Goal: Task Accomplishment & Management: Use online tool/utility

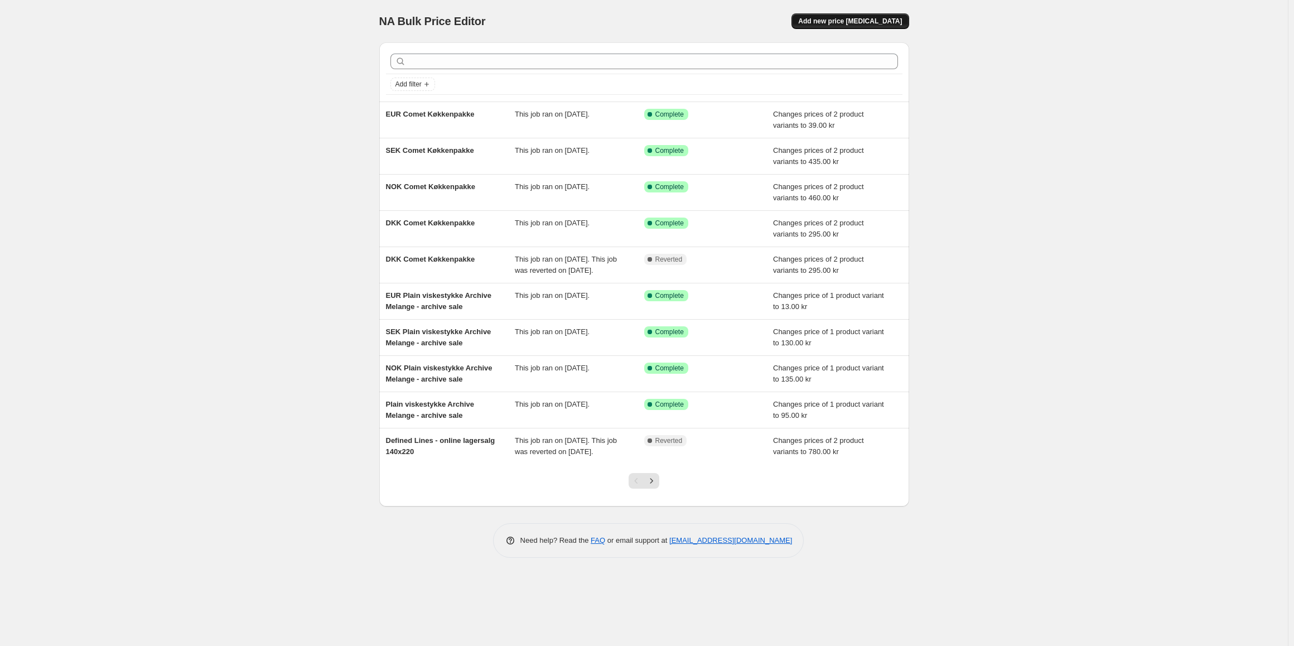
click at [859, 13] on button "Add new price change job" at bounding box center [850, 21] width 117 height 16
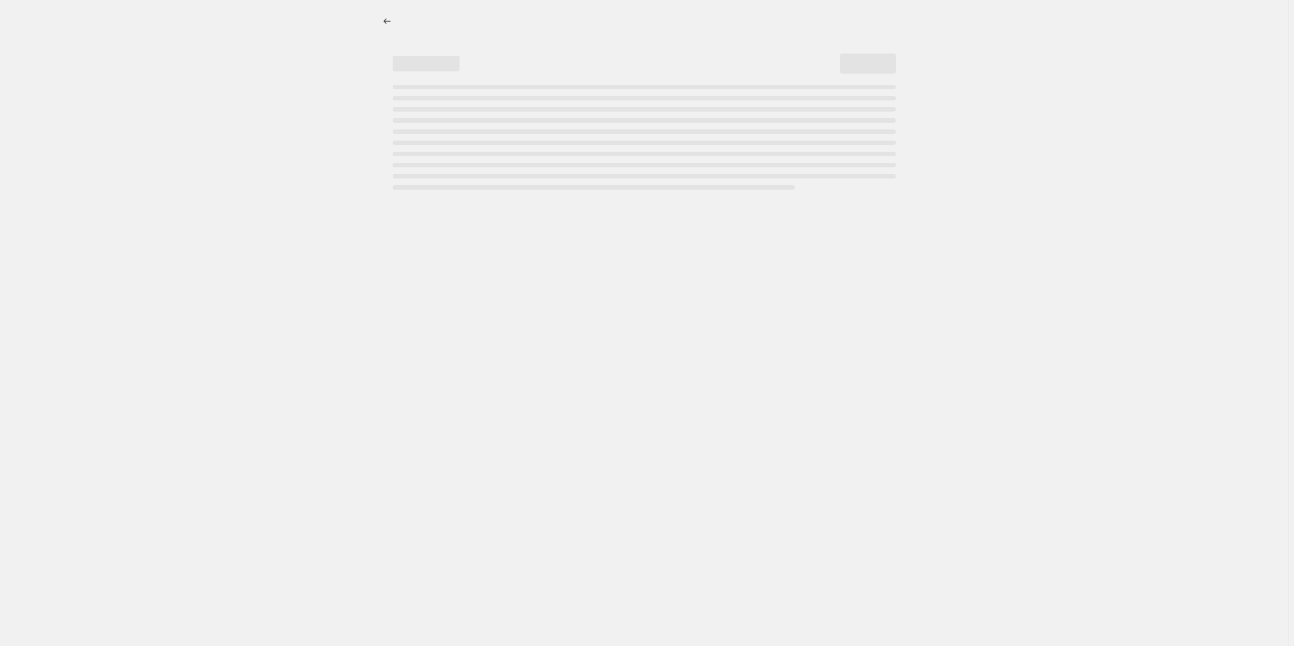
select select "percentage"
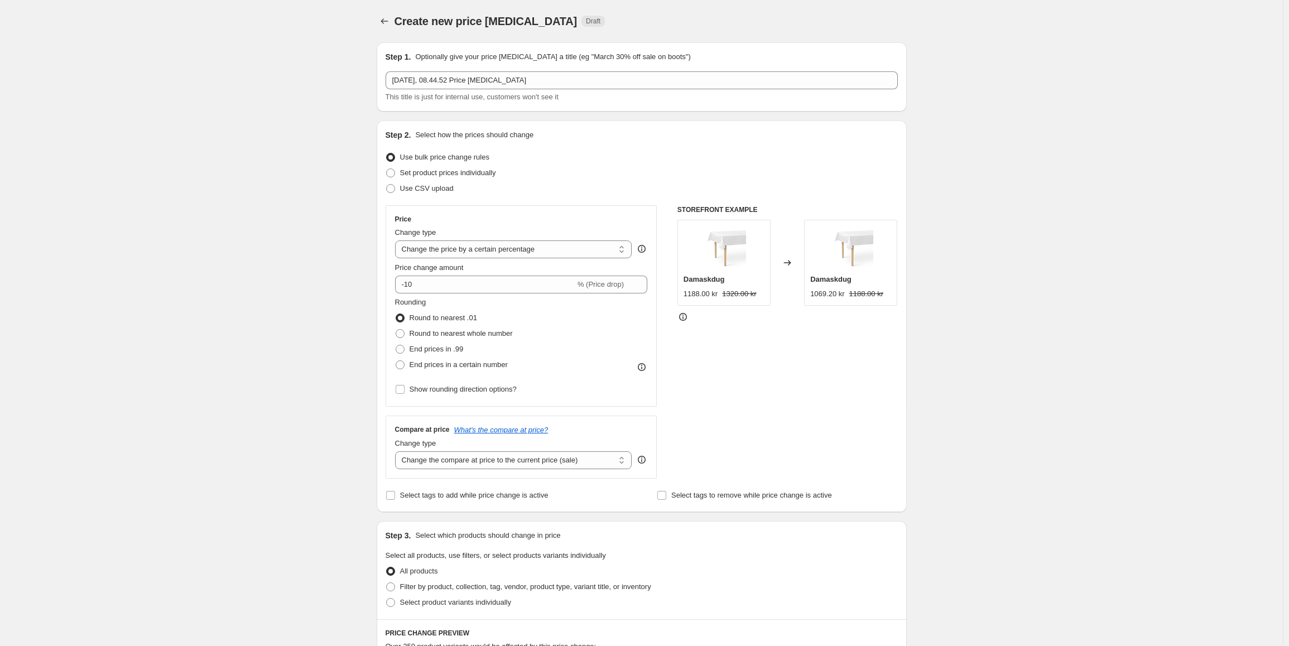
click at [600, 59] on p "Optionally give your price change job a title (eg "March 30% off sale on boots")" at bounding box center [552, 56] width 275 height 11
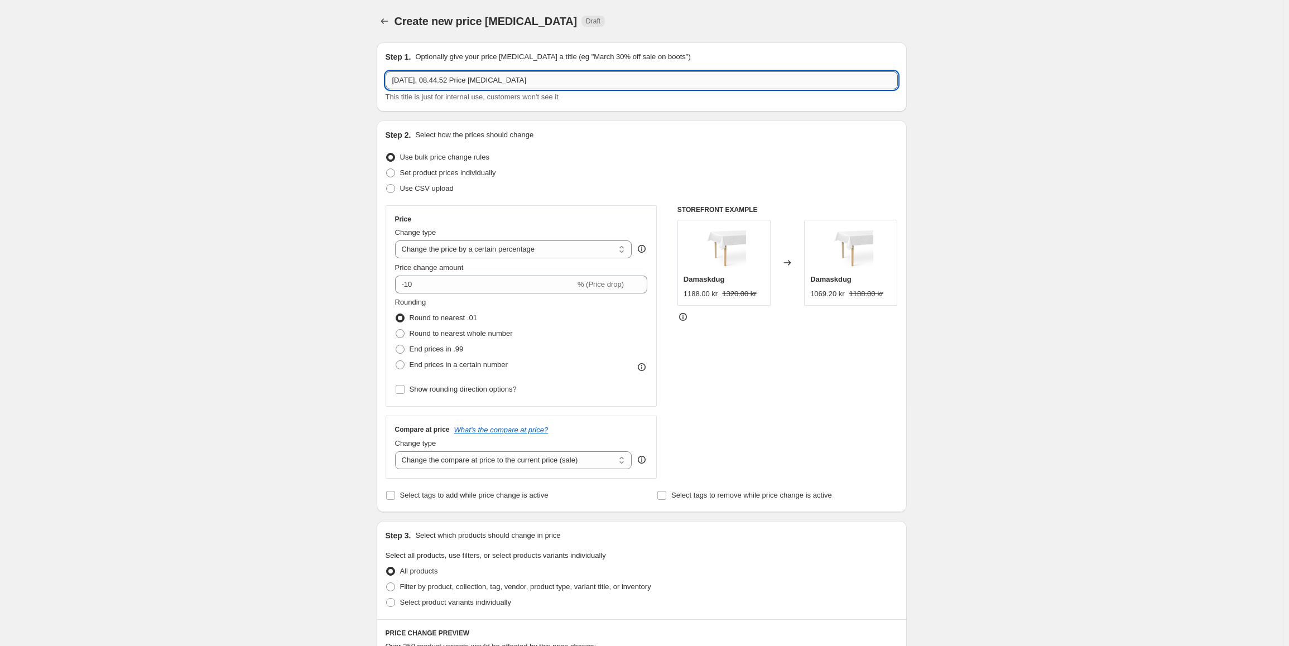
click at [586, 76] on input "17. sep. 2025, 08.44.52 Price change job" at bounding box center [641, 80] width 512 height 18
click at [489, 74] on input "17. sep. 2025, 08.44.52 Price change job" at bounding box center [641, 80] width 512 height 18
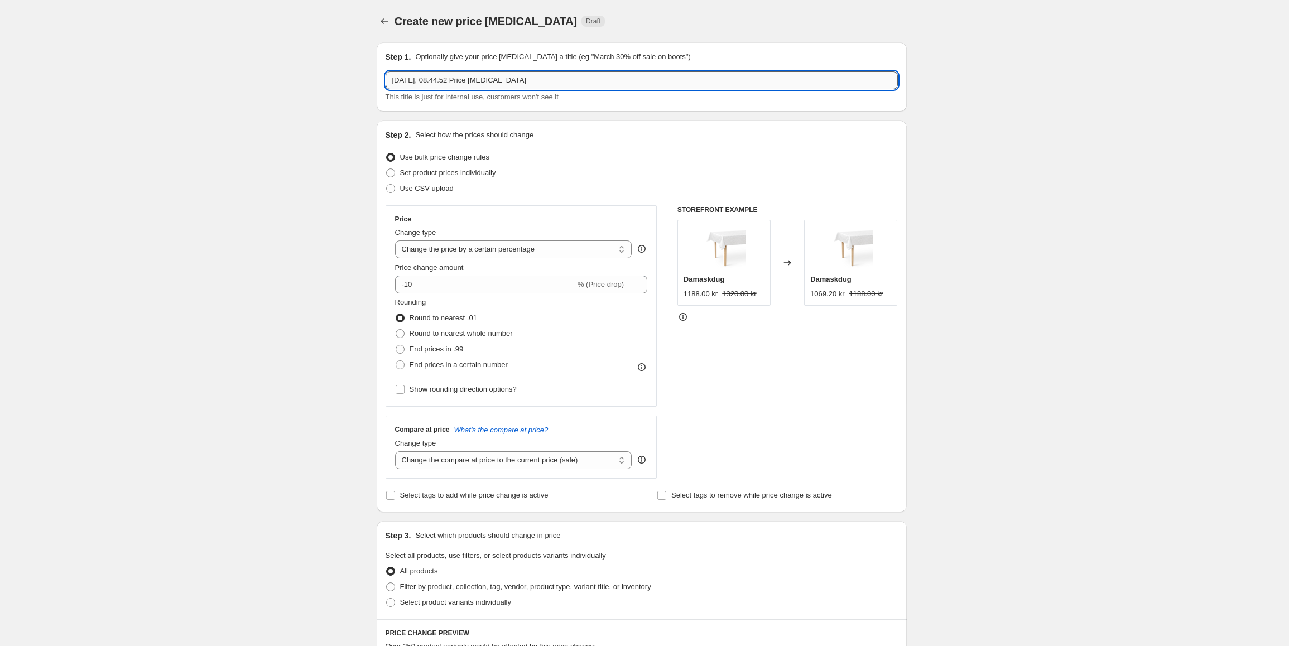
click at [489, 74] on input "17. sep. 2025, 08.44.52 Price change job" at bounding box center [641, 80] width 512 height 18
click at [439, 78] on input "Signature og Percale lagner" at bounding box center [641, 80] width 512 height 18
click at [504, 81] on input "Signature og Percale lagner" at bounding box center [641, 80] width 512 height 18
type input "Signature og Percale lagner"
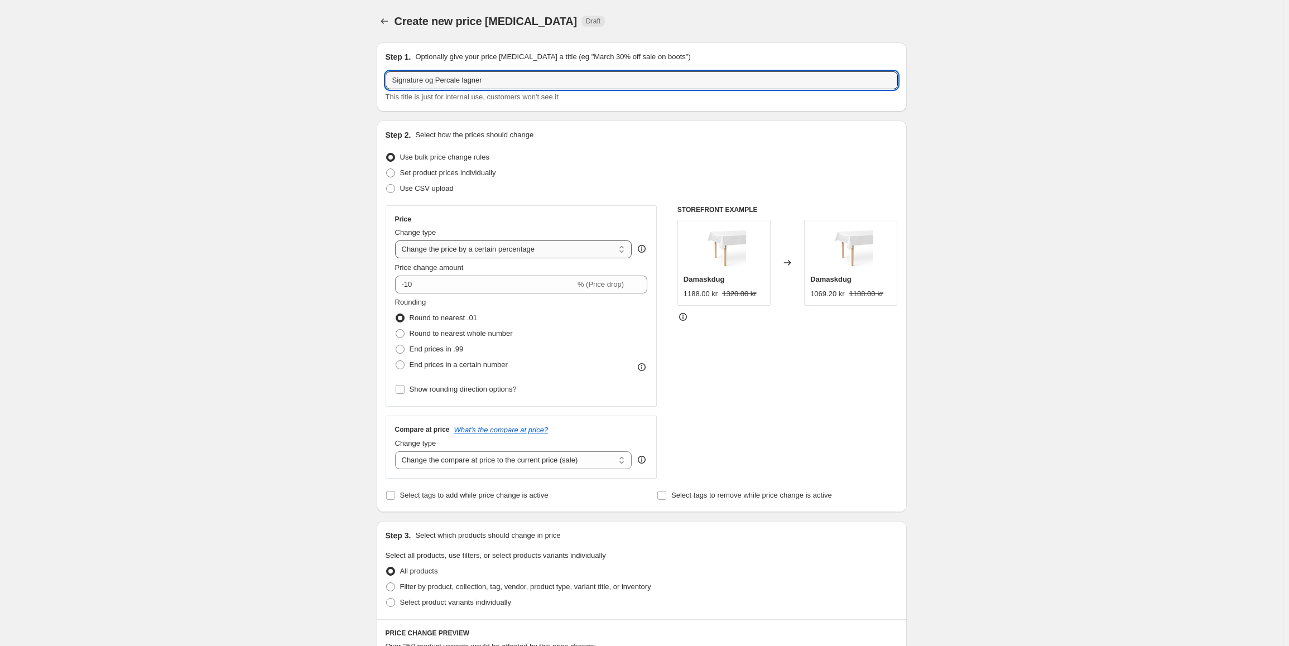
click at [519, 257] on select "Change the price to a certain amount Change the price by a certain amount Chang…" at bounding box center [513, 249] width 237 height 18
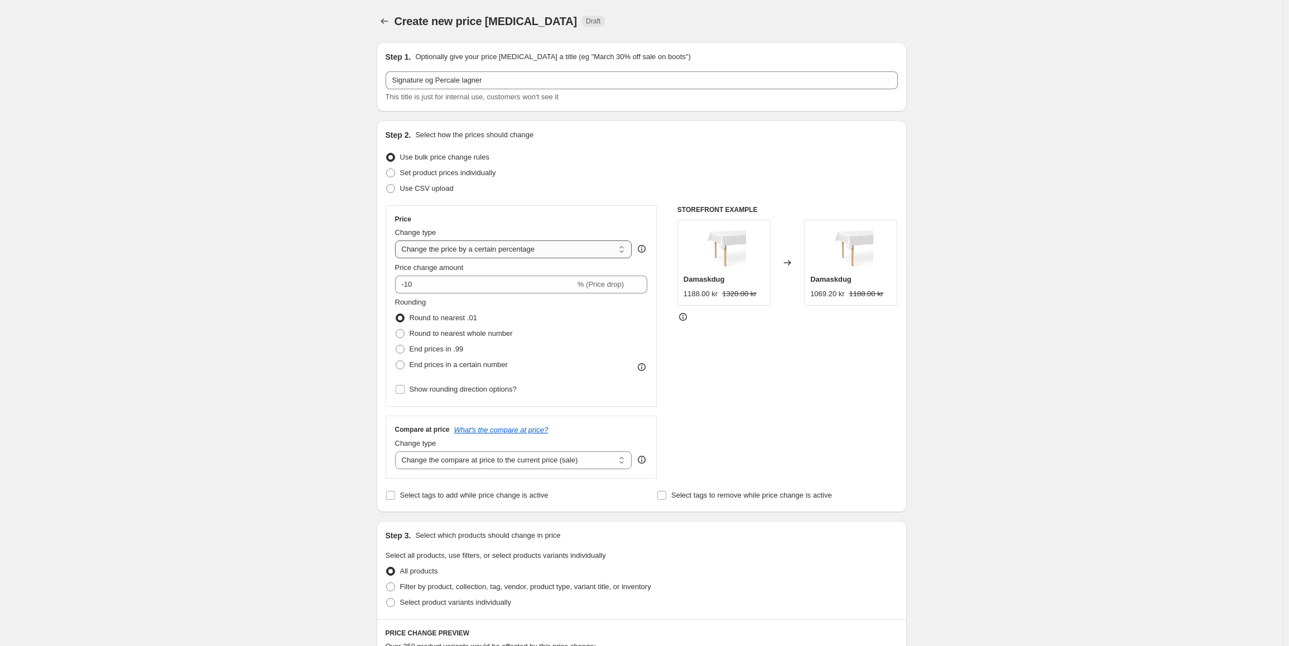
select select "to"
click at [397, 240] on select "Change the price to a certain amount Change the price by a certain amount Chang…" at bounding box center [513, 249] width 237 height 18
type input "80.00"
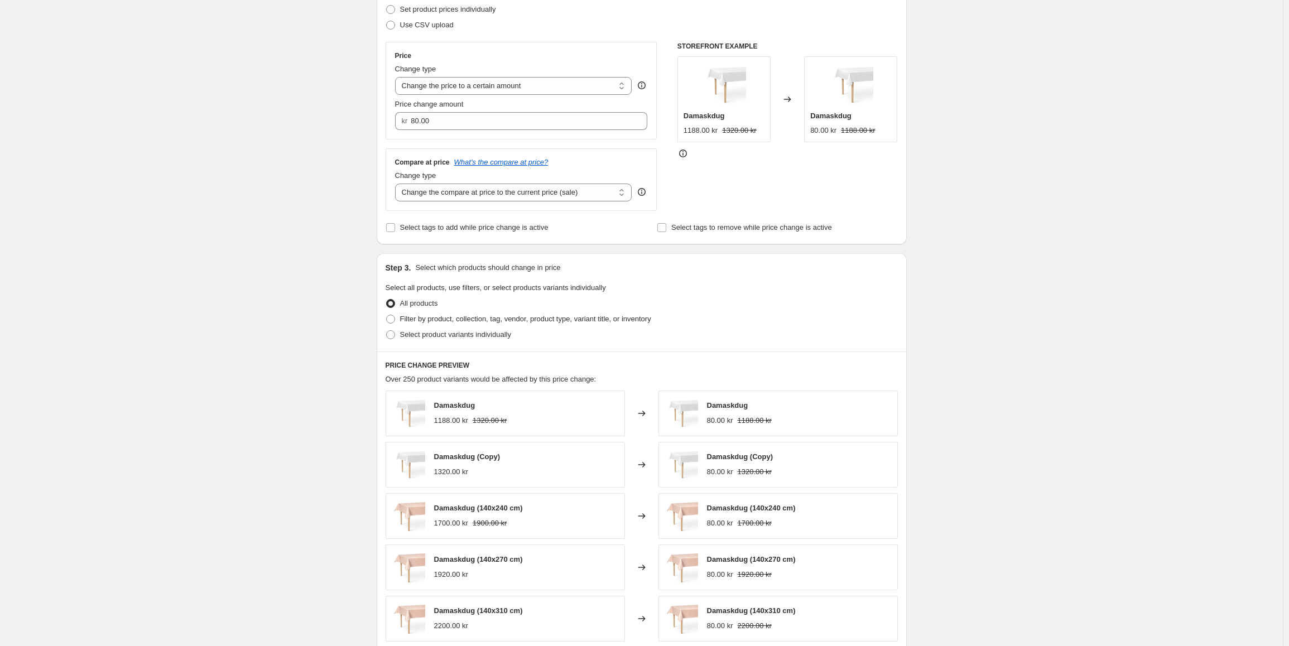
scroll to position [167, 0]
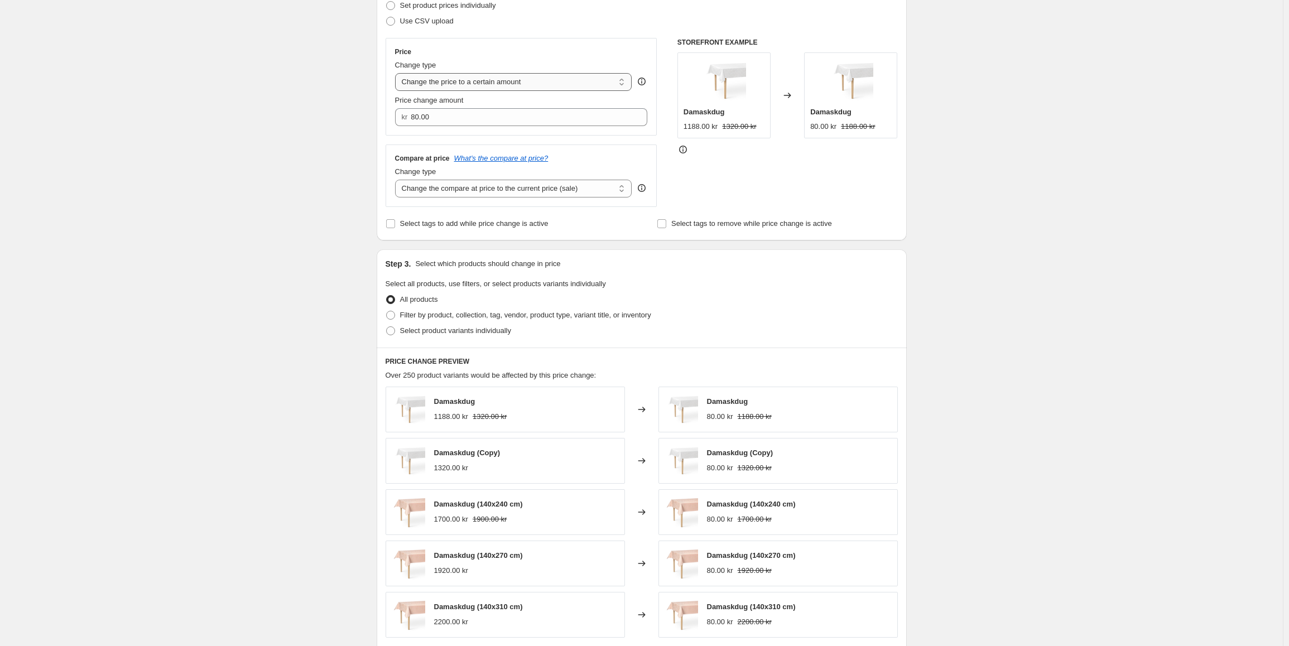
click at [517, 86] on select "Change the price to a certain amount Change the price by a certain amount Chang…" at bounding box center [513, 82] width 237 height 18
select select "percentage"
click at [397, 73] on select "Change the price to a certain amount Change the price by a certain amount Chang…" at bounding box center [513, 82] width 237 height 18
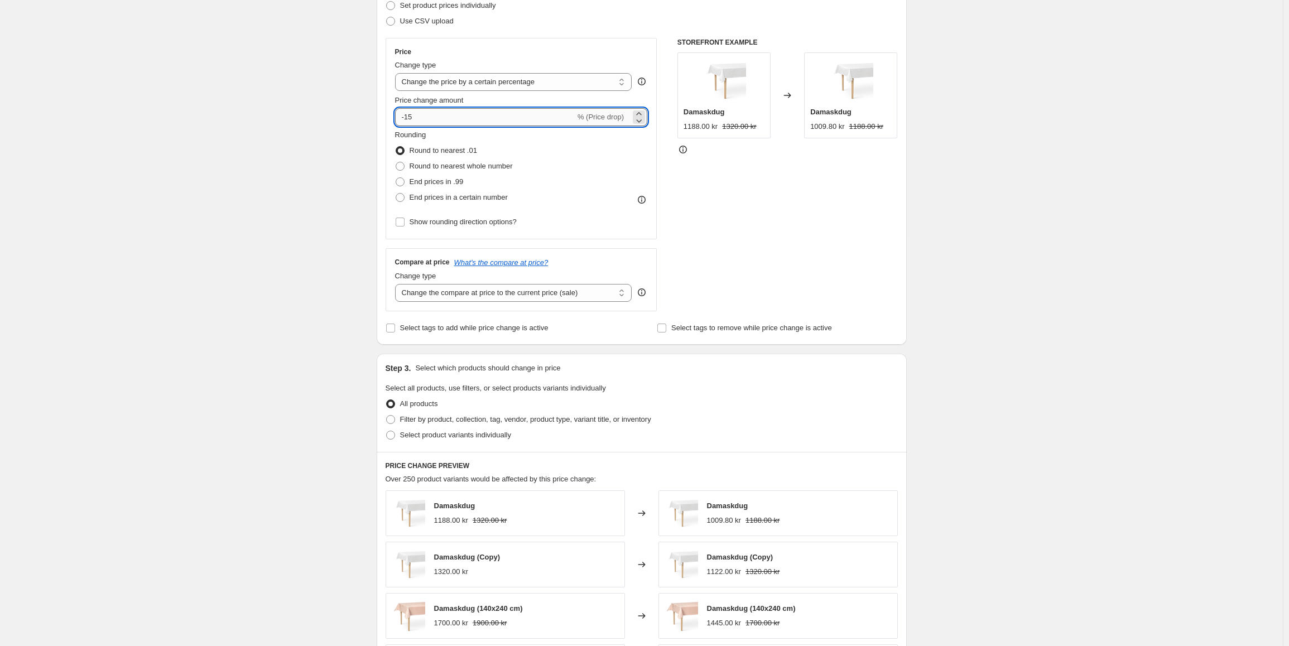
click at [438, 115] on input "-15" at bounding box center [485, 117] width 180 height 18
type input "-1"
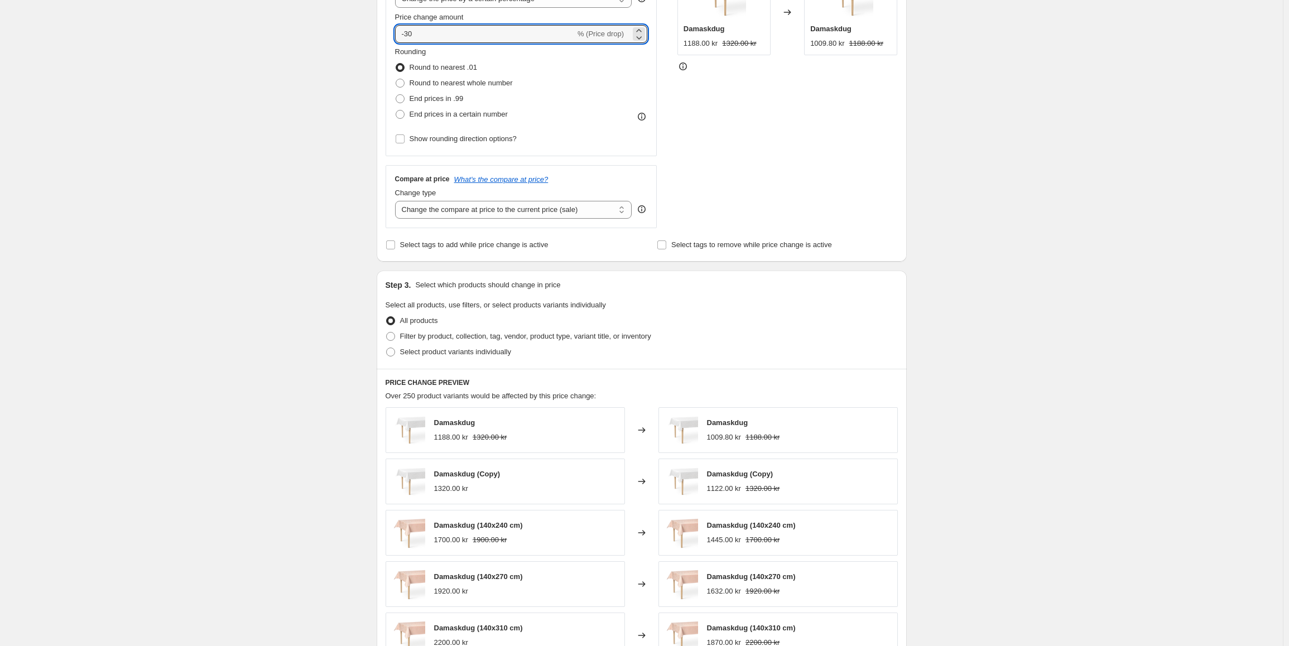
scroll to position [279, 0]
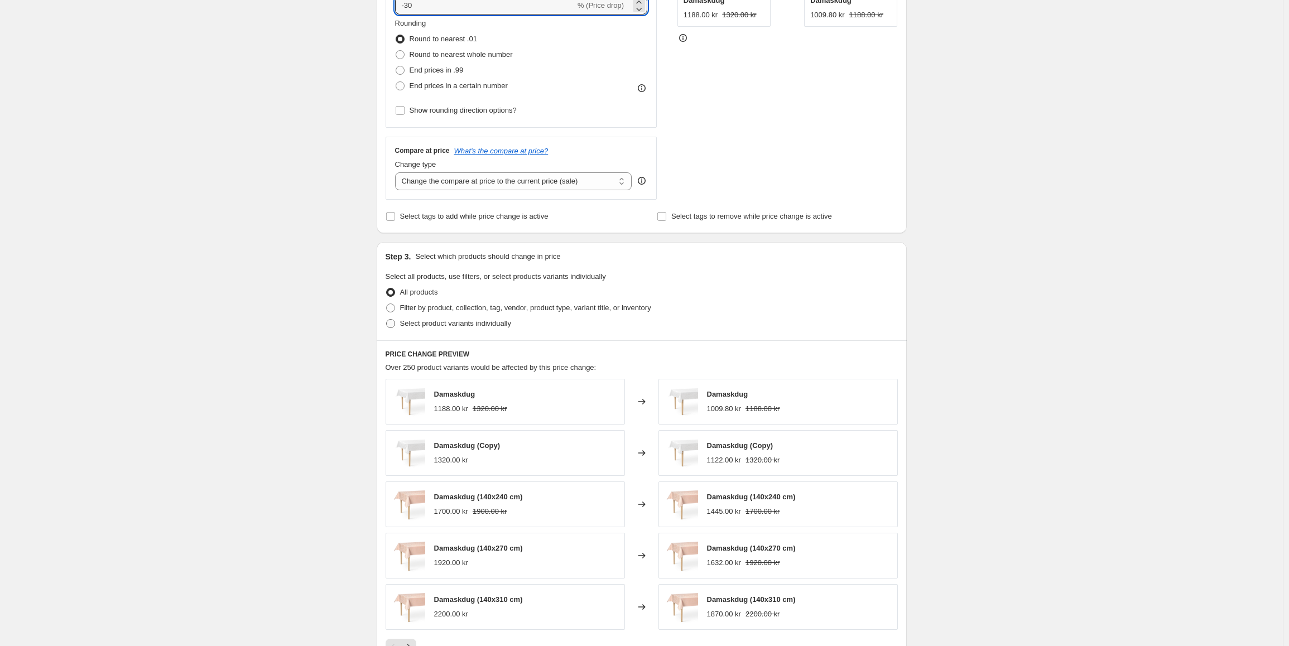
type input "-30"
click at [471, 330] on label "Select product variants individually" at bounding box center [448, 324] width 126 height 16
click at [387, 320] on input "Select product variants individually" at bounding box center [386, 319] width 1 height 1
radio input "true"
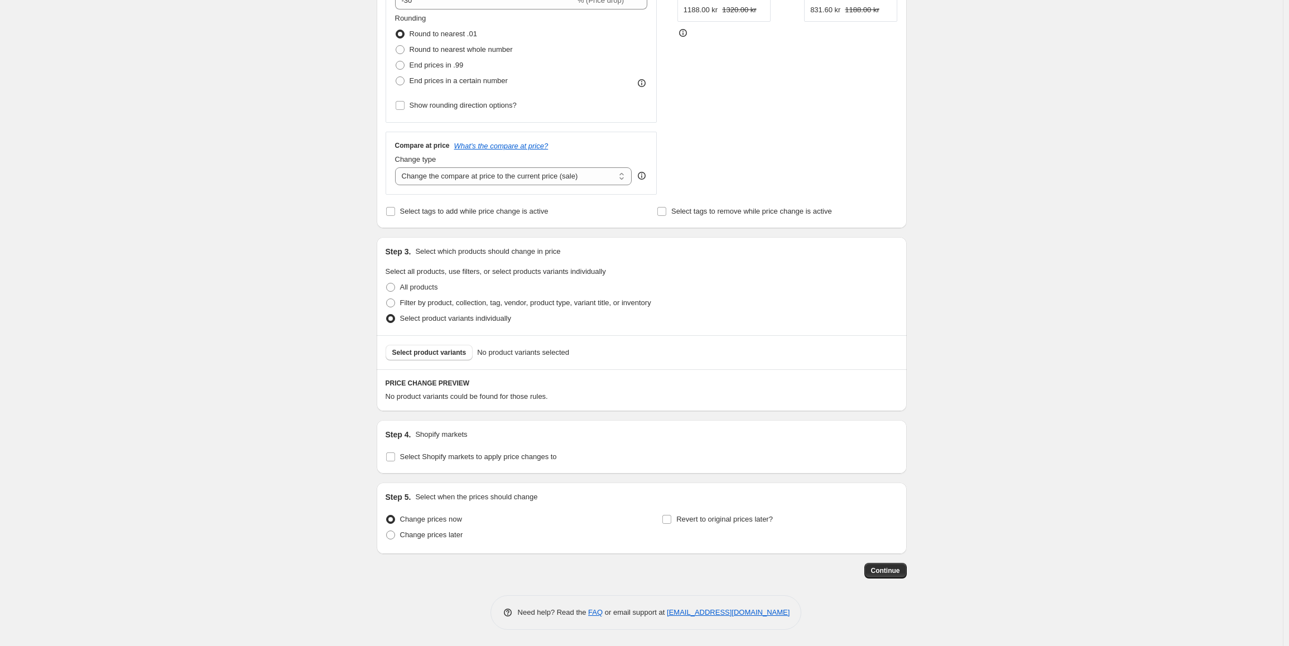
scroll to position [285, 0]
click at [457, 340] on div "Select product variants No product variants selected" at bounding box center [642, 352] width 530 height 34
click at [467, 352] on button "Select product variants" at bounding box center [429, 352] width 88 height 16
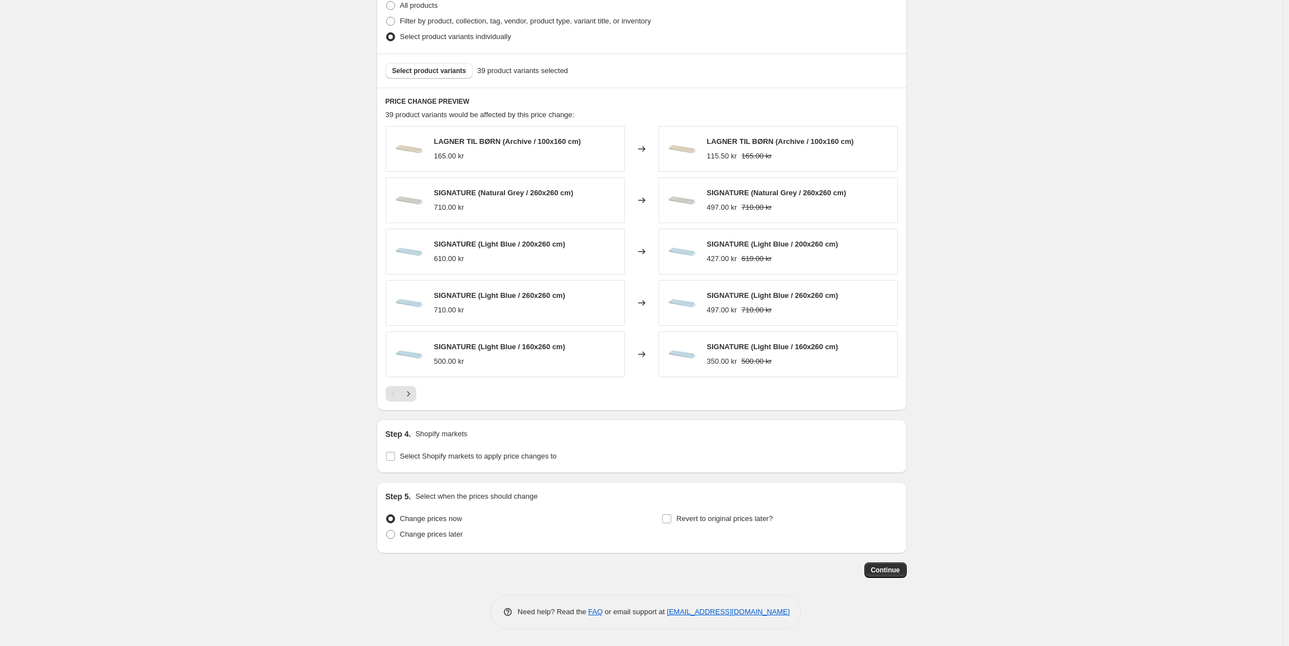
scroll to position [510, 0]
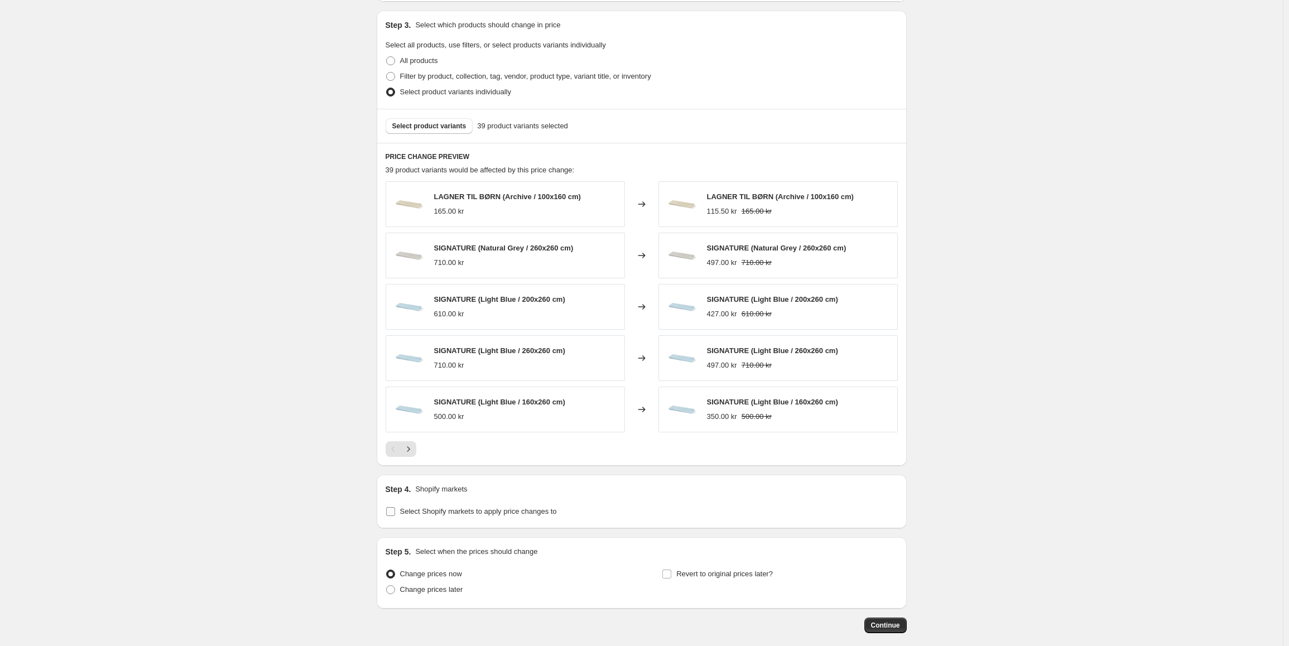
click at [470, 506] on span "Select Shopify markets to apply price changes to" at bounding box center [478, 511] width 157 height 11
click at [395, 507] on input "Select Shopify markets to apply price changes to" at bounding box center [390, 511] width 9 height 9
checkbox input "true"
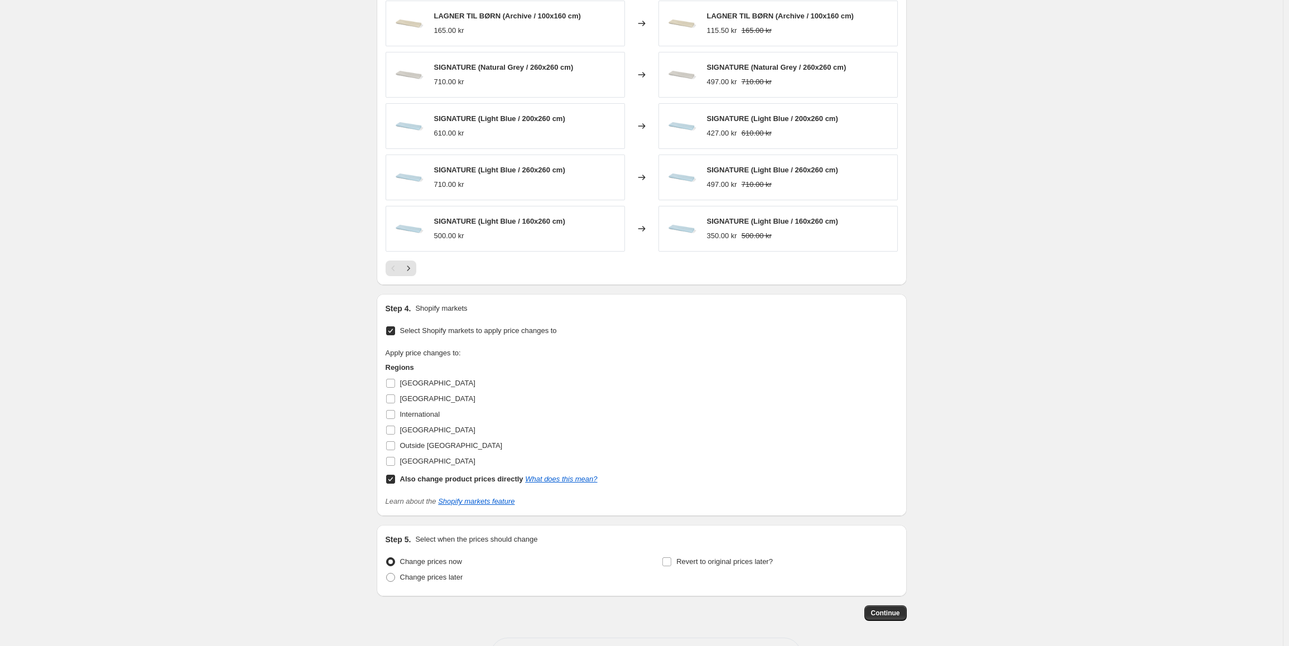
scroll to position [735, 0]
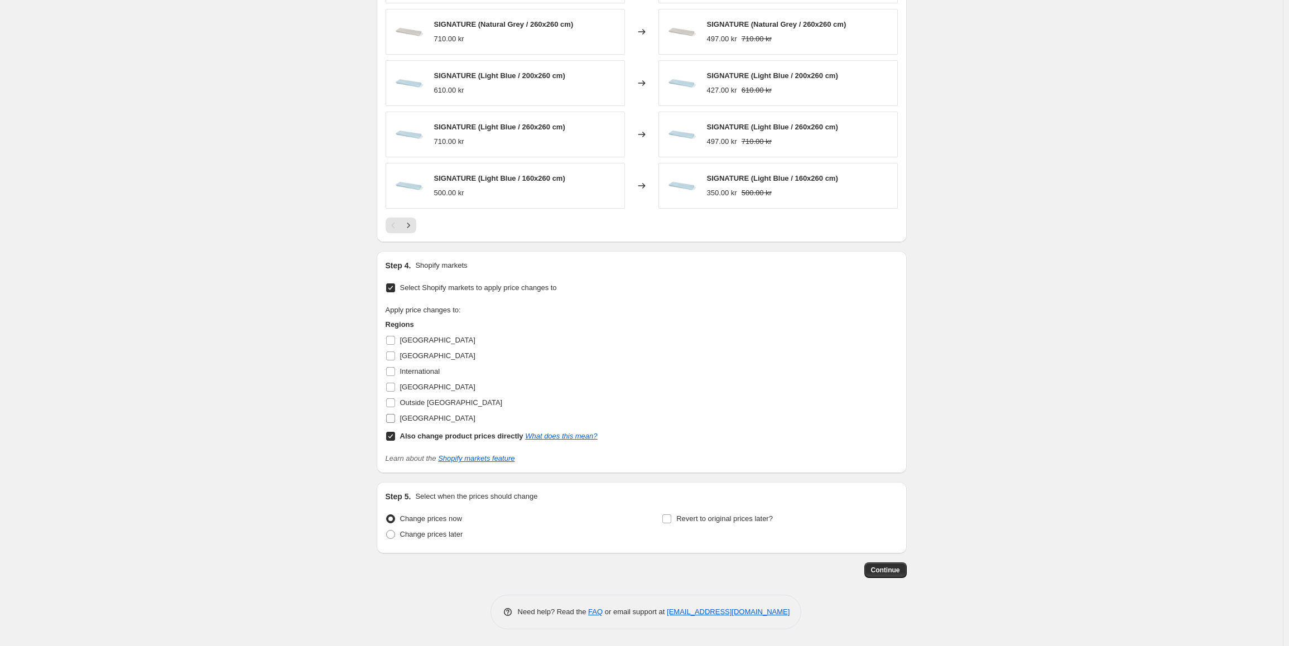
click at [395, 420] on input "Sweden" at bounding box center [390, 418] width 9 height 9
checkbox input "true"
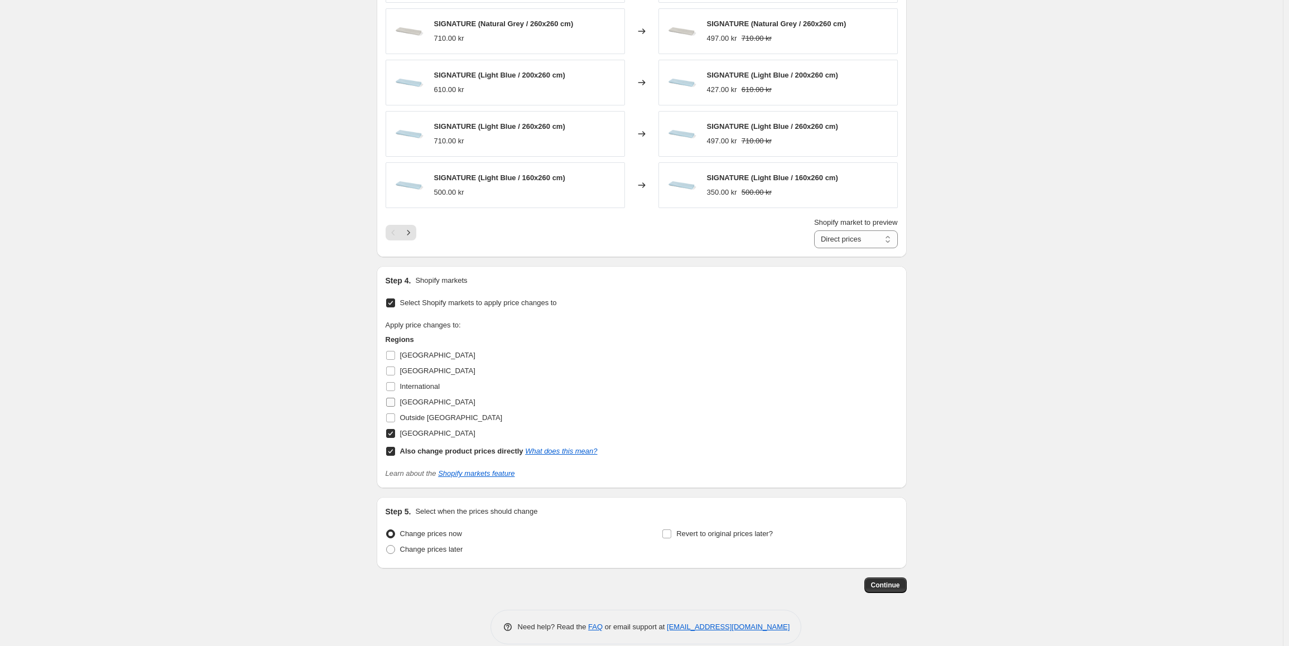
click at [393, 406] on input "Norway" at bounding box center [390, 402] width 9 height 9
checkbox input "true"
click at [389, 388] on input "International" at bounding box center [390, 386] width 9 height 9
checkbox input "true"
click at [391, 373] on input "Germany" at bounding box center [390, 371] width 9 height 9
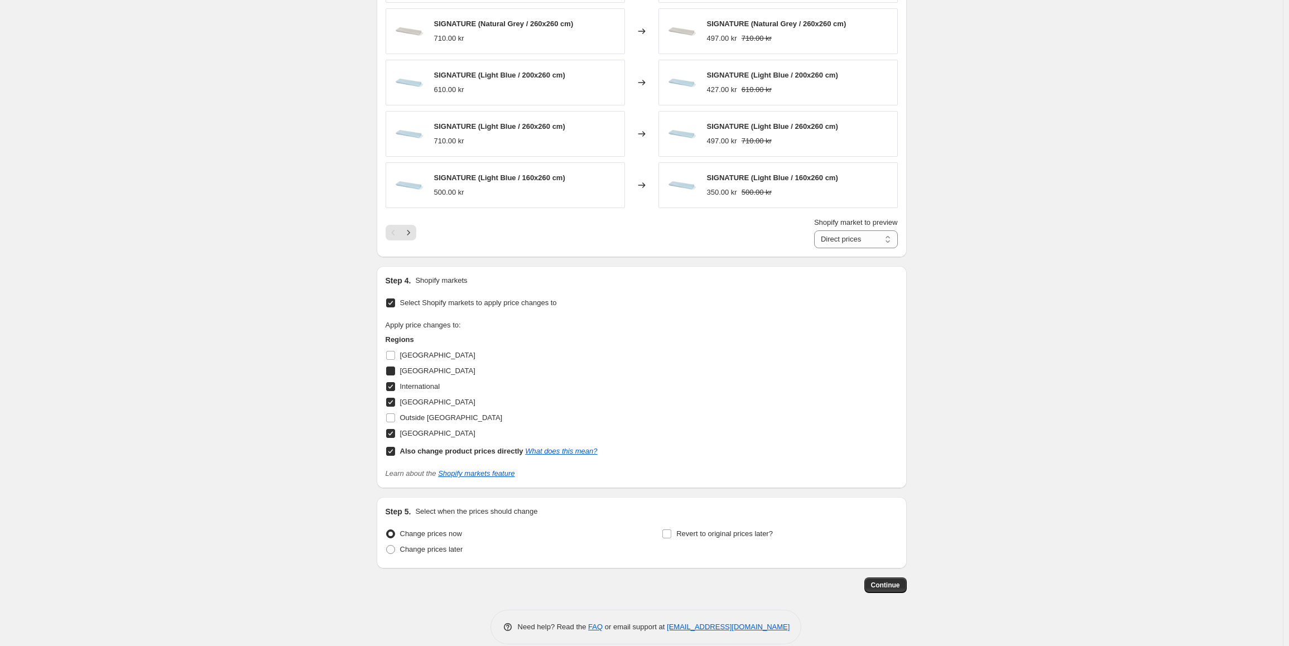
checkbox input "true"
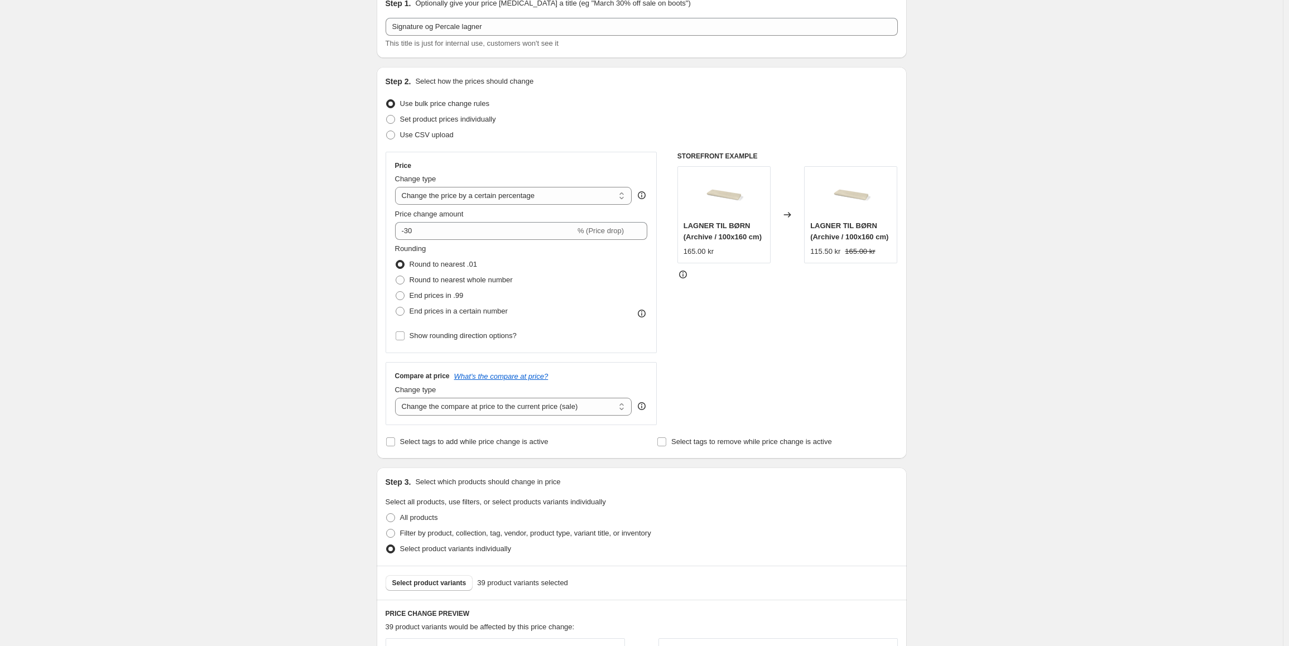
scroll to position [0, 0]
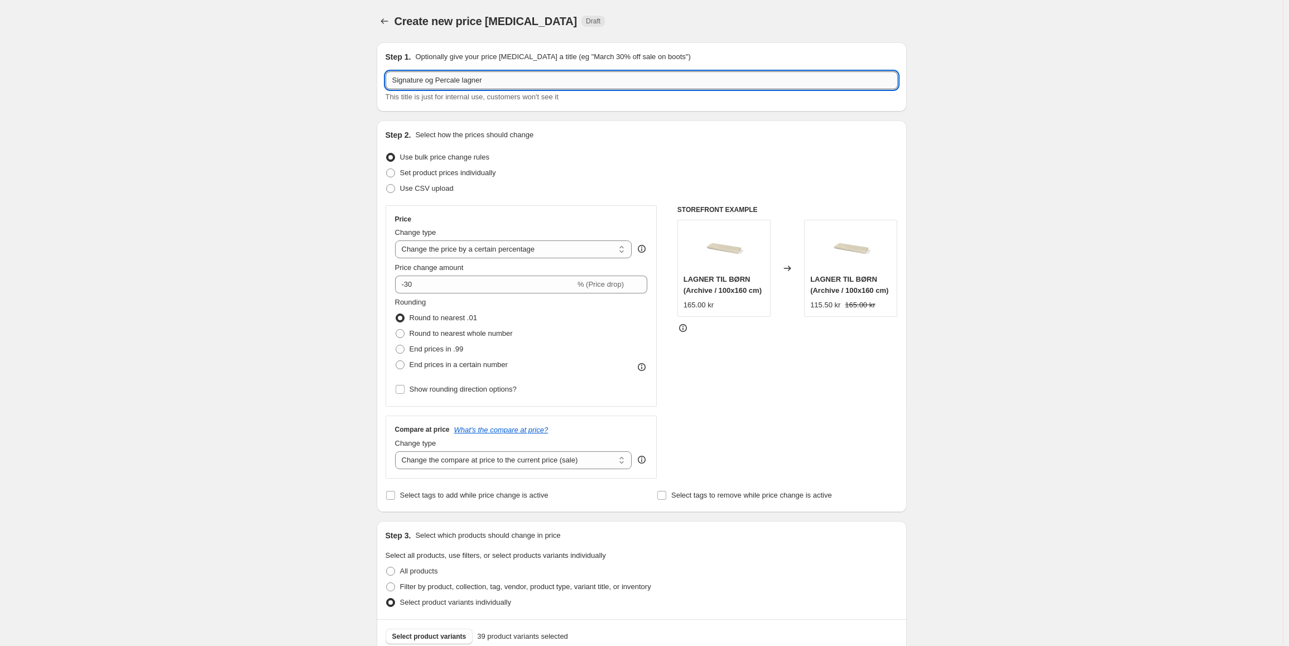
click at [519, 87] on input "Signature og Percale lagner" at bounding box center [641, 80] width 512 height 18
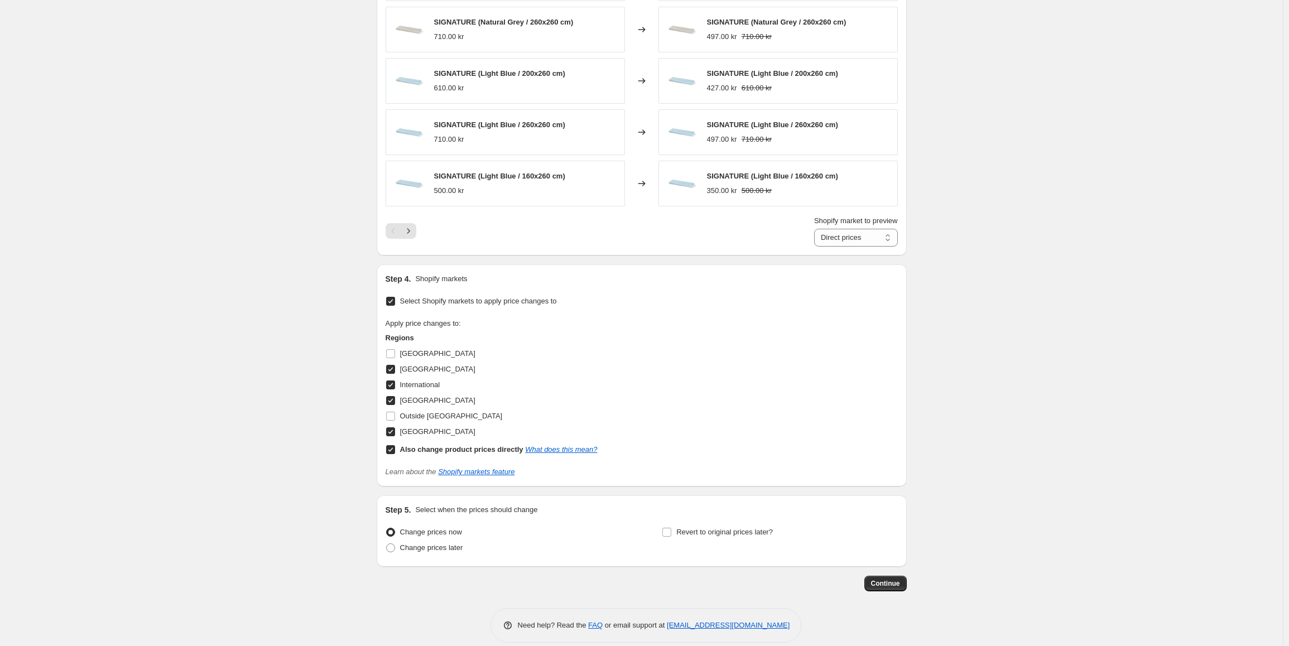
scroll to position [750, 0]
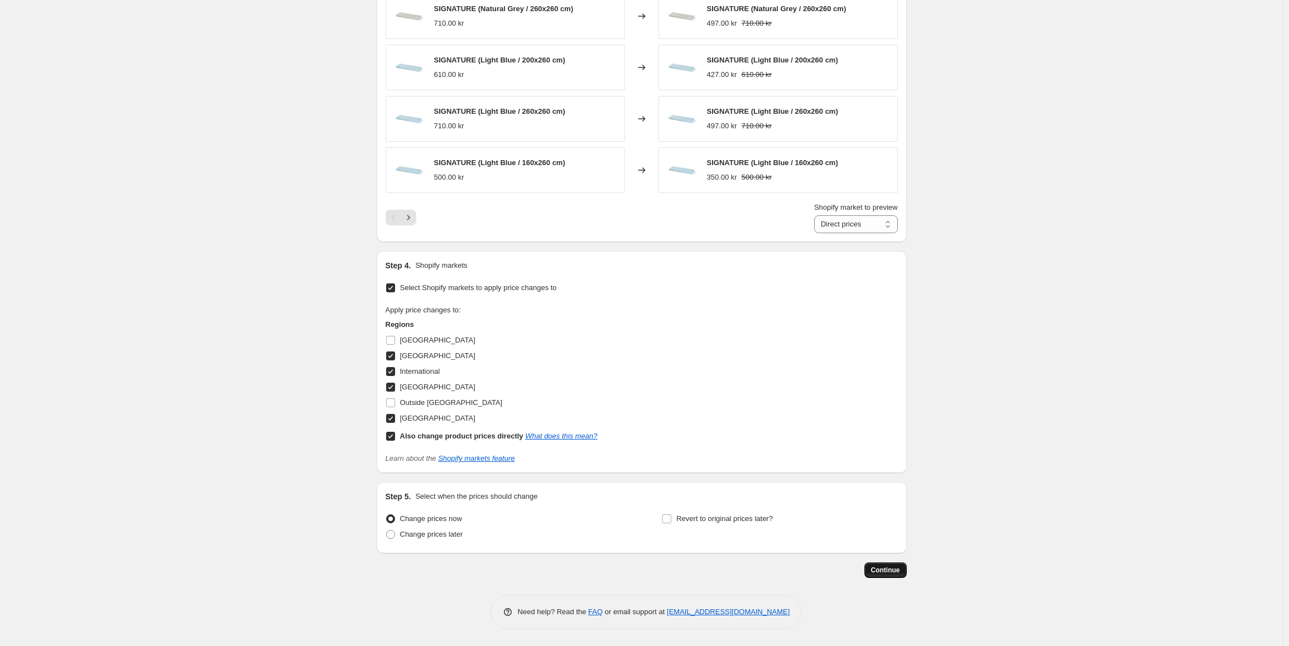
type input "Signature og Percale lagner 30%"
click at [893, 574] on span "Continue" at bounding box center [885, 570] width 29 height 9
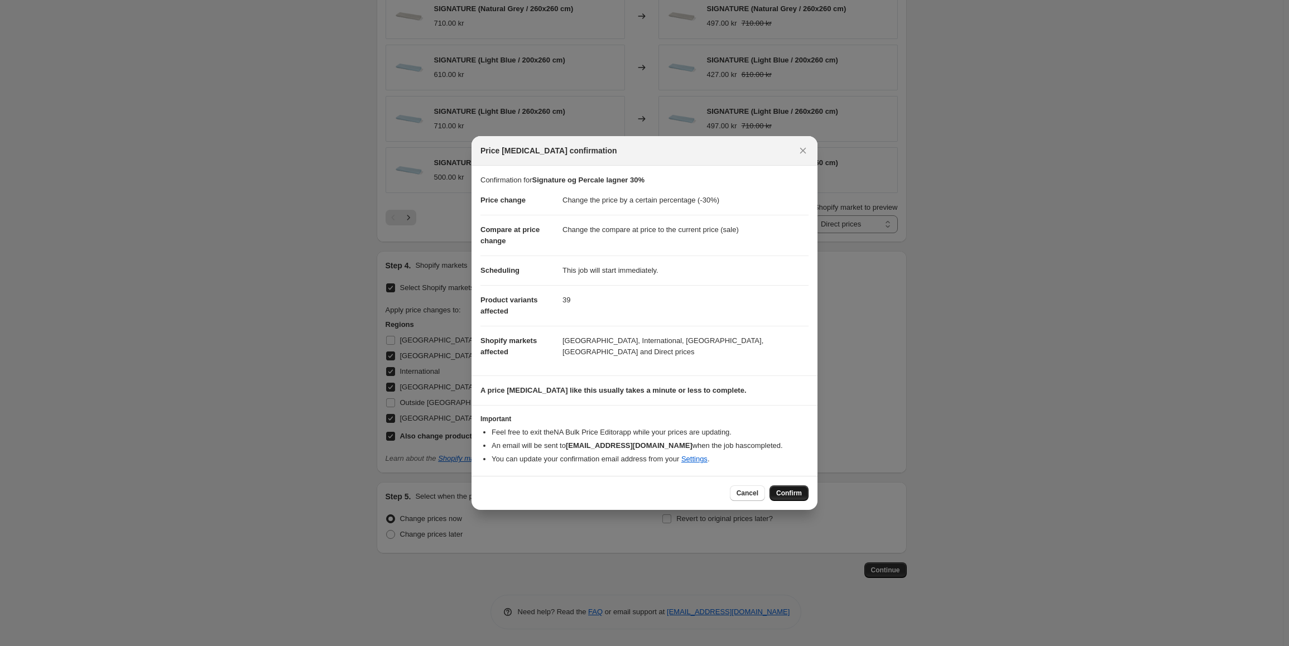
click at [796, 495] on span "Confirm" at bounding box center [789, 493] width 26 height 9
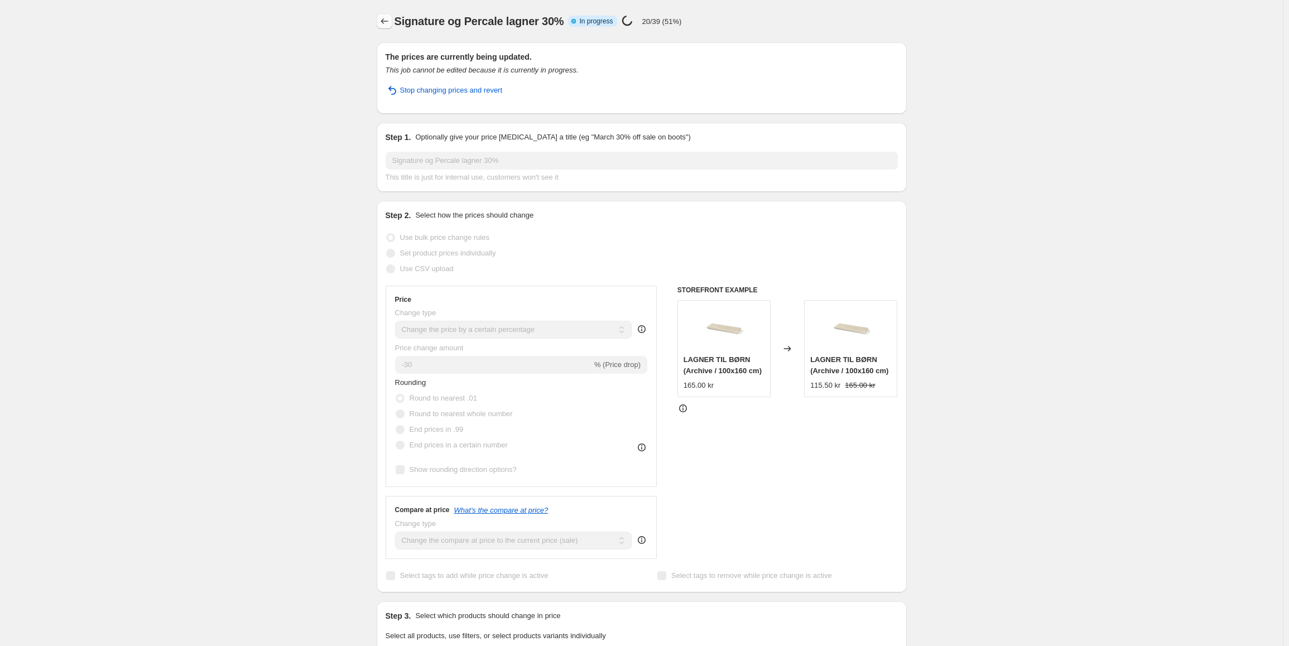
click at [390, 23] on icon "Price change jobs" at bounding box center [384, 21] width 11 height 11
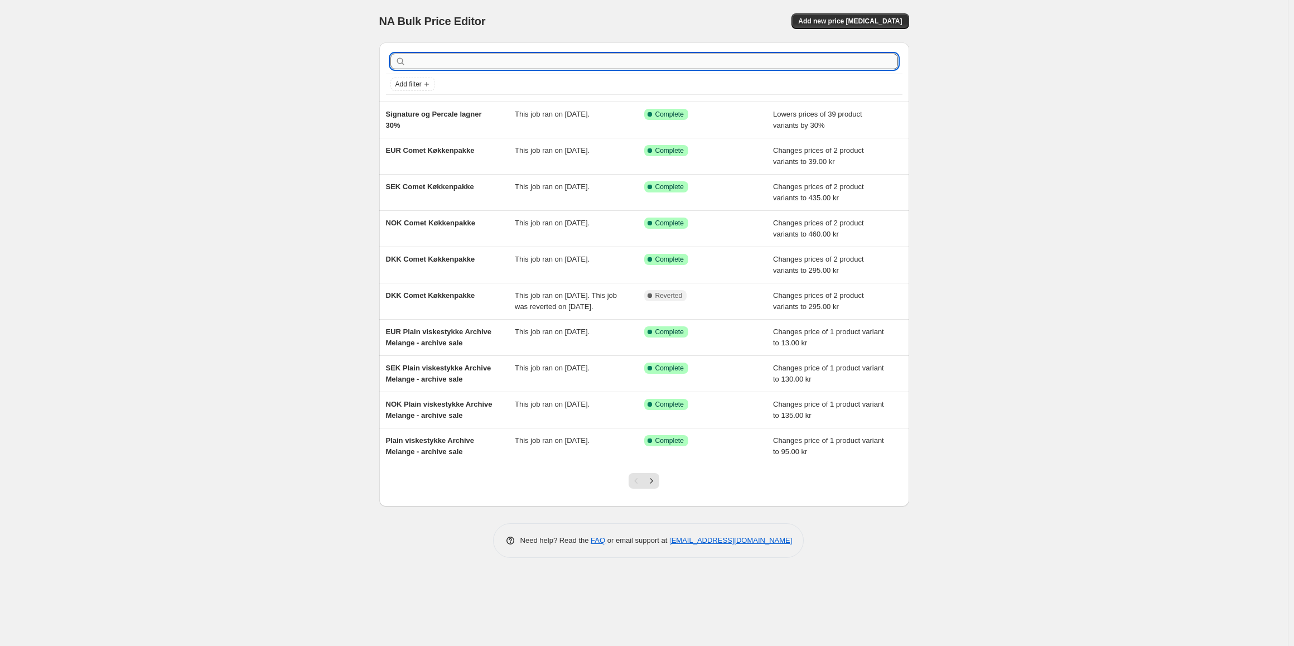
click at [762, 64] on input "text" at bounding box center [653, 62] width 490 height 16
type input "mulberry"
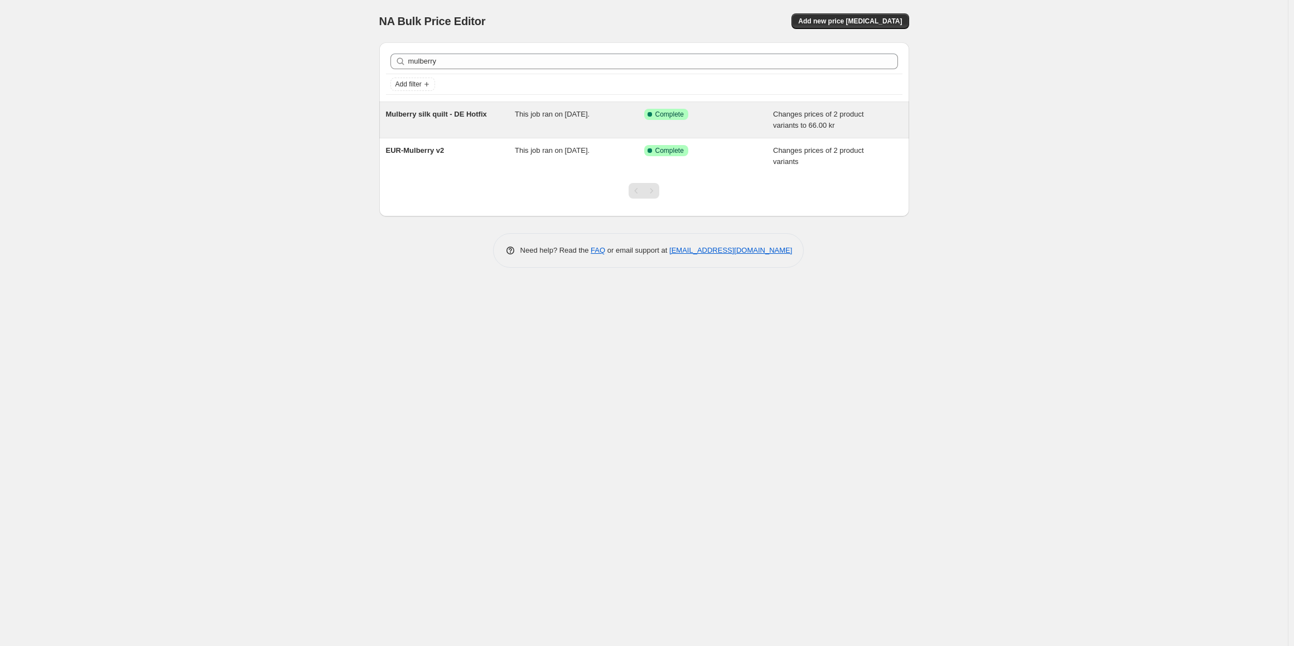
click at [486, 128] on div "Mulberry silk quilt - DE Hotfix" at bounding box center [450, 120] width 129 height 22
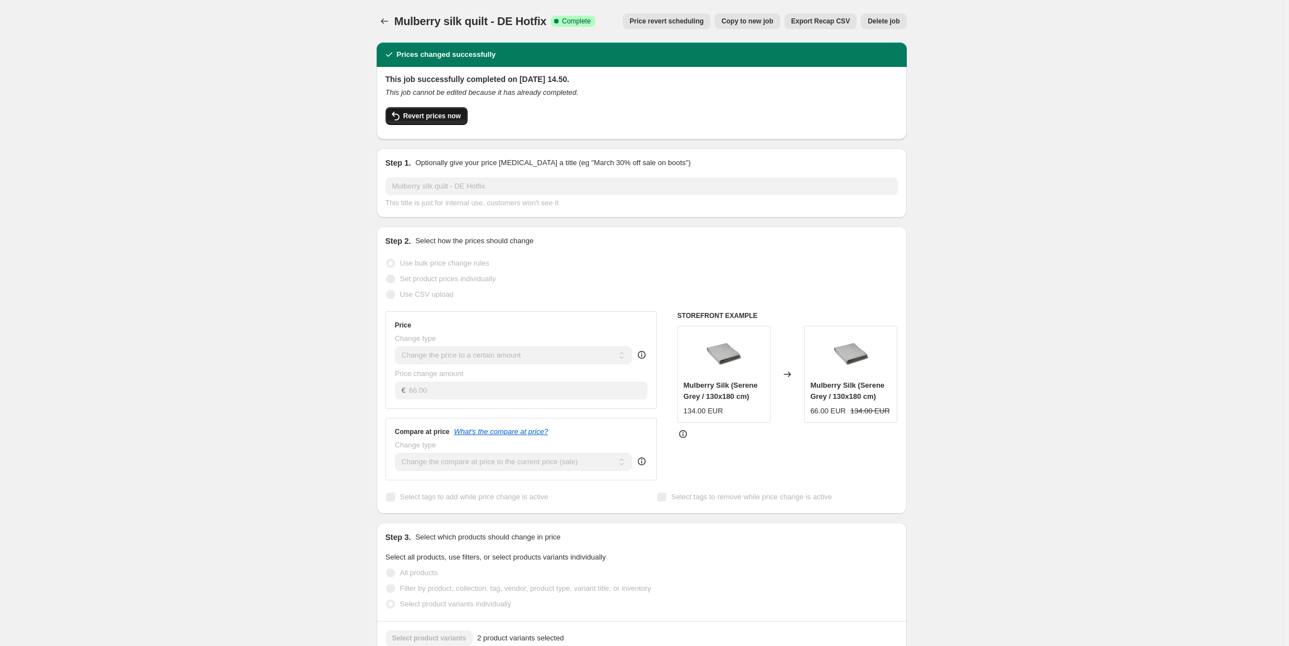
click at [432, 110] on button "Revert prices now" at bounding box center [426, 116] width 82 height 18
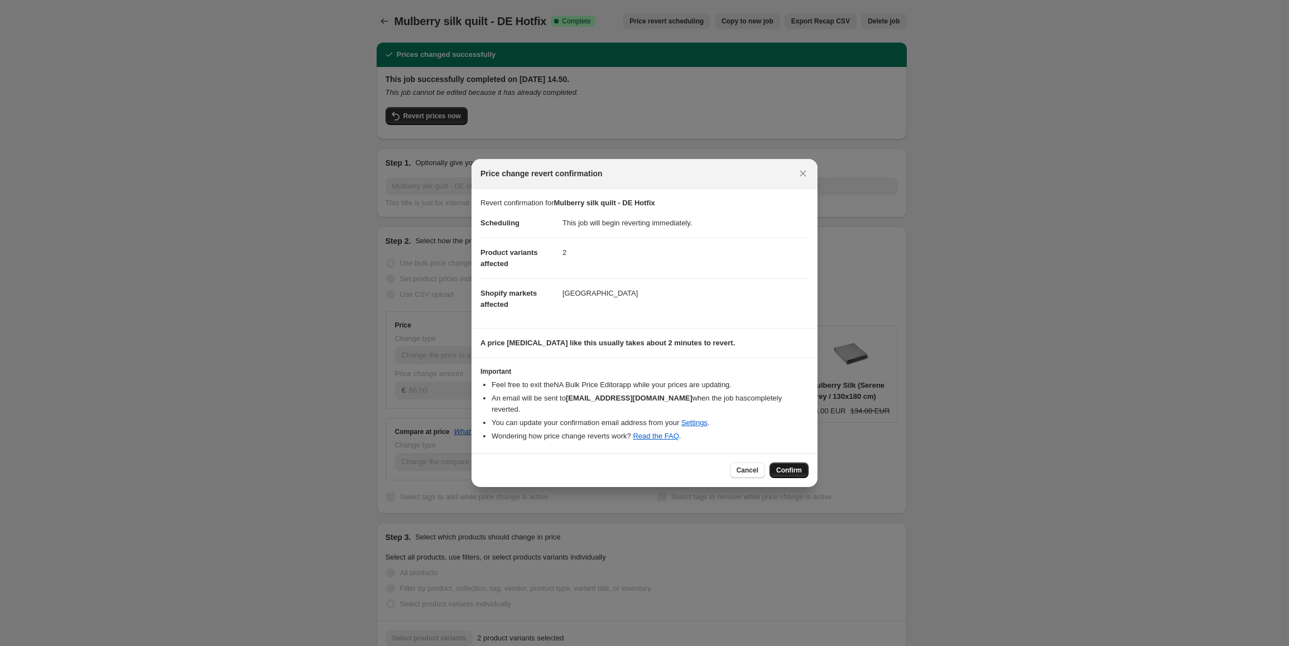
click at [803, 462] on button "Confirm" at bounding box center [788, 470] width 39 height 16
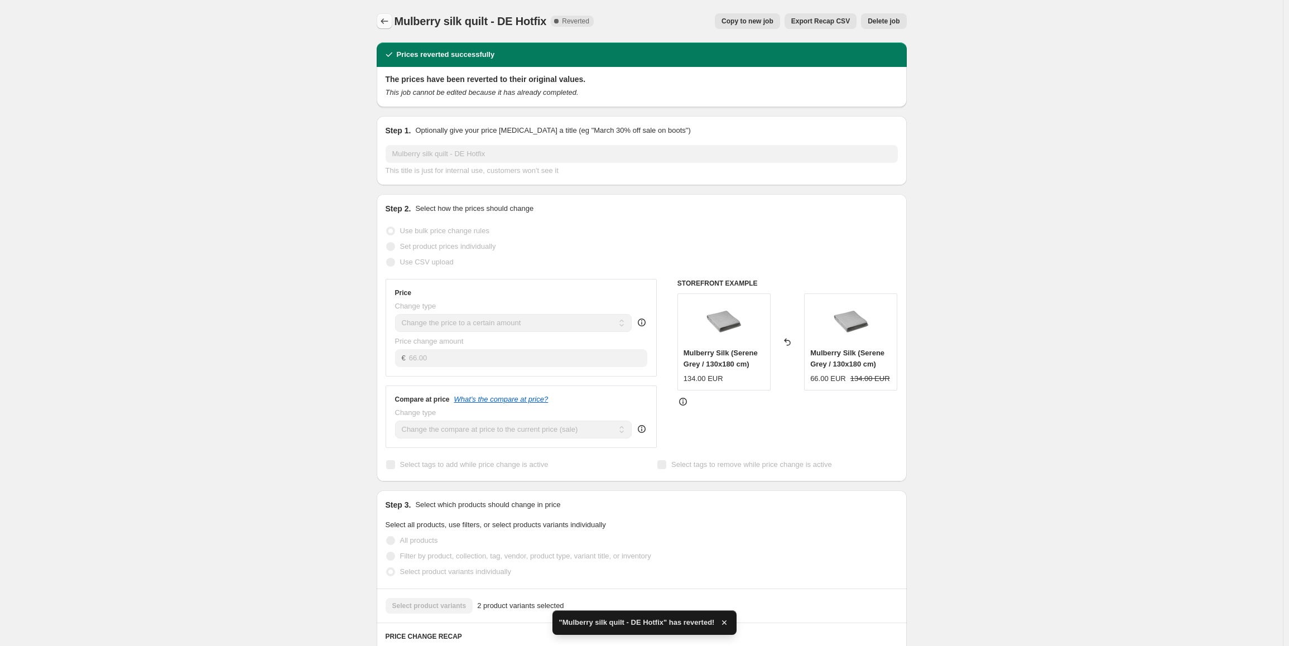
click at [379, 18] on button "Price change jobs" at bounding box center [385, 21] width 16 height 16
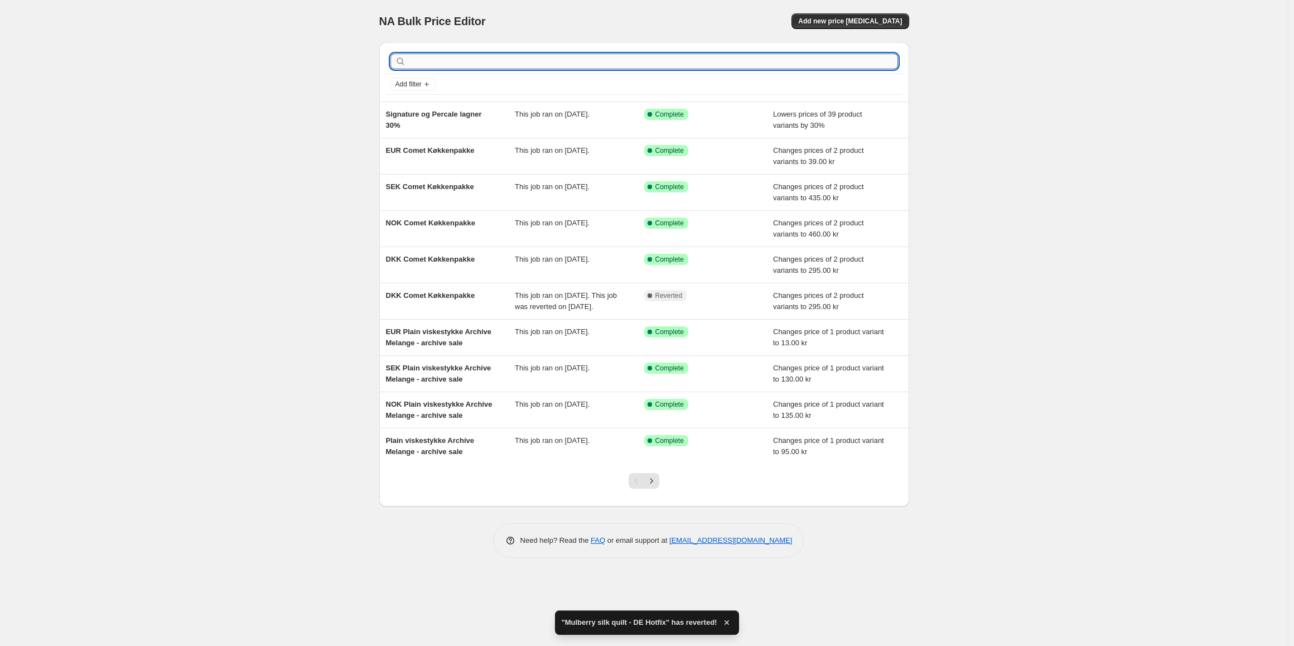
click at [461, 63] on input "text" at bounding box center [653, 62] width 490 height 16
type input "mulb"
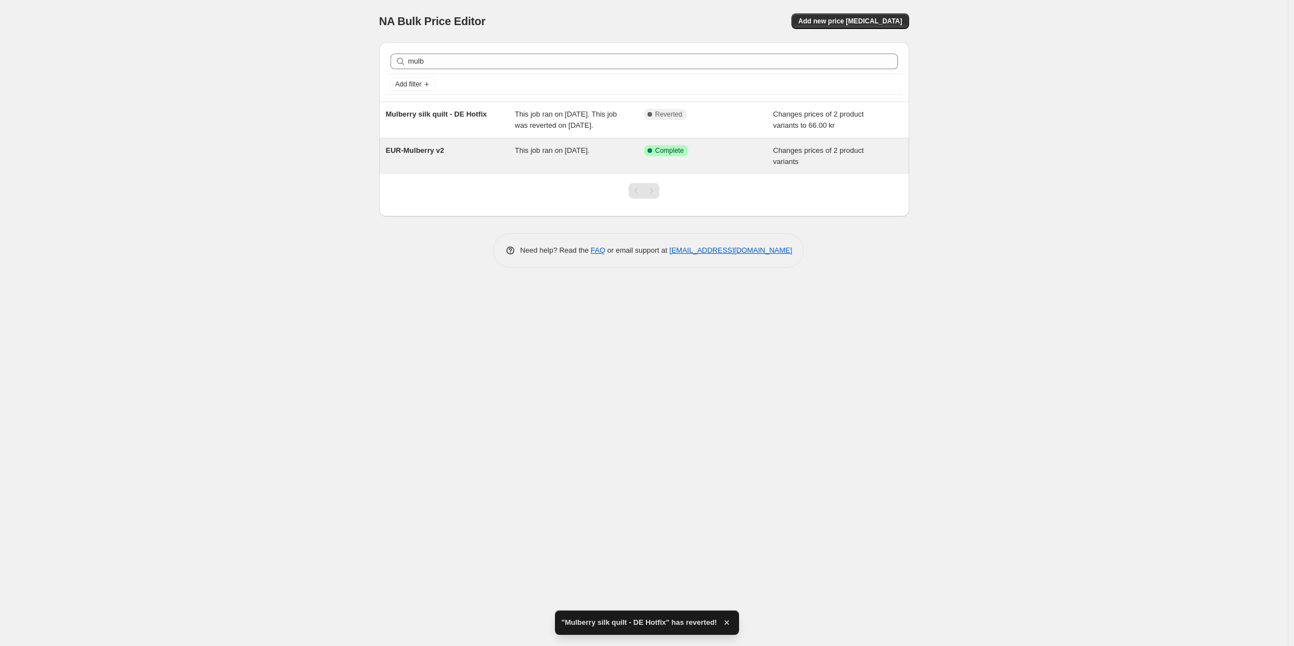
click at [464, 167] on div "EUR-Mulberry v2" at bounding box center [450, 156] width 129 height 22
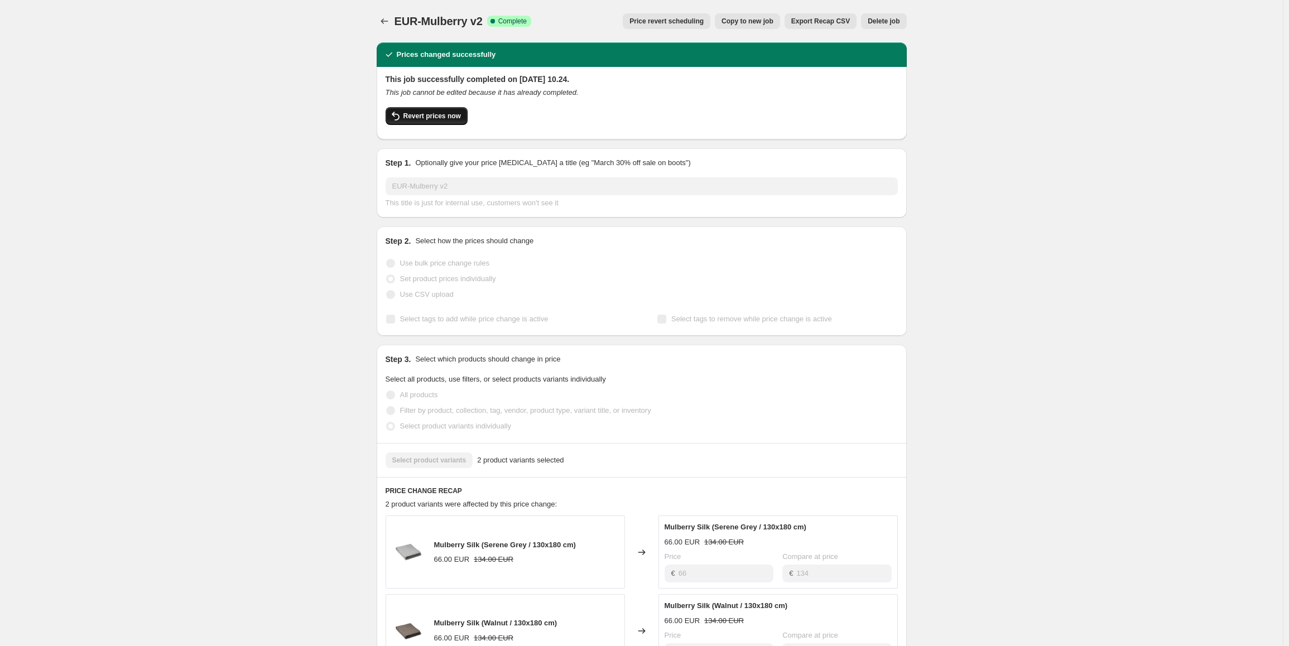
click at [444, 109] on button "Revert prices now" at bounding box center [426, 116] width 82 height 18
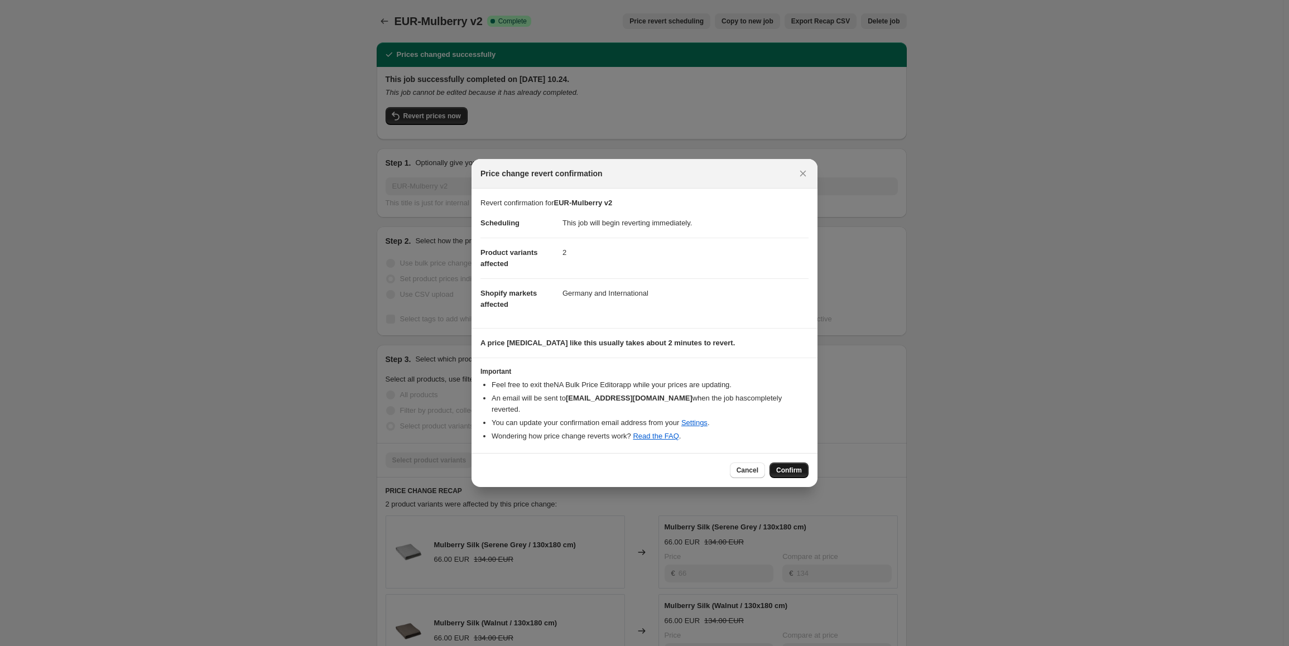
click at [783, 470] on button "Confirm" at bounding box center [788, 470] width 39 height 16
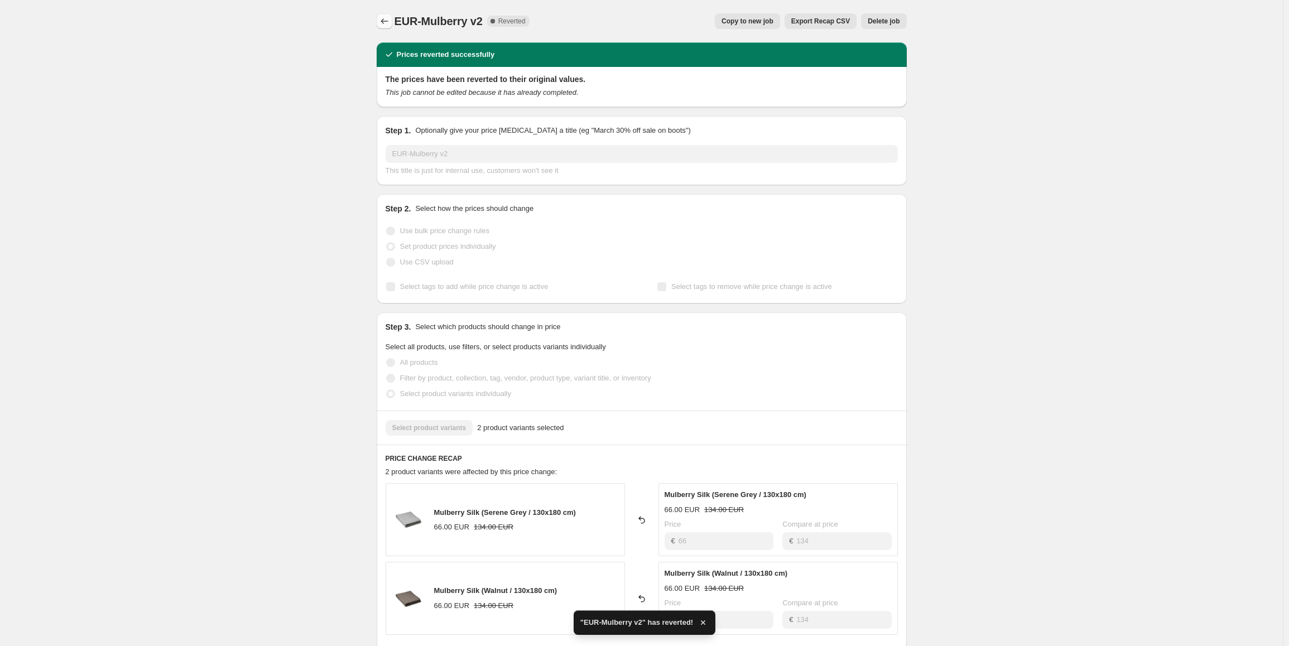
click at [386, 27] on button "Price change jobs" at bounding box center [385, 21] width 16 height 16
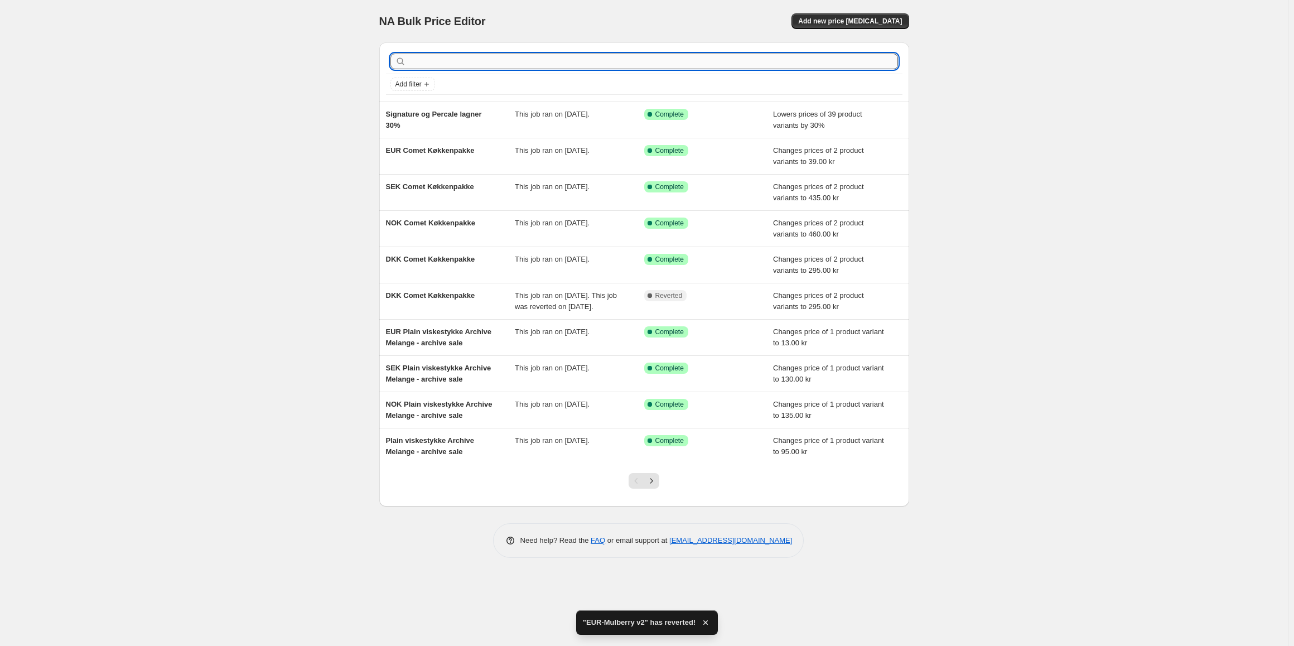
click at [470, 68] on input "text" at bounding box center [653, 62] width 490 height 16
type input "mul"
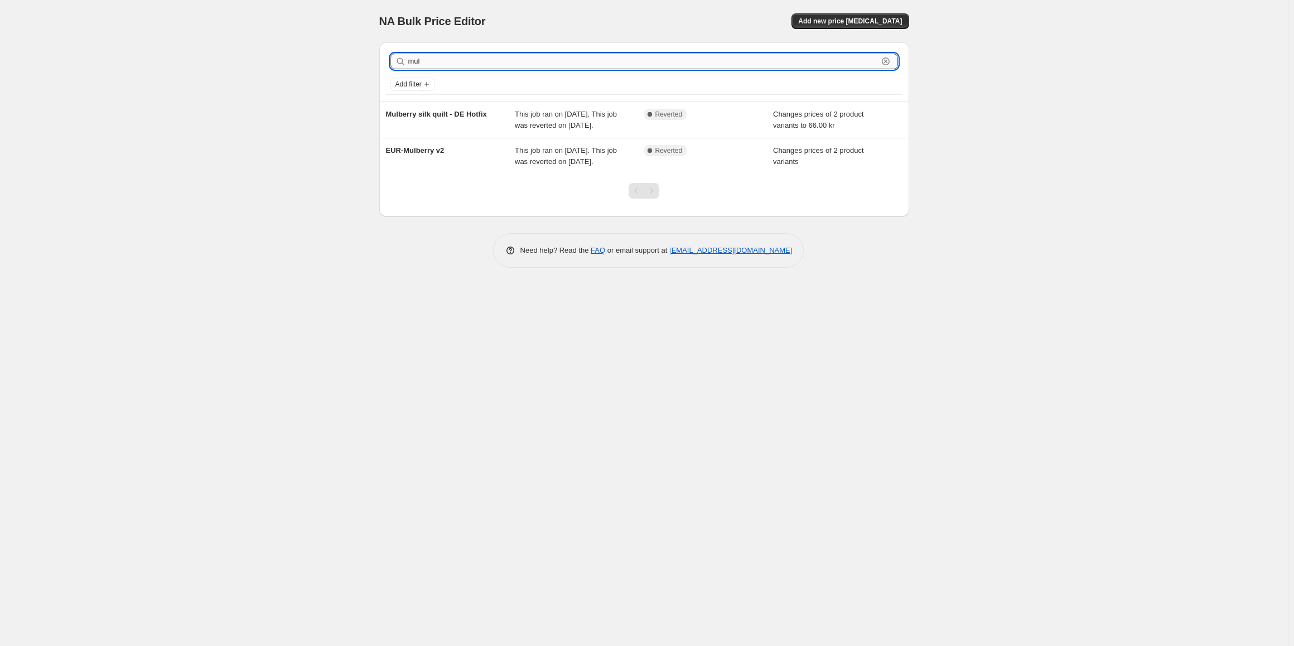
click at [483, 62] on input "mul" at bounding box center [643, 62] width 470 height 16
type input "silk"
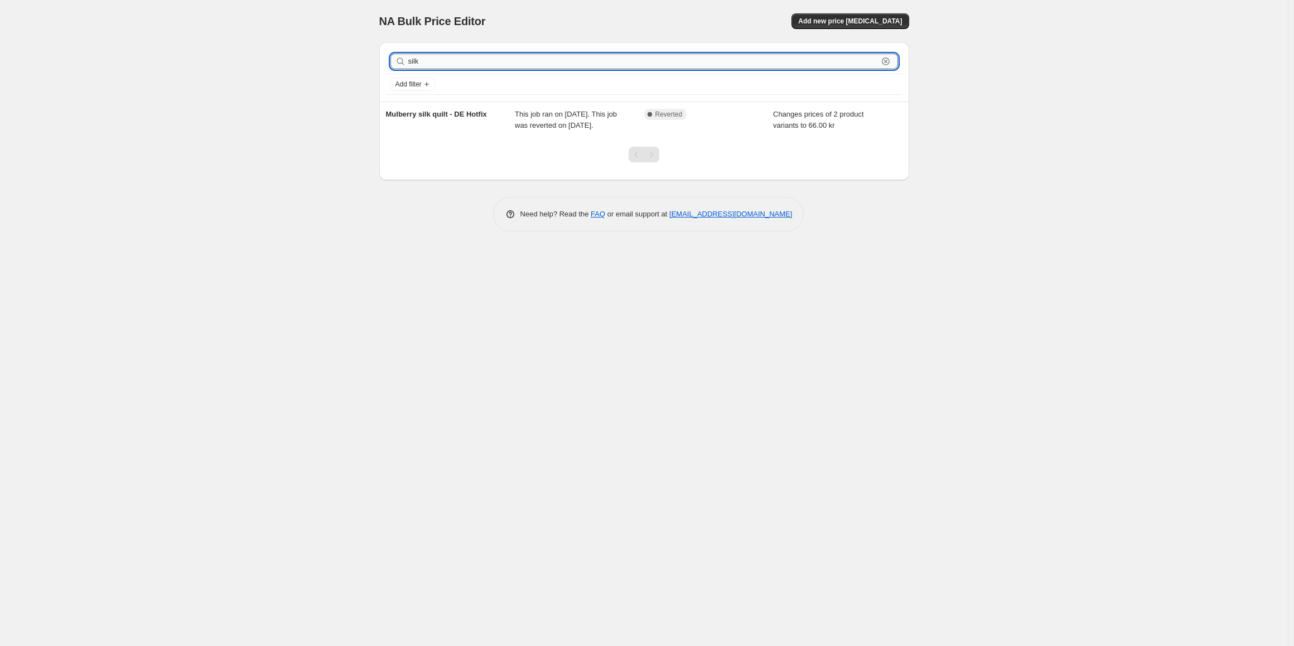
click at [426, 61] on input "silk" at bounding box center [643, 62] width 470 height 16
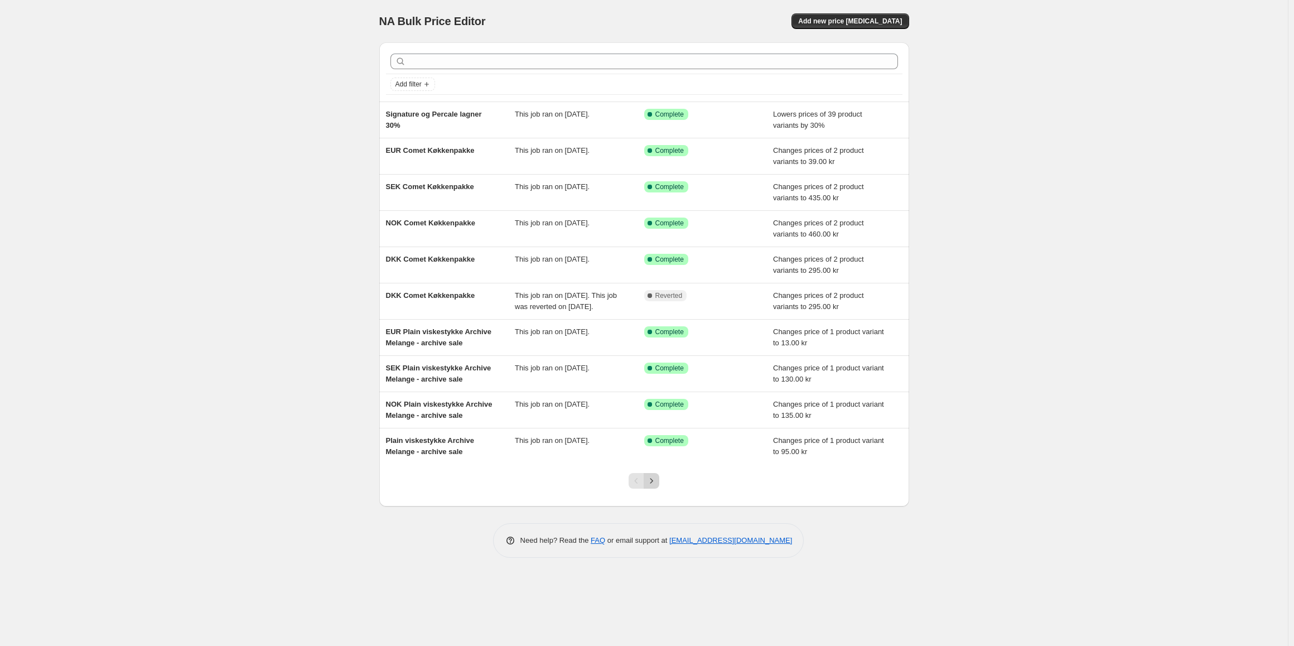
click at [649, 486] on icon "Next" at bounding box center [651, 480] width 11 height 11
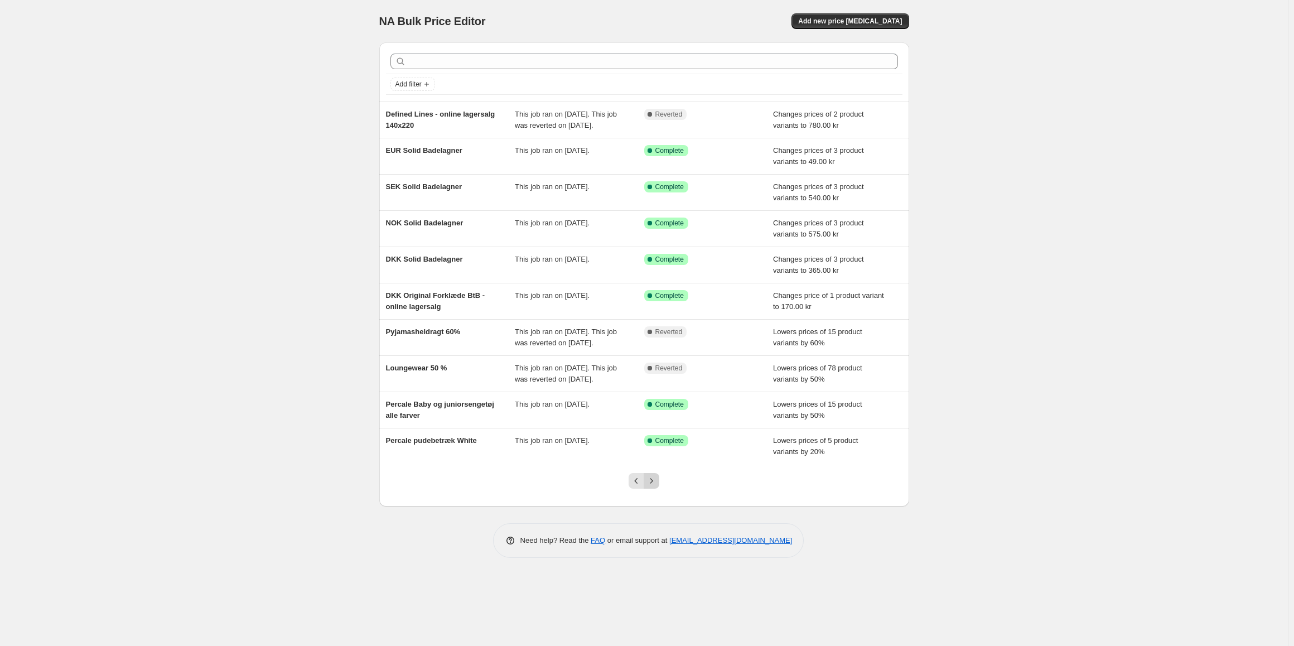
click at [653, 486] on icon "Next" at bounding box center [651, 480] width 11 height 11
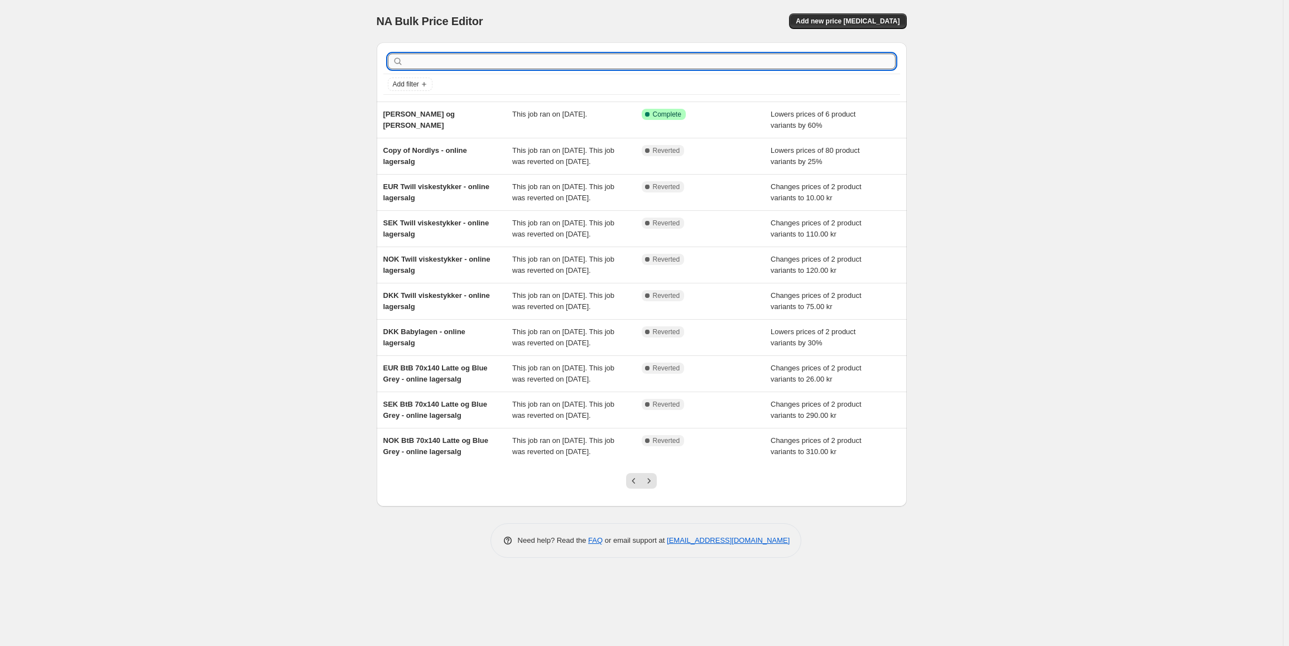
click at [445, 66] on input "text" at bounding box center [651, 62] width 490 height 16
type input "qu"
click at [431, 66] on input "qu" at bounding box center [641, 62] width 470 height 16
type input "quil"
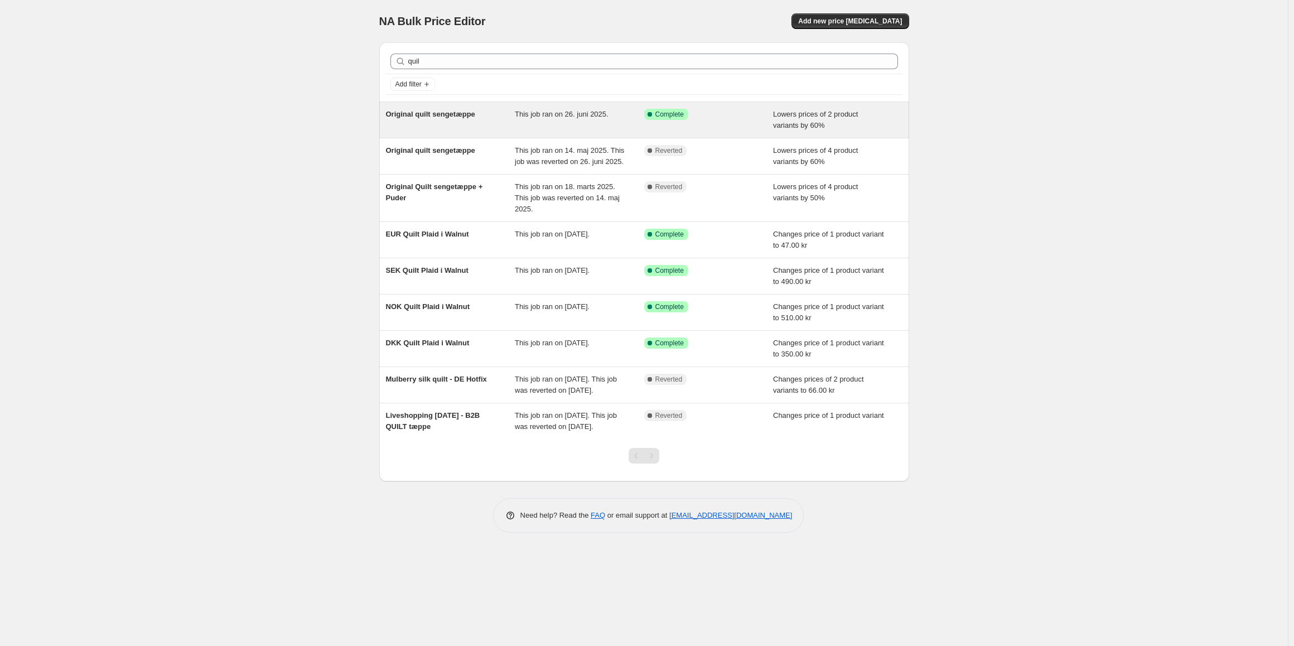
click at [474, 131] on div "Original quilt sengetæppe This job ran on 26. juni 2025. Success Complete Compl…" at bounding box center [644, 120] width 530 height 36
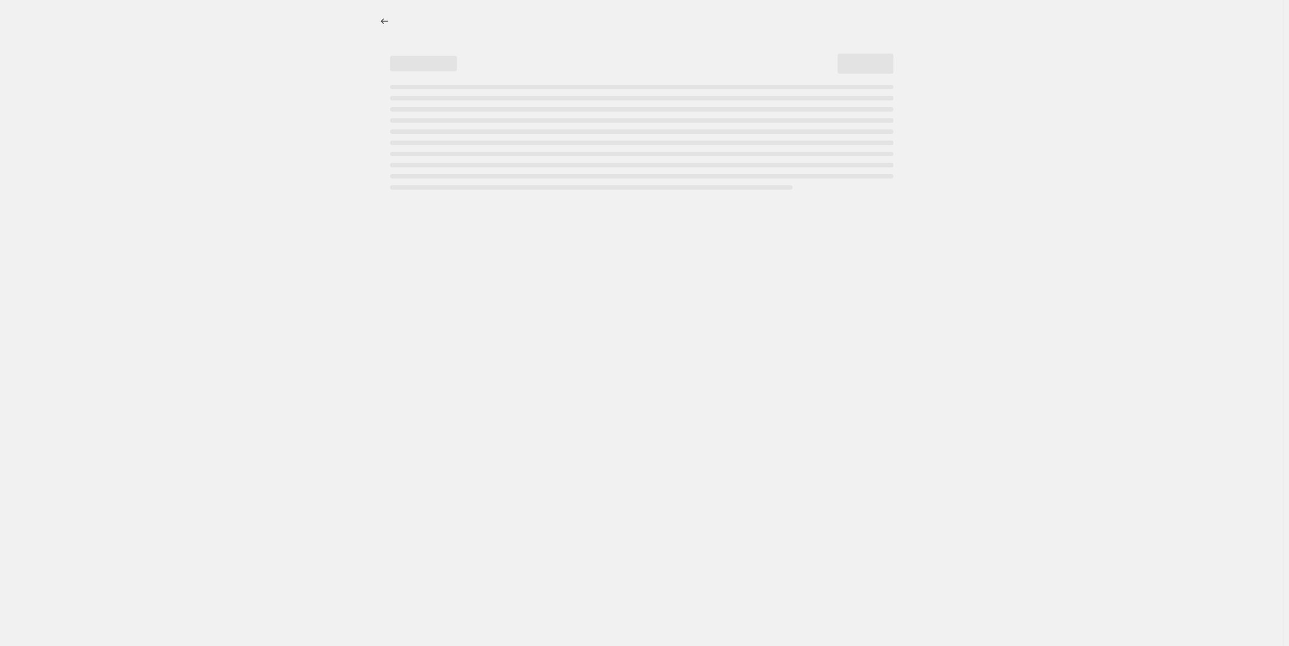
select select "percentage"
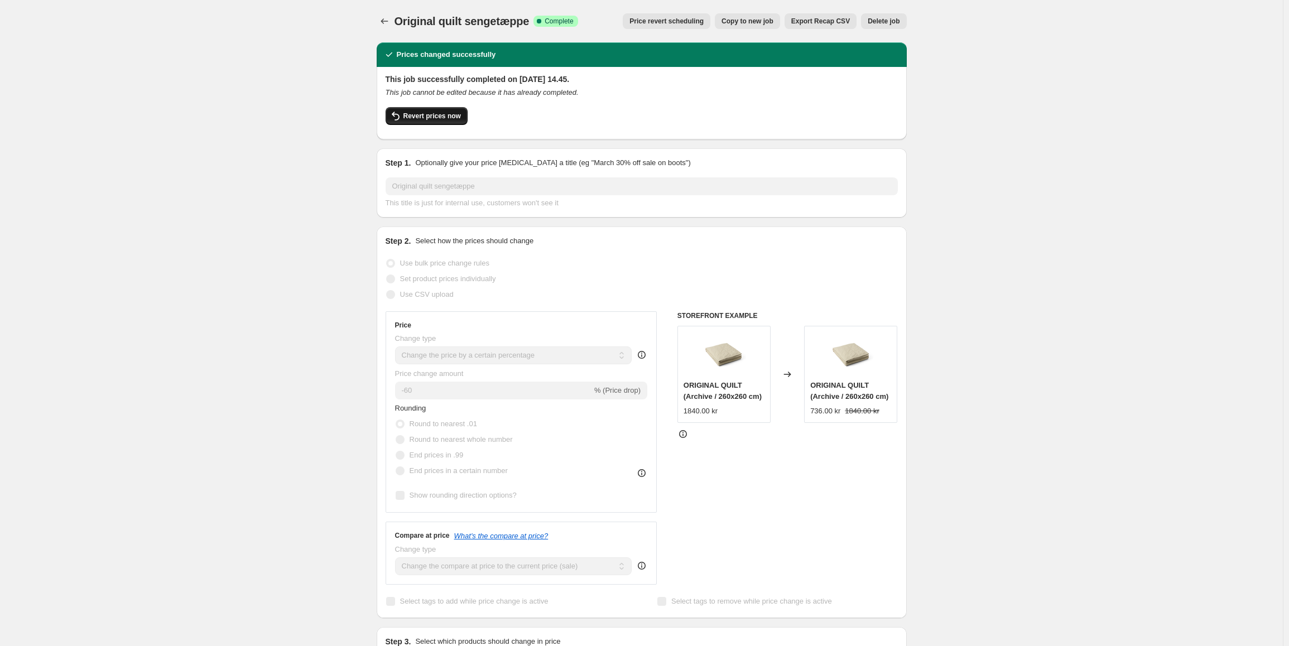
click at [435, 116] on span "Revert prices now" at bounding box center [431, 116] width 57 height 9
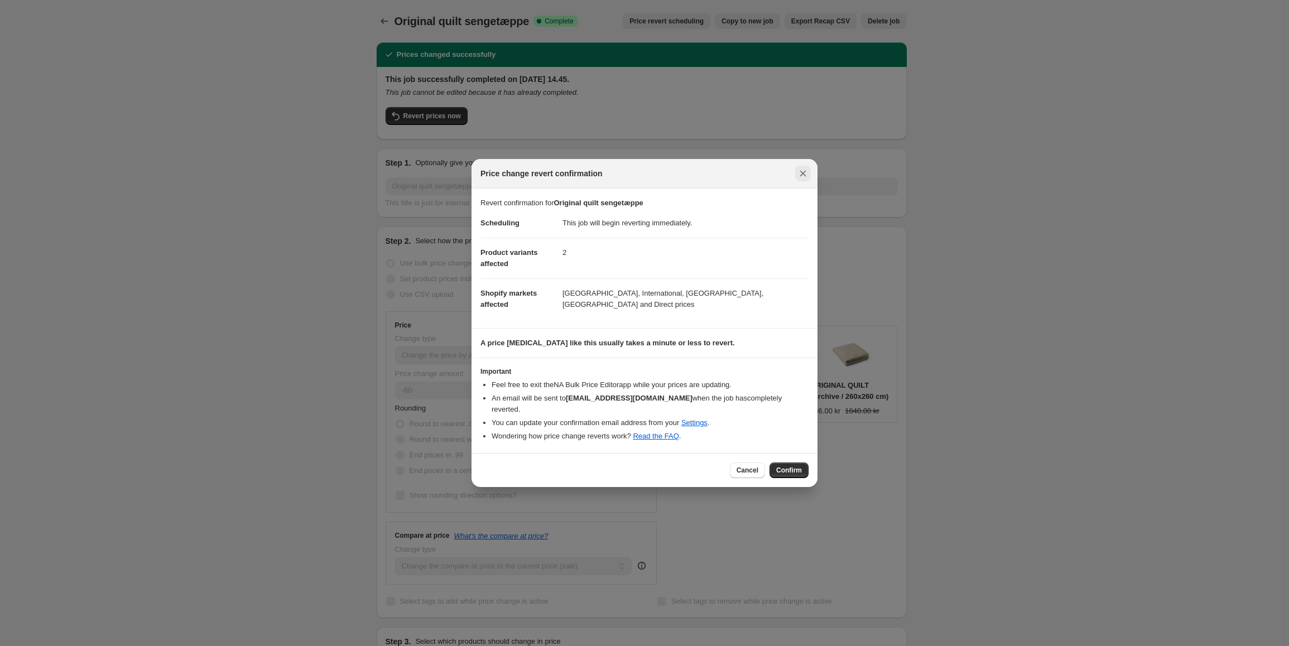
click at [799, 178] on icon "Close" at bounding box center [802, 173] width 11 height 11
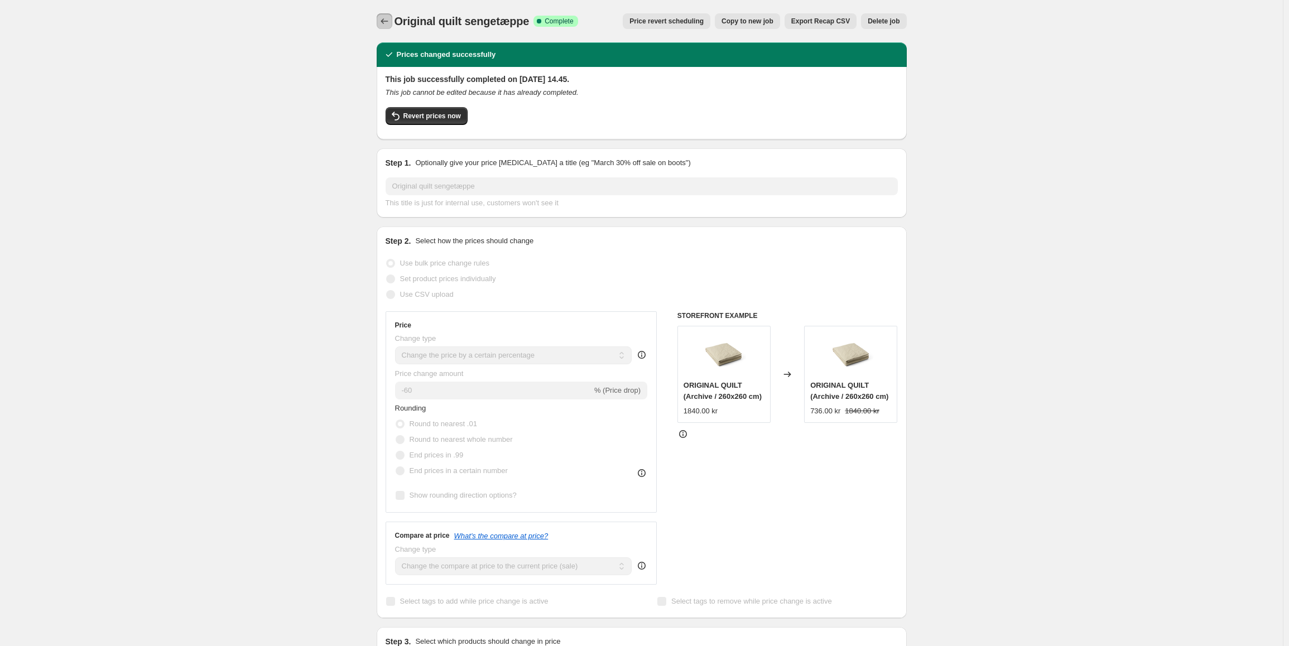
click at [388, 20] on icon "Price change jobs" at bounding box center [384, 21] width 11 height 11
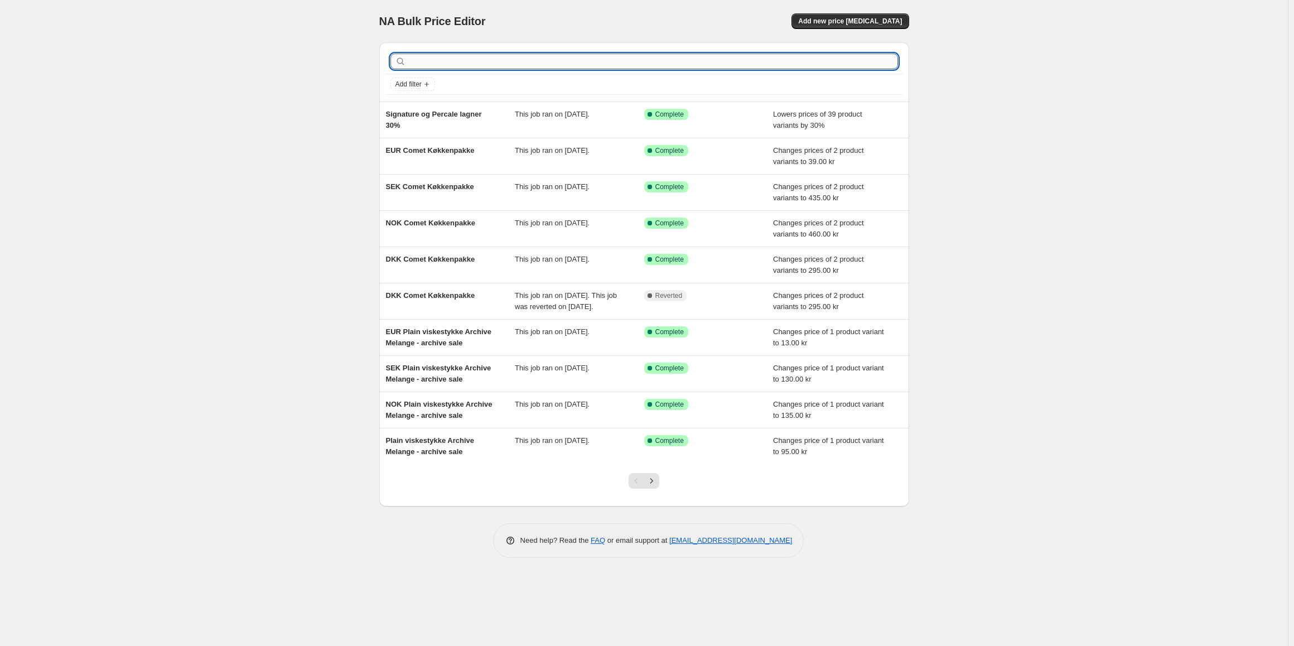
click at [431, 60] on input "text" at bounding box center [653, 62] width 490 height 16
type input "quilt"
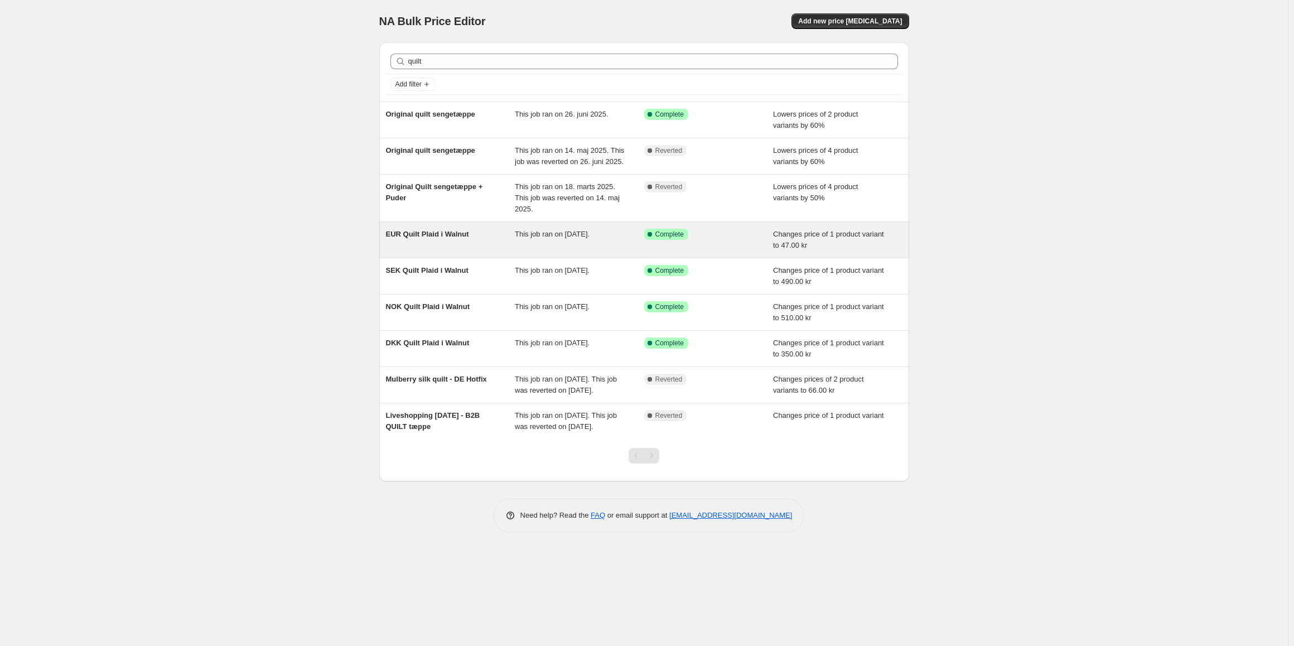
click at [454, 245] on div "EUR Quilt Plaid i Walnut" at bounding box center [450, 240] width 129 height 22
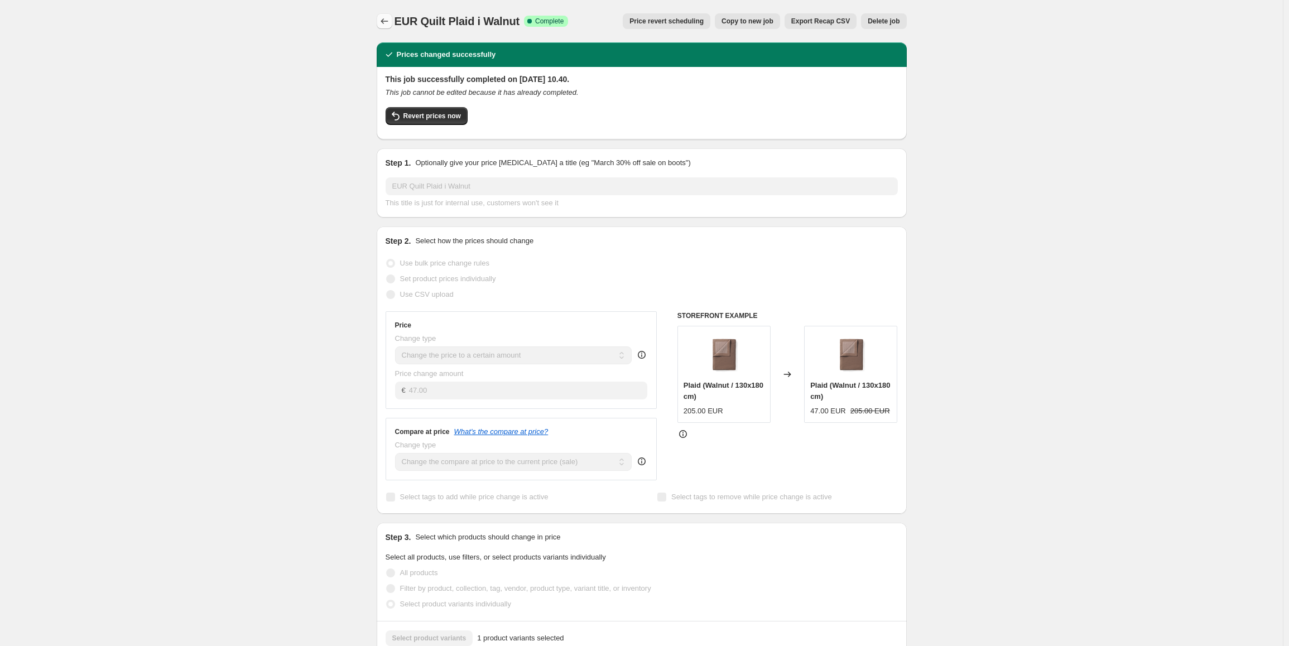
click at [388, 21] on icon "Price change jobs" at bounding box center [384, 21] width 11 height 11
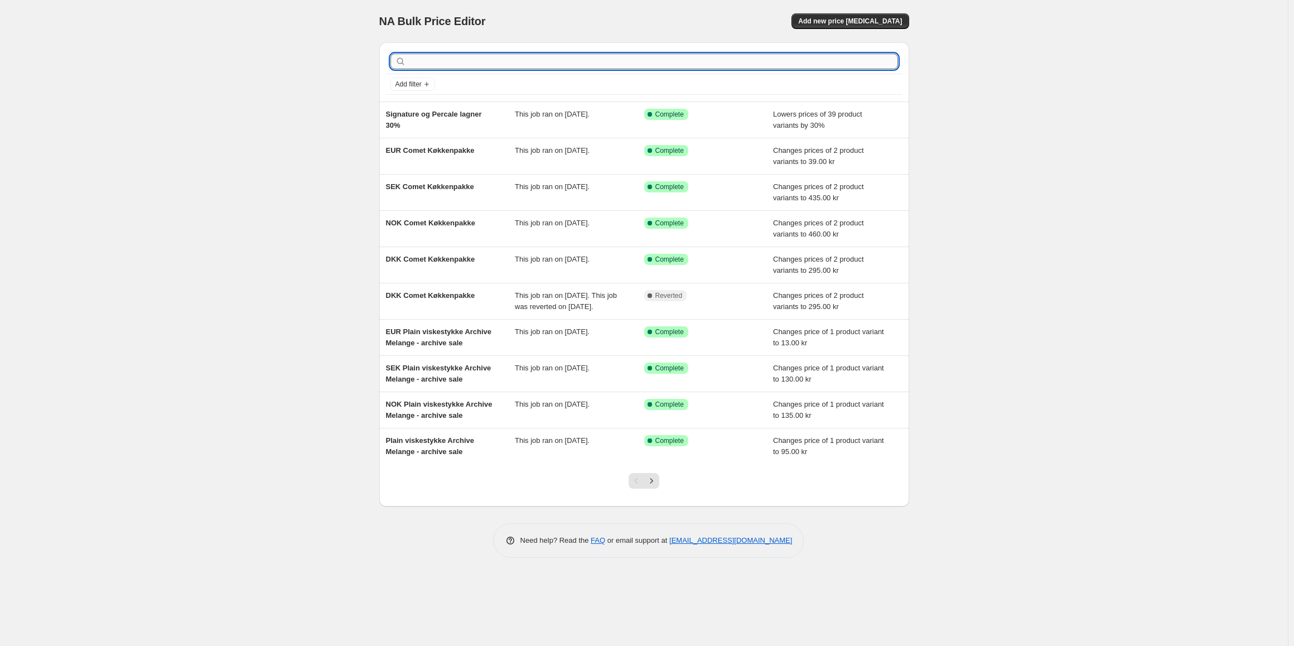
click at [460, 62] on input "text" at bounding box center [653, 62] width 490 height 16
type input "quilt"
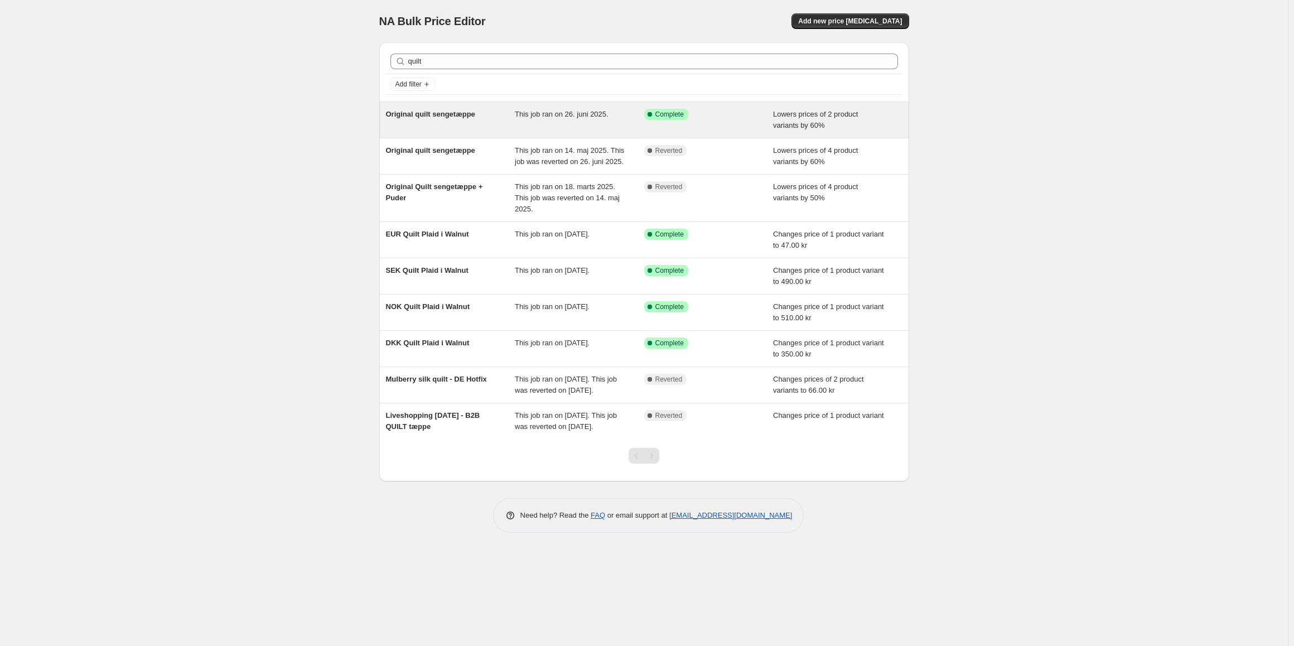
click at [473, 114] on span "Original quilt sengetæppe" at bounding box center [430, 114] width 89 height 8
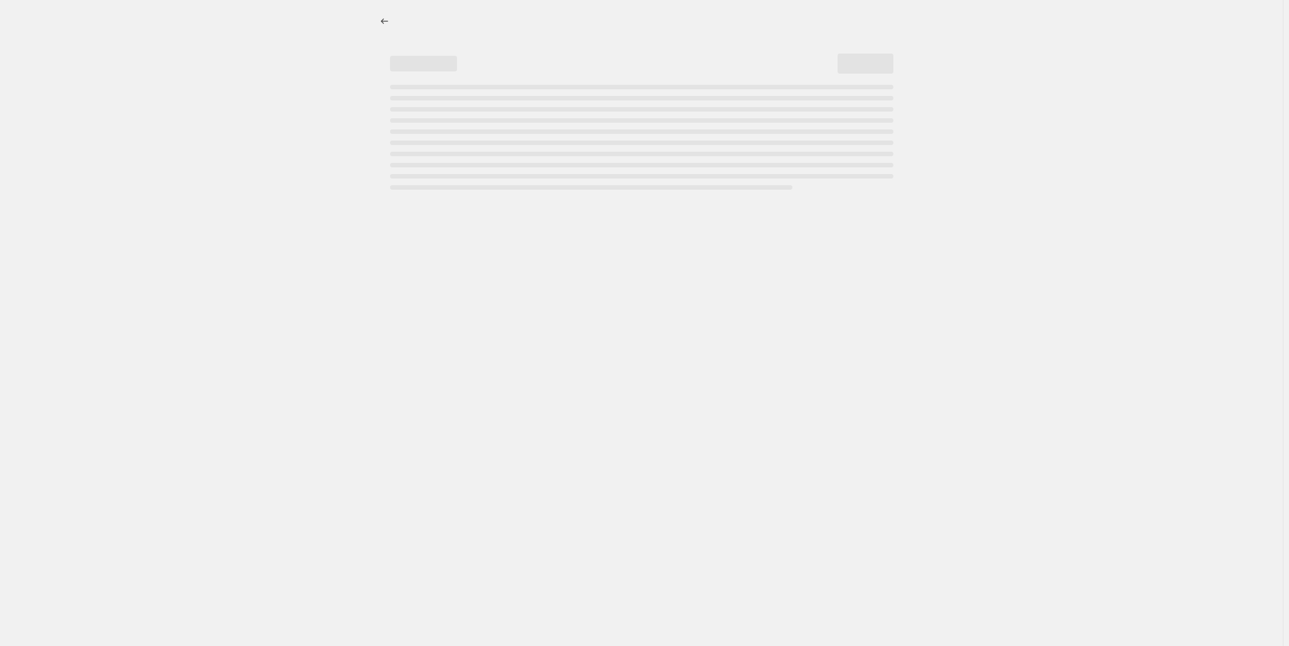
select select "percentage"
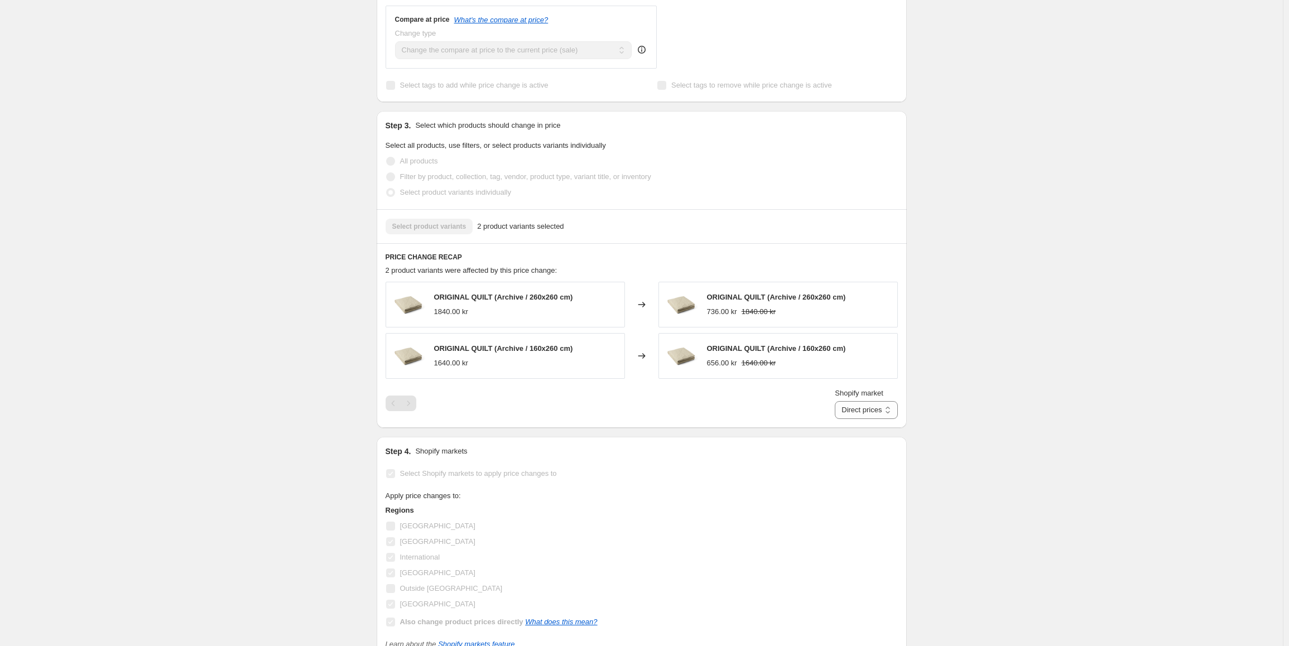
scroll to position [8, 0]
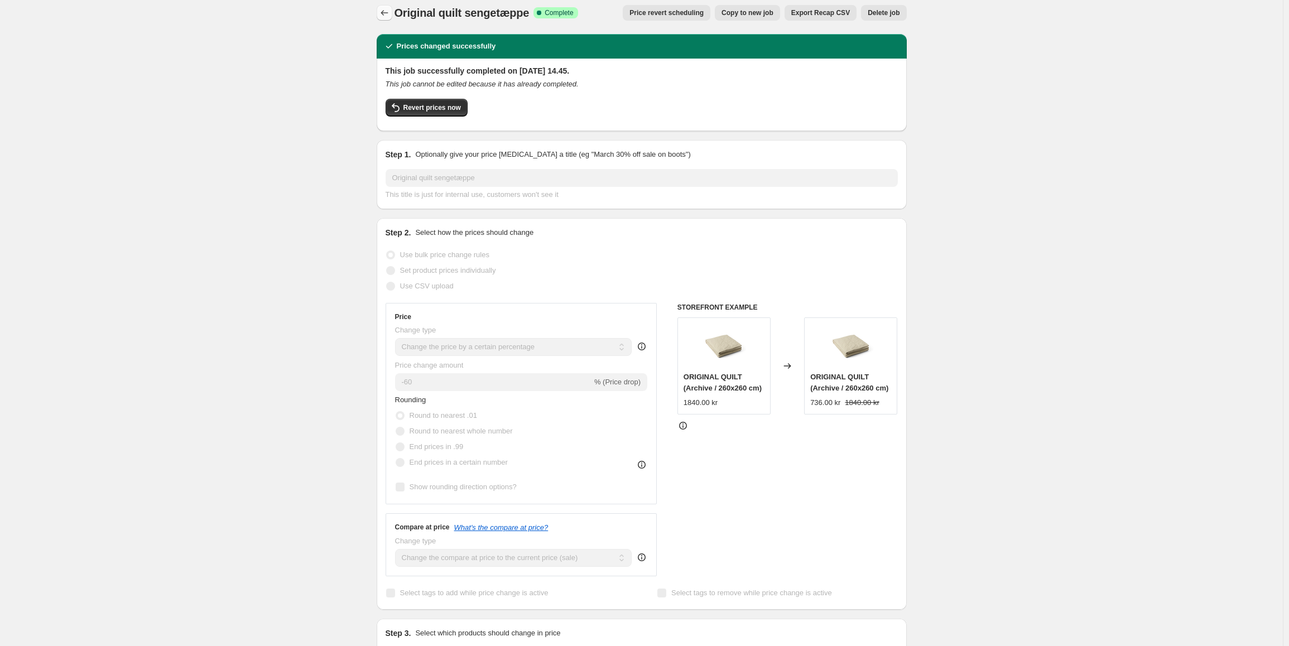
click at [389, 14] on icon "Price change jobs" at bounding box center [384, 12] width 11 height 11
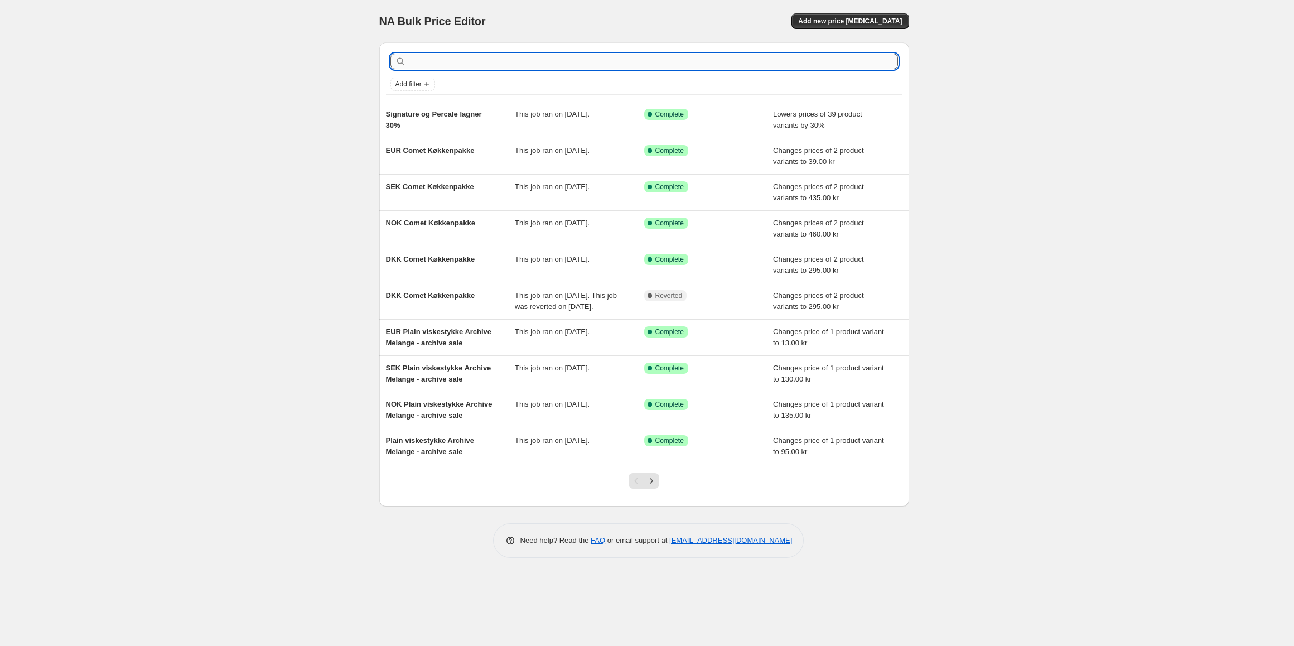
click at [461, 61] on input "text" at bounding box center [653, 62] width 490 height 16
type input "serene gre"
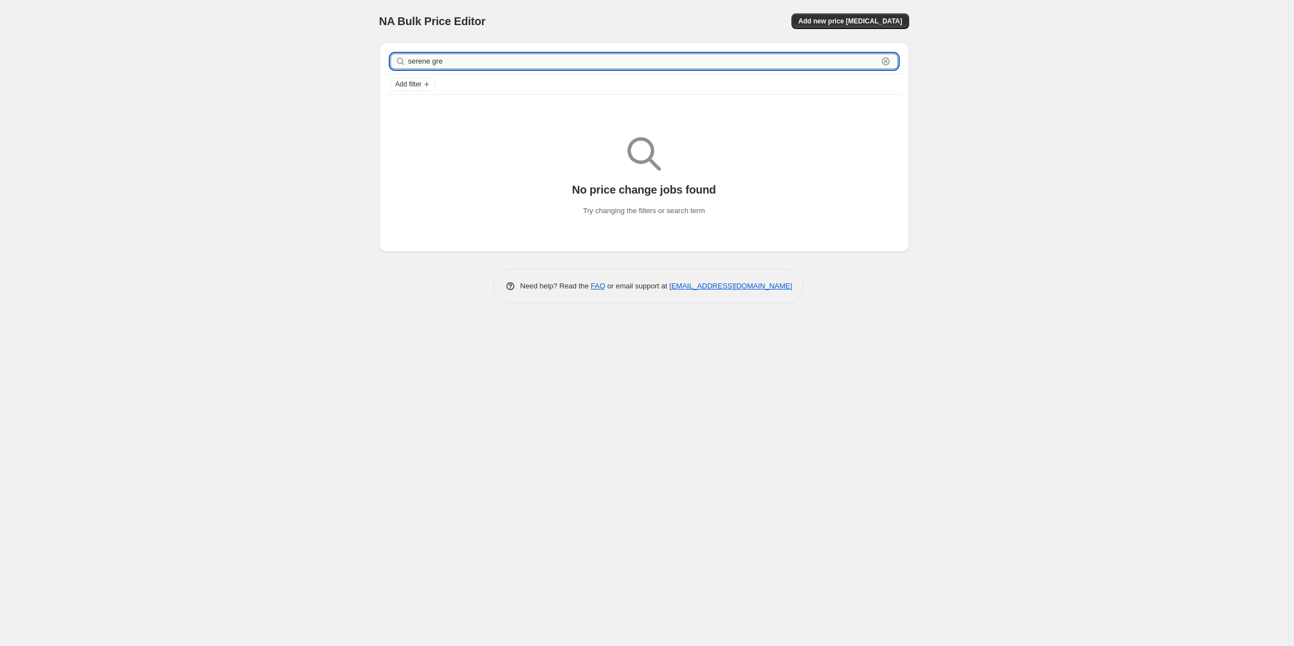
click at [456, 59] on input "serene gre" at bounding box center [643, 62] width 470 height 16
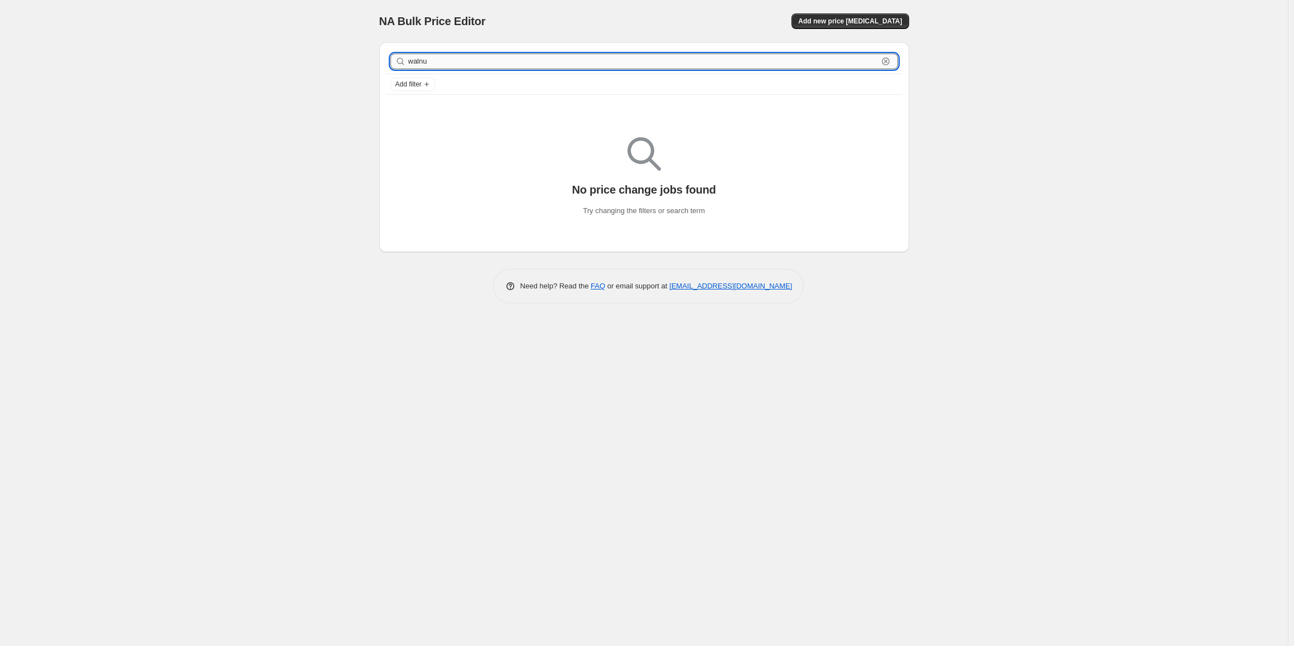
type input "walnut"
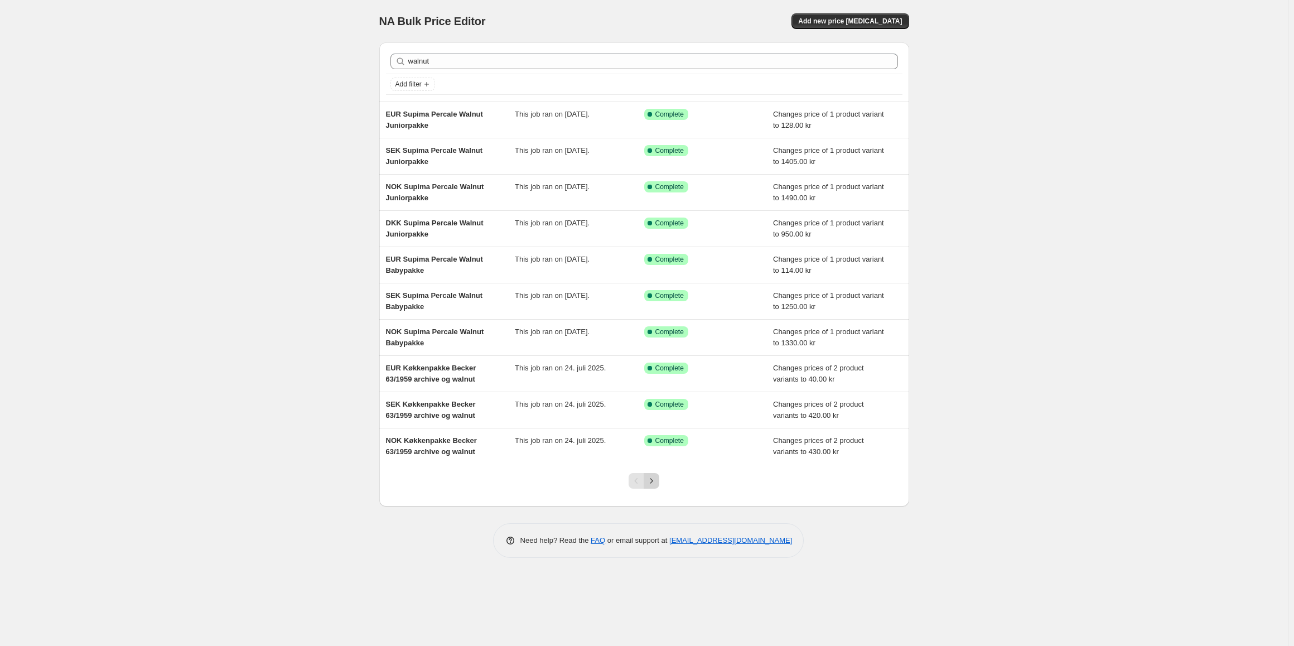
click at [659, 484] on button "Next" at bounding box center [652, 481] width 16 height 16
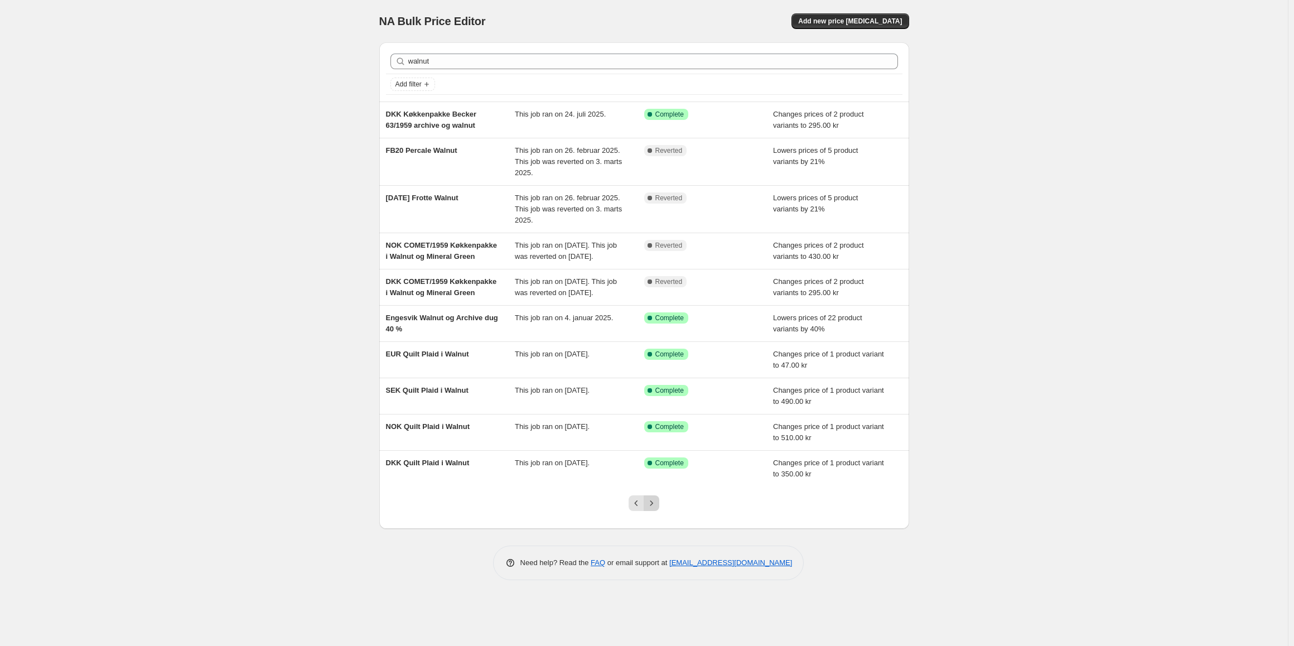
click at [650, 509] on icon "Next" at bounding box center [651, 503] width 11 height 11
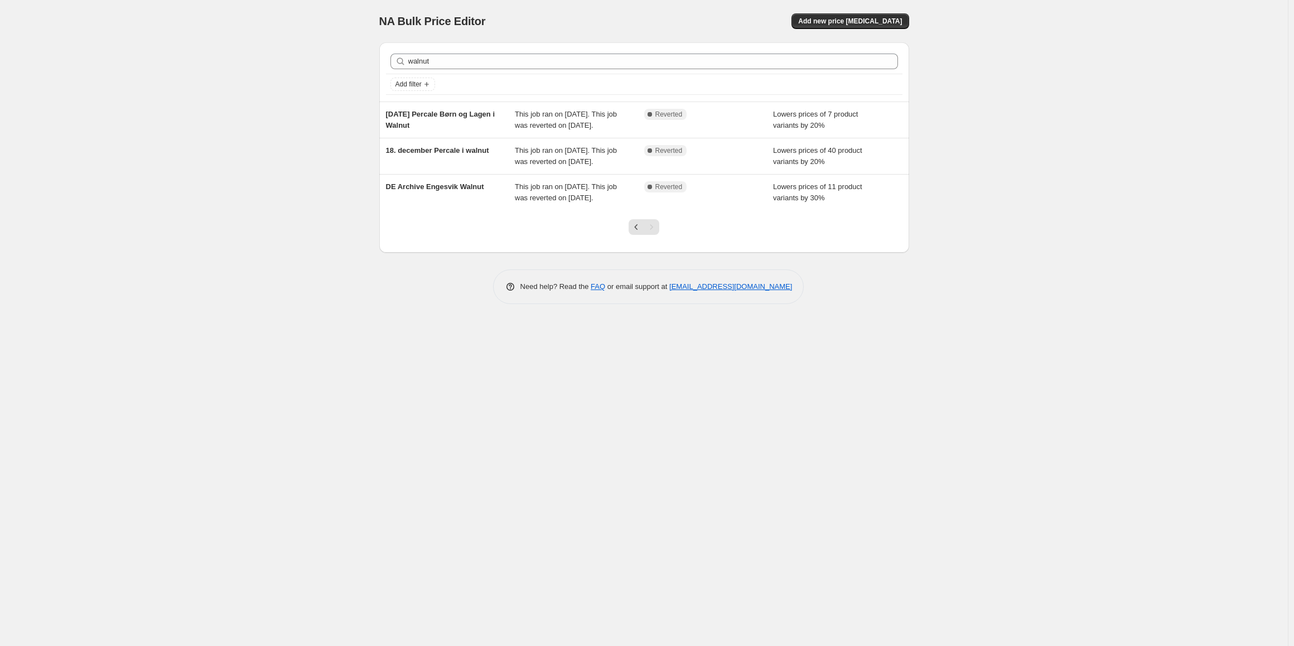
click at [628, 253] on div at bounding box center [643, 231] width 45 height 42
click at [630, 235] on button "Previous" at bounding box center [637, 227] width 16 height 16
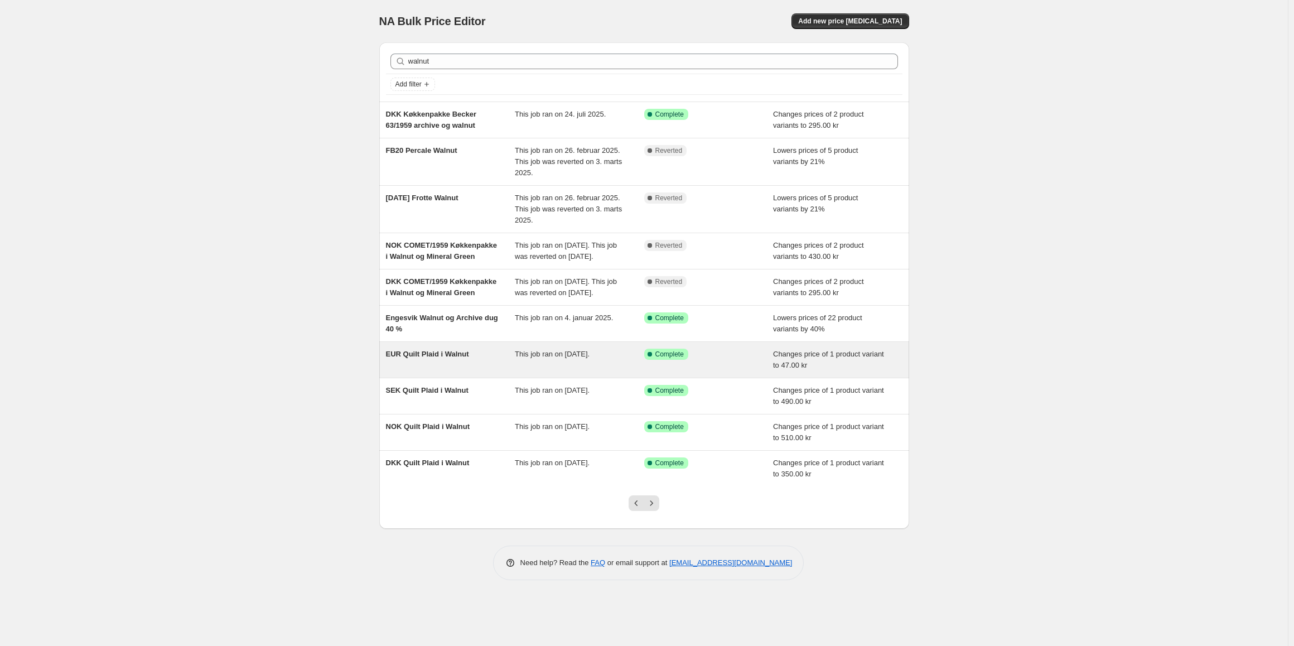
click at [436, 358] on span "EUR Quilt Plaid i Walnut" at bounding box center [427, 354] width 83 height 8
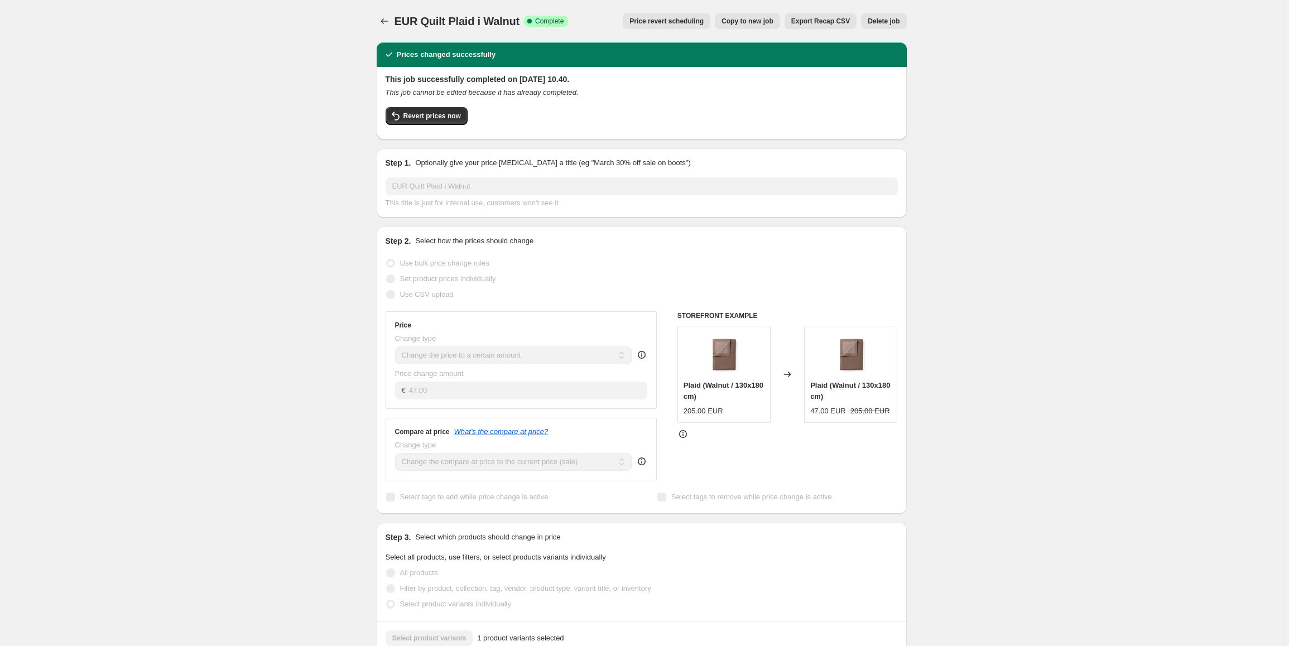
click at [378, 27] on div "EUR Quilt Plaid i Walnut. This page is ready EUR Quilt Plaid i Walnut Success C…" at bounding box center [641, 584] width 557 height 1168
click at [383, 18] on icon "Price change jobs" at bounding box center [384, 21] width 11 height 11
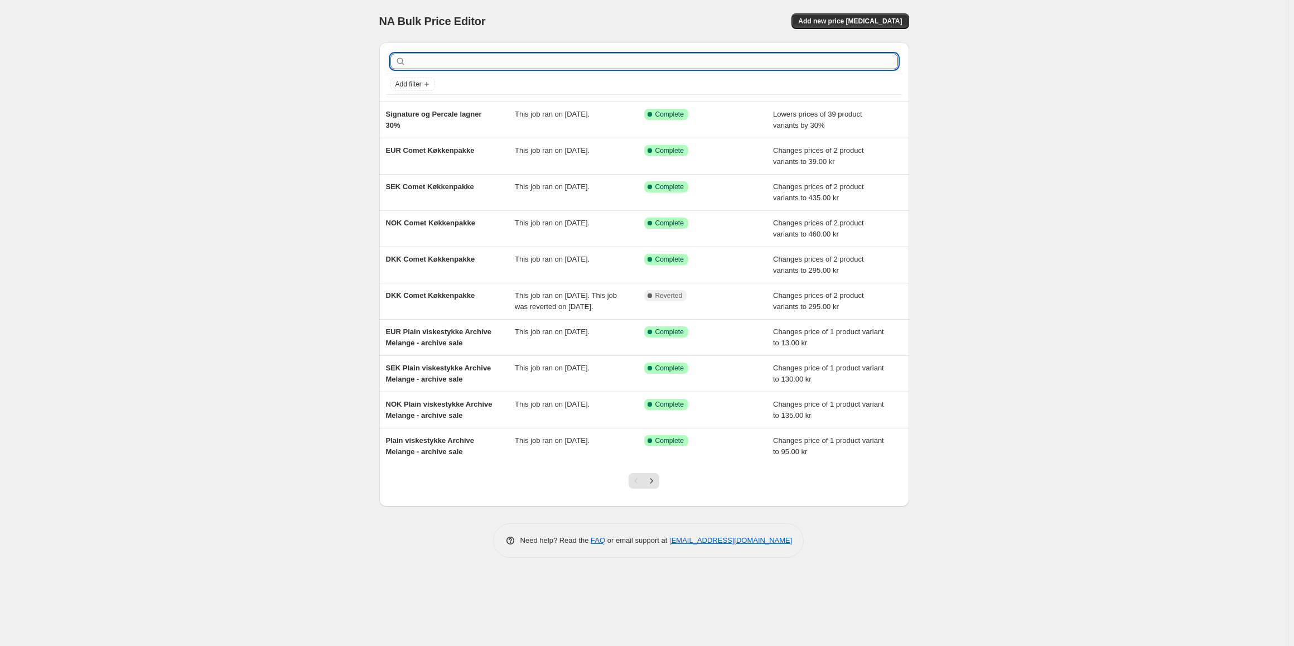
click at [430, 55] on input "text" at bounding box center [653, 62] width 490 height 16
type input "10825"
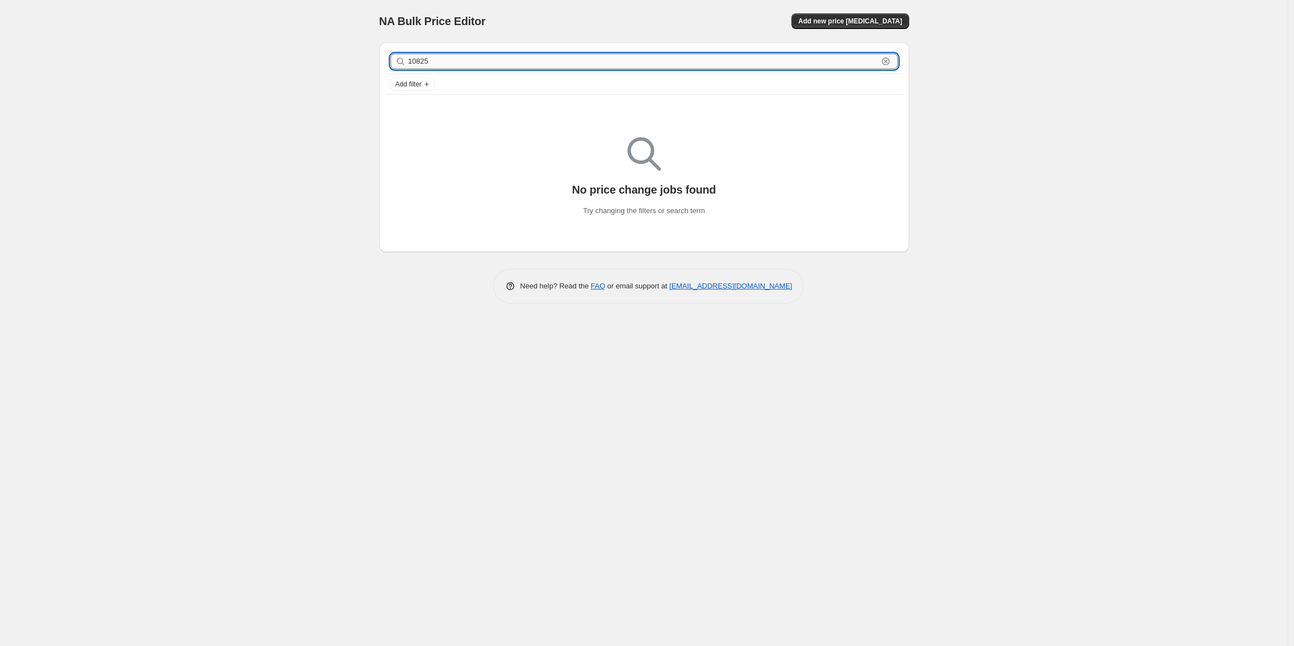
click at [428, 62] on input "10825" at bounding box center [643, 62] width 470 height 16
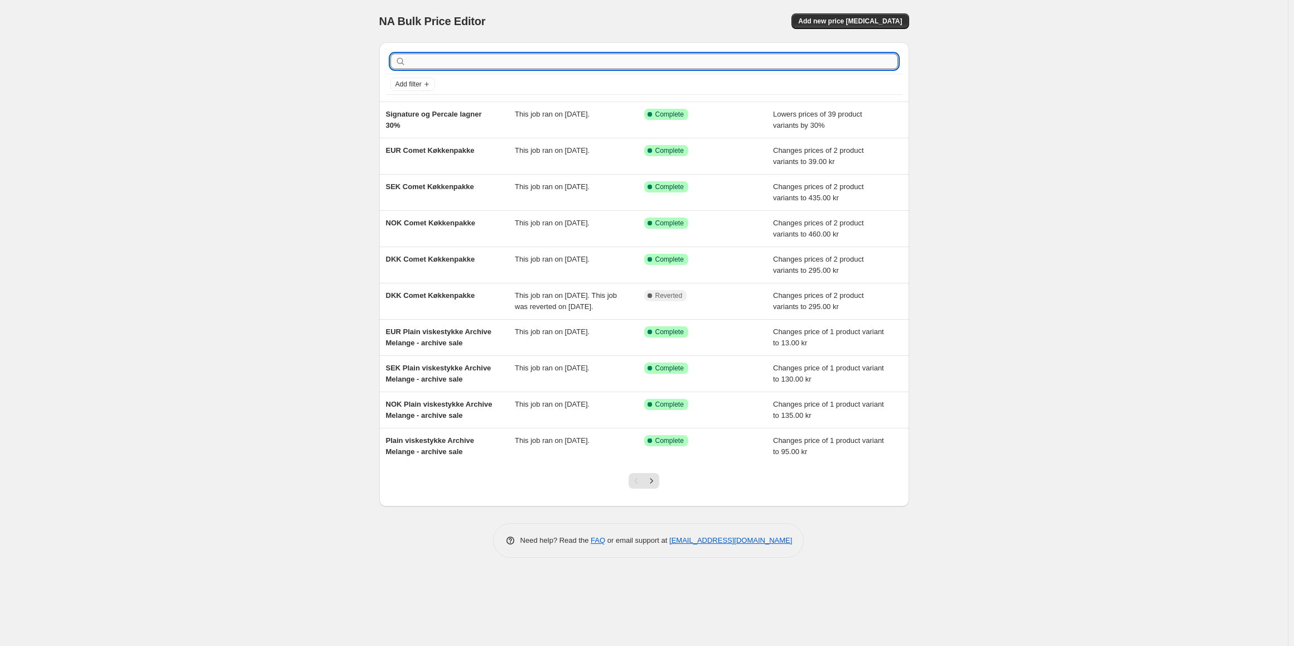
click at [476, 61] on input "text" at bounding box center [653, 62] width 490 height 16
type input "10789"
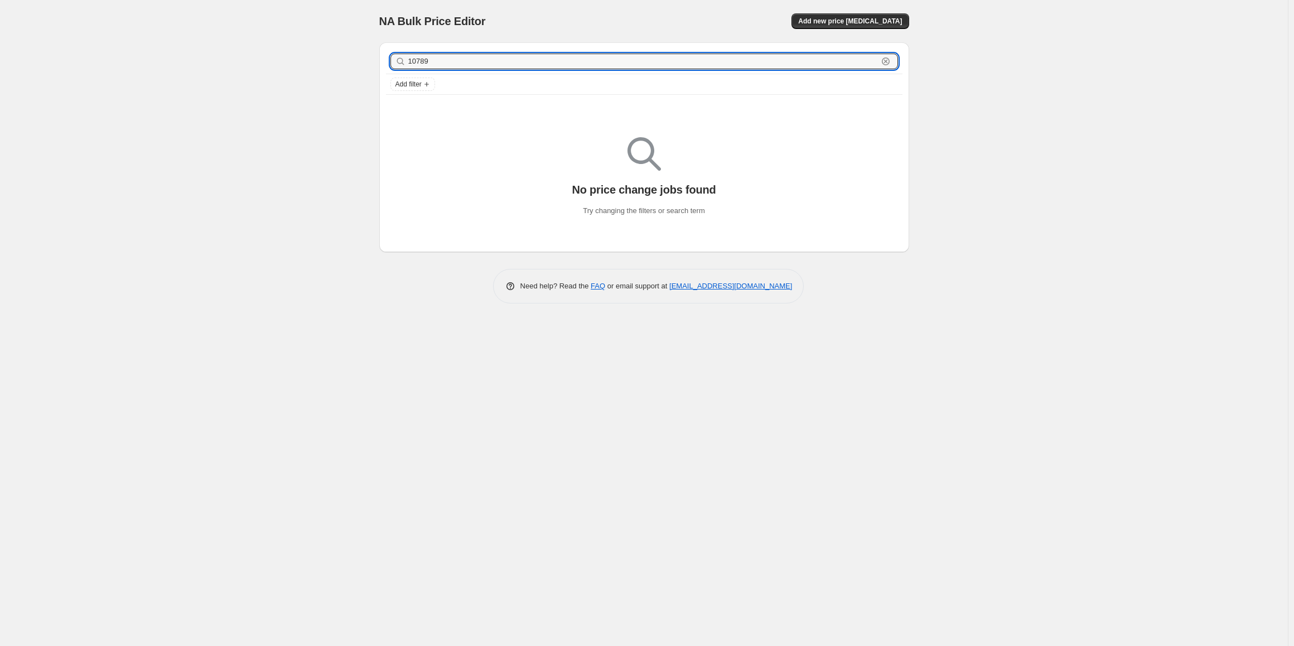
click at [471, 61] on input "10789" at bounding box center [643, 62] width 470 height 16
click at [413, 86] on span "Add filter" at bounding box center [409, 84] width 26 height 9
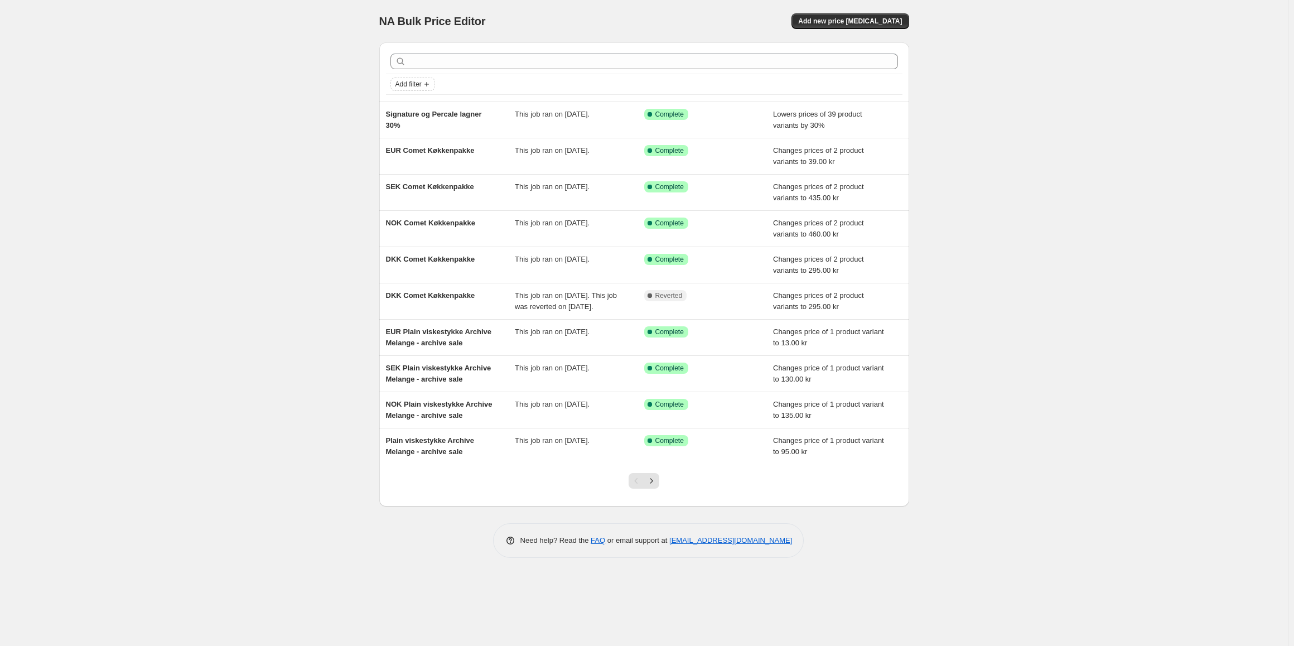
click at [413, 86] on span "Add filter" at bounding box center [409, 84] width 26 height 9
click at [412, 109] on span "Job status" at bounding box center [413, 106] width 33 height 8
click at [399, 157] on input "Complete" at bounding box center [402, 155] width 9 height 9
click at [658, 480] on button "Next" at bounding box center [652, 481] width 16 height 16
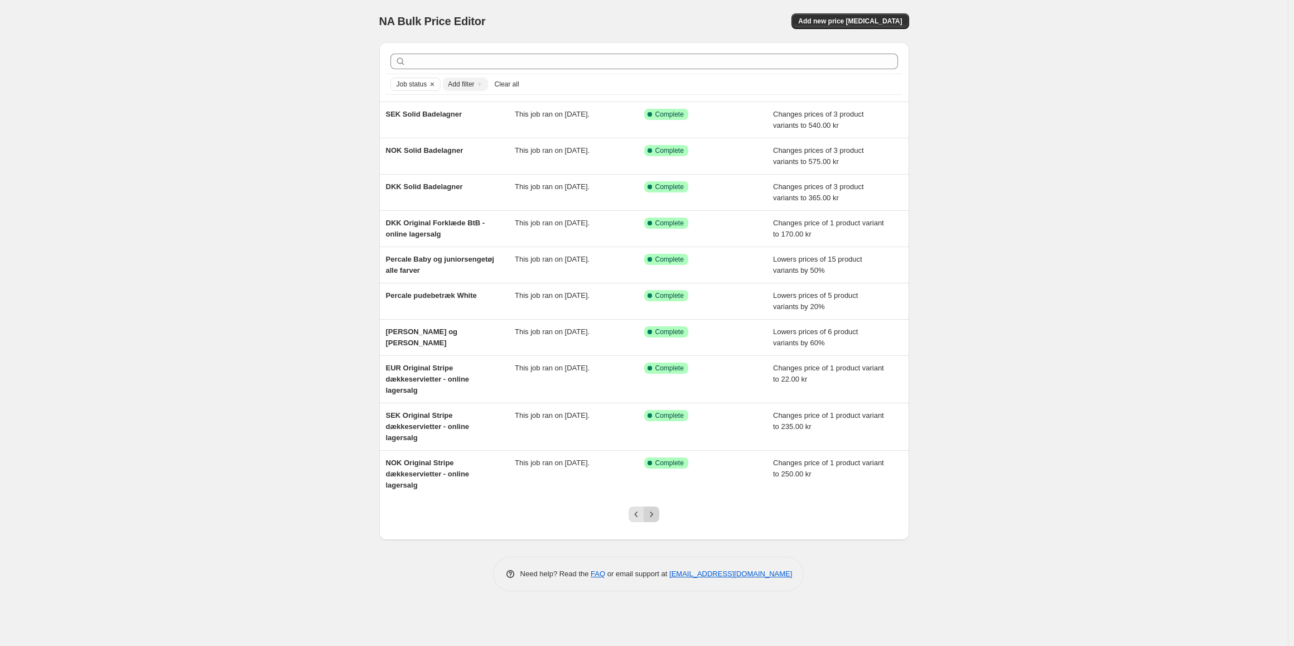
click at [648, 515] on icon "Next" at bounding box center [651, 514] width 11 height 11
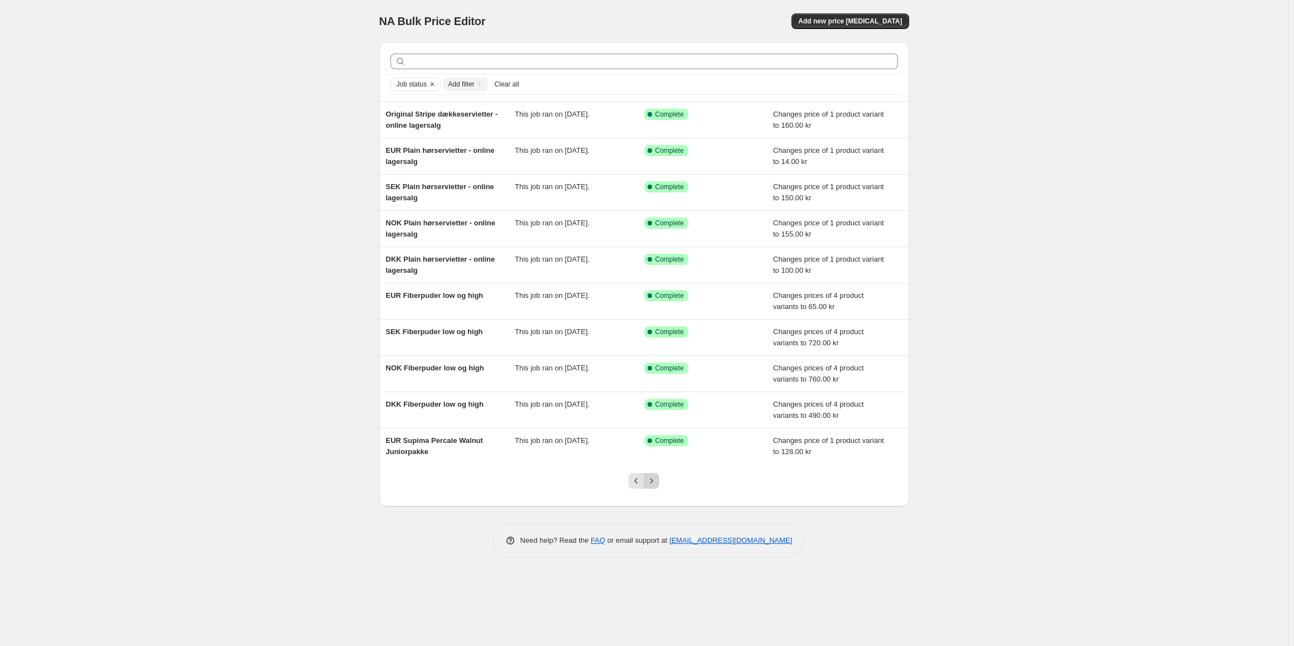
click at [650, 485] on icon "Next" at bounding box center [651, 480] width 11 height 11
click at [649, 479] on icon "Next" at bounding box center [651, 480] width 11 height 11
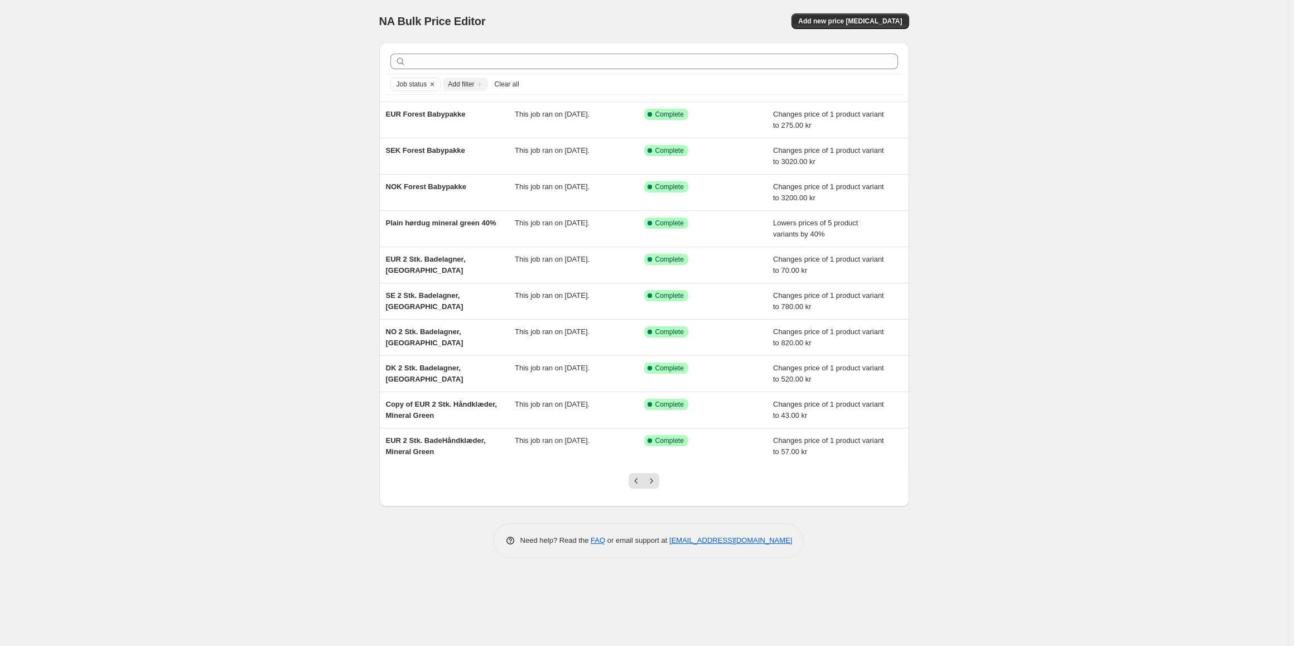
click at [649, 479] on icon "Next" at bounding box center [651, 480] width 11 height 11
click at [645, 485] on button "Next" at bounding box center [652, 481] width 16 height 16
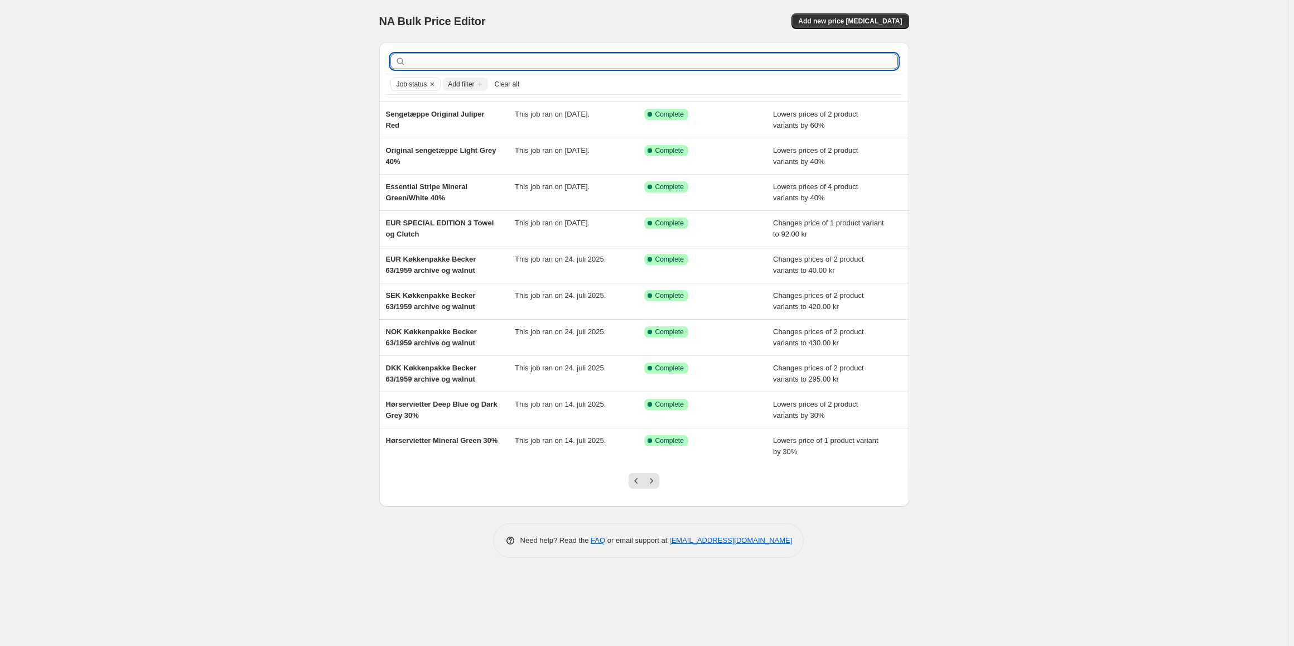
click at [440, 64] on input "text" at bounding box center [653, 62] width 490 height 16
type input "dkk"
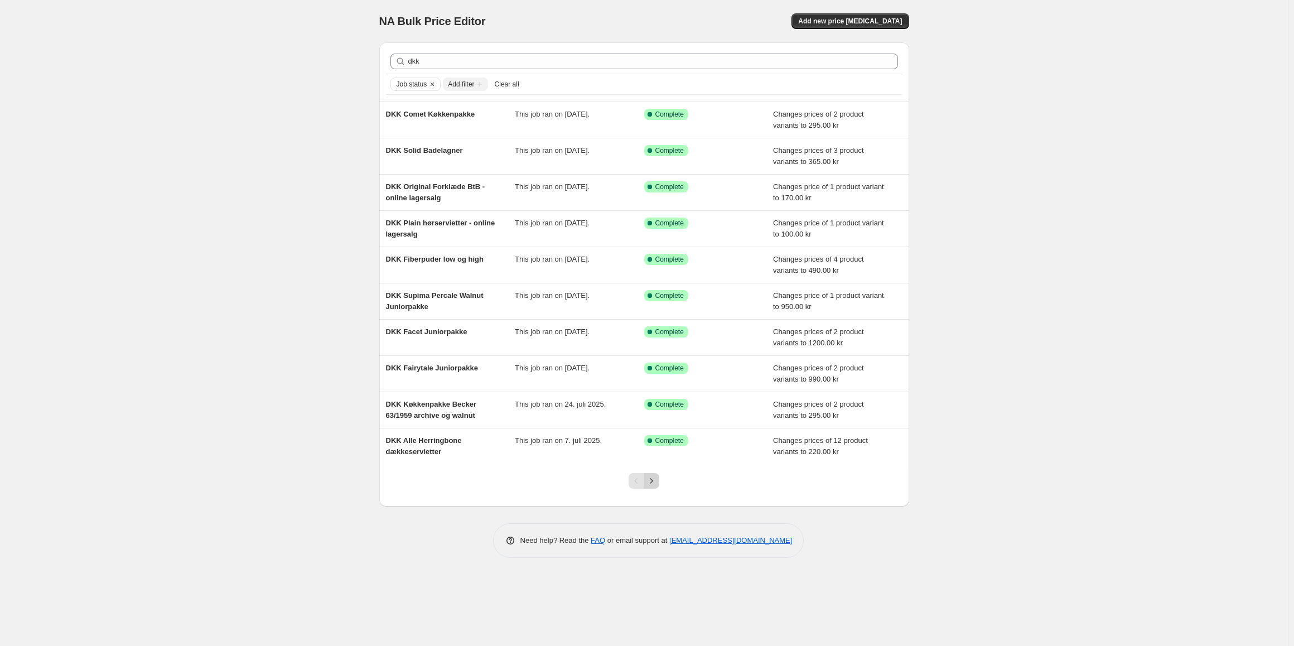
click at [654, 484] on icon "Next" at bounding box center [651, 480] width 11 height 11
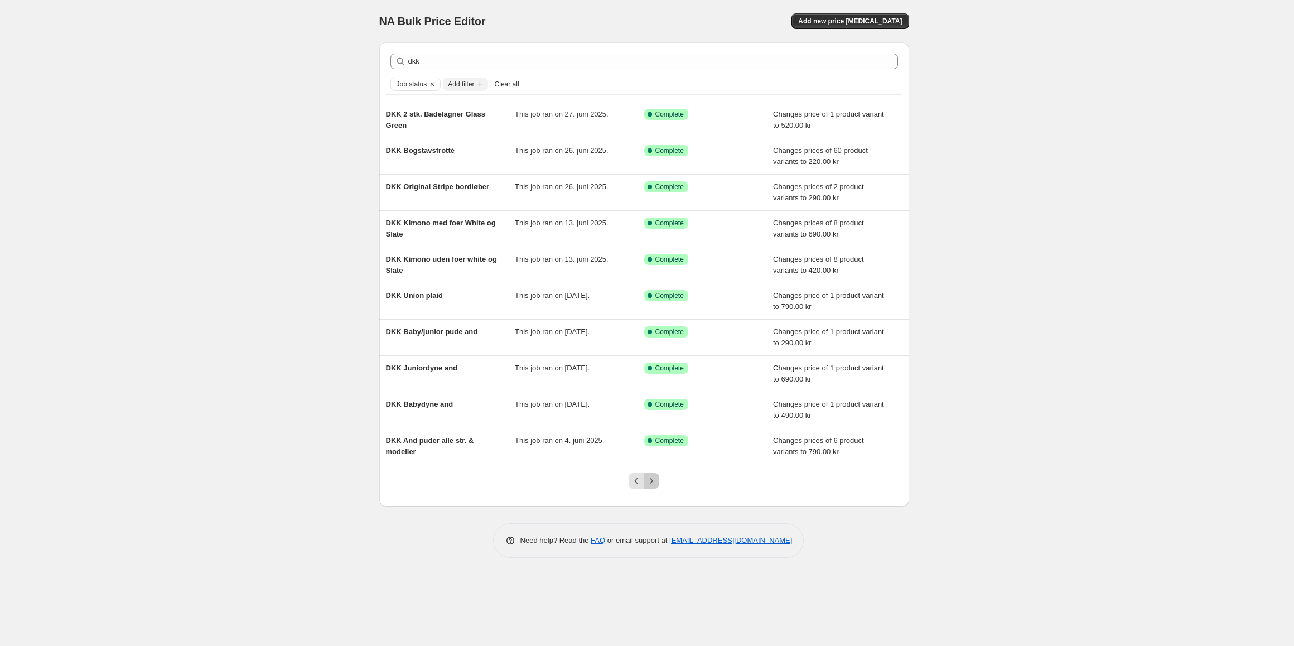
click at [653, 485] on icon "Next" at bounding box center [651, 480] width 11 height 11
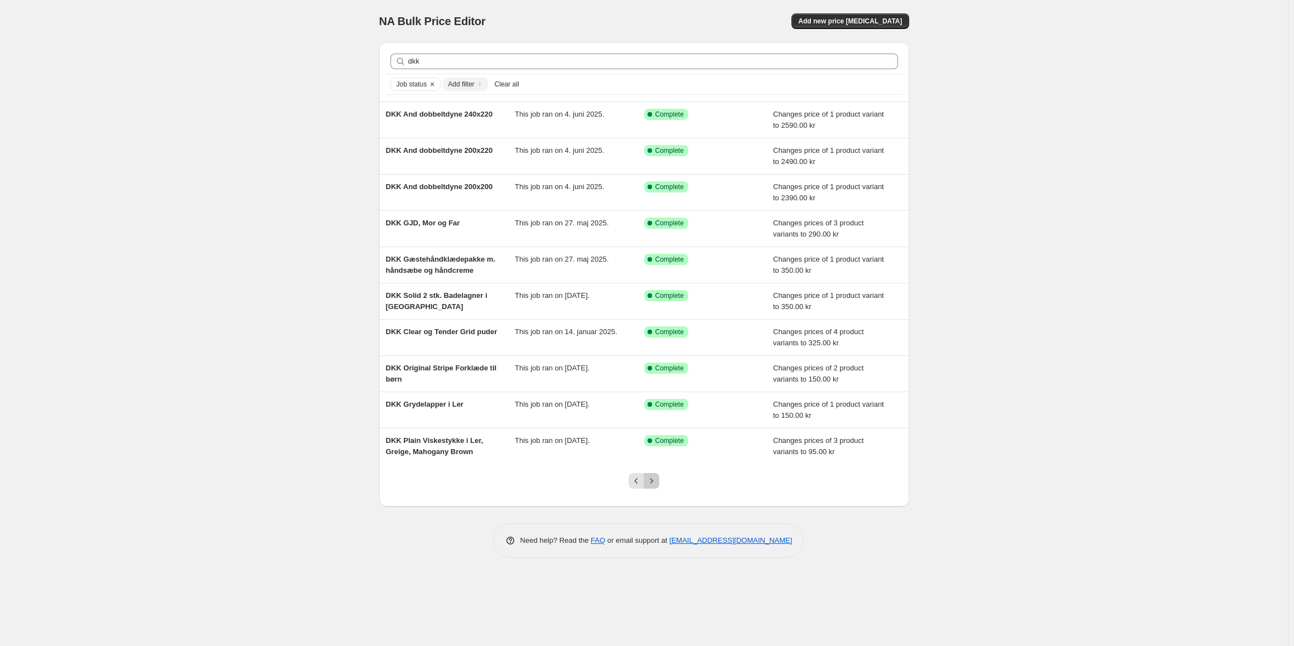
click at [650, 479] on icon "Next" at bounding box center [651, 480] width 11 height 11
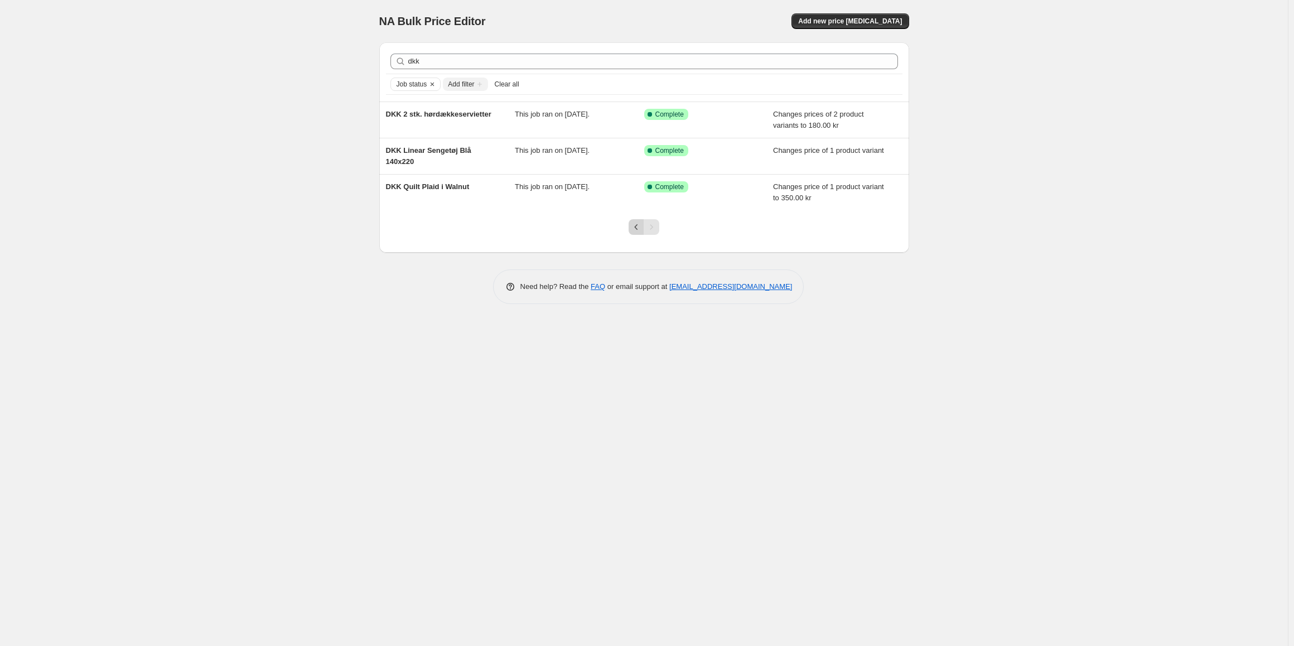
click at [635, 228] on icon "Previous" at bounding box center [636, 227] width 3 height 6
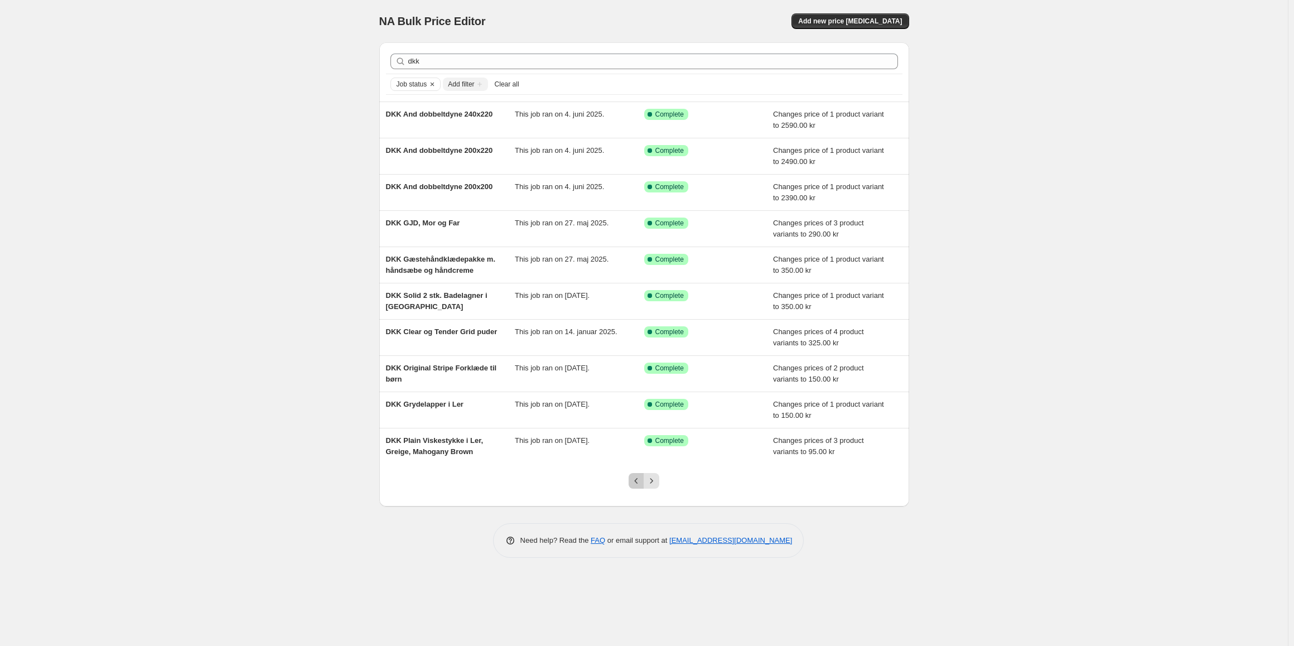
click at [634, 480] on icon "Previous" at bounding box center [636, 480] width 11 height 11
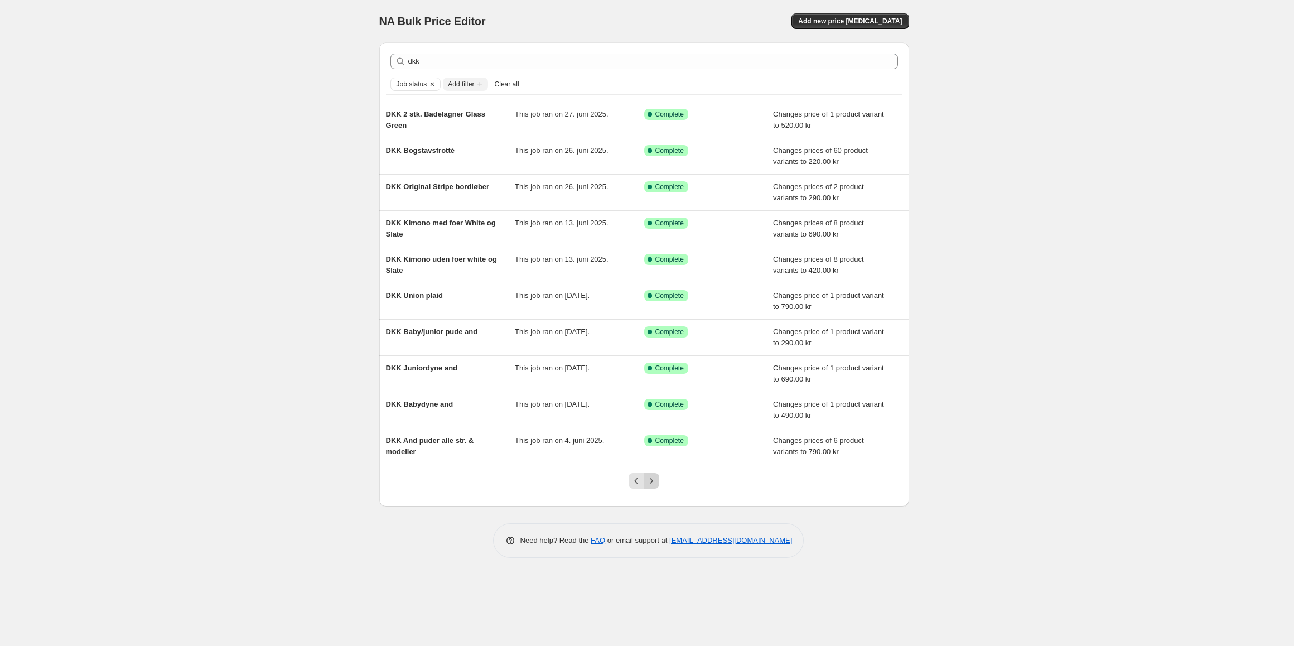
click at [649, 476] on icon "Next" at bounding box center [651, 480] width 11 height 11
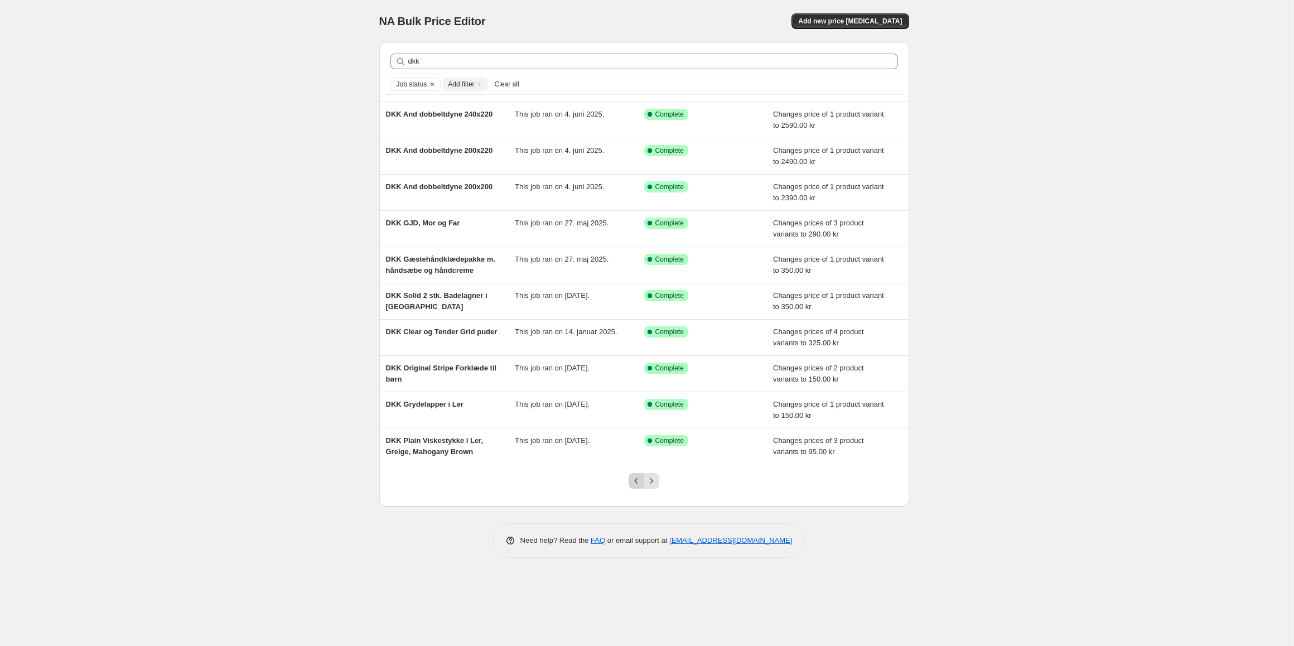
click at [631, 480] on icon "Previous" at bounding box center [636, 480] width 11 height 11
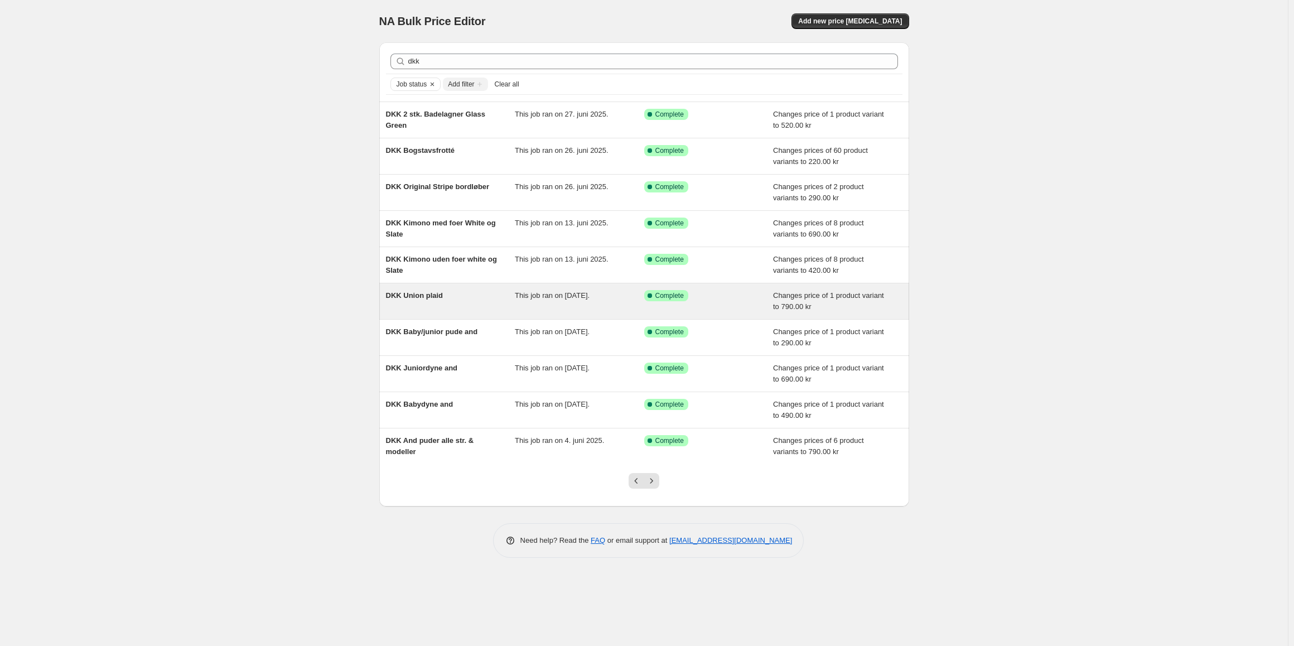
click at [469, 301] on div "DKK Union plaid" at bounding box center [450, 301] width 129 height 22
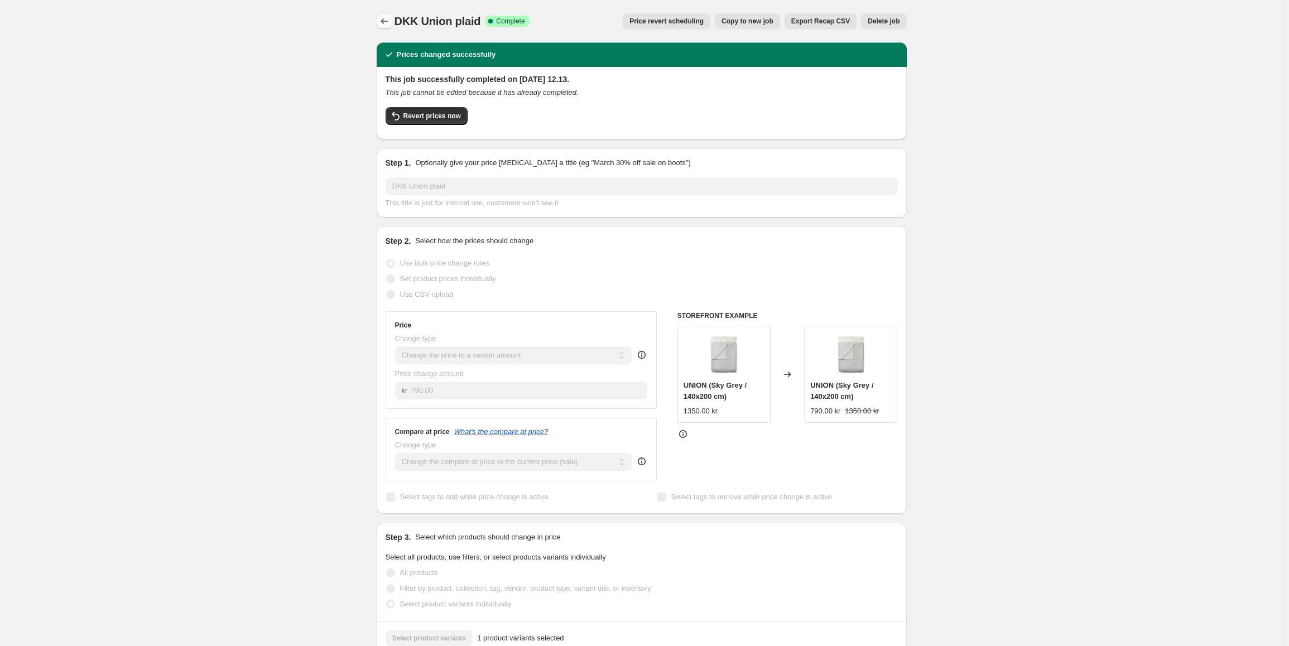
click at [390, 16] on icon "Price change jobs" at bounding box center [384, 21] width 11 height 11
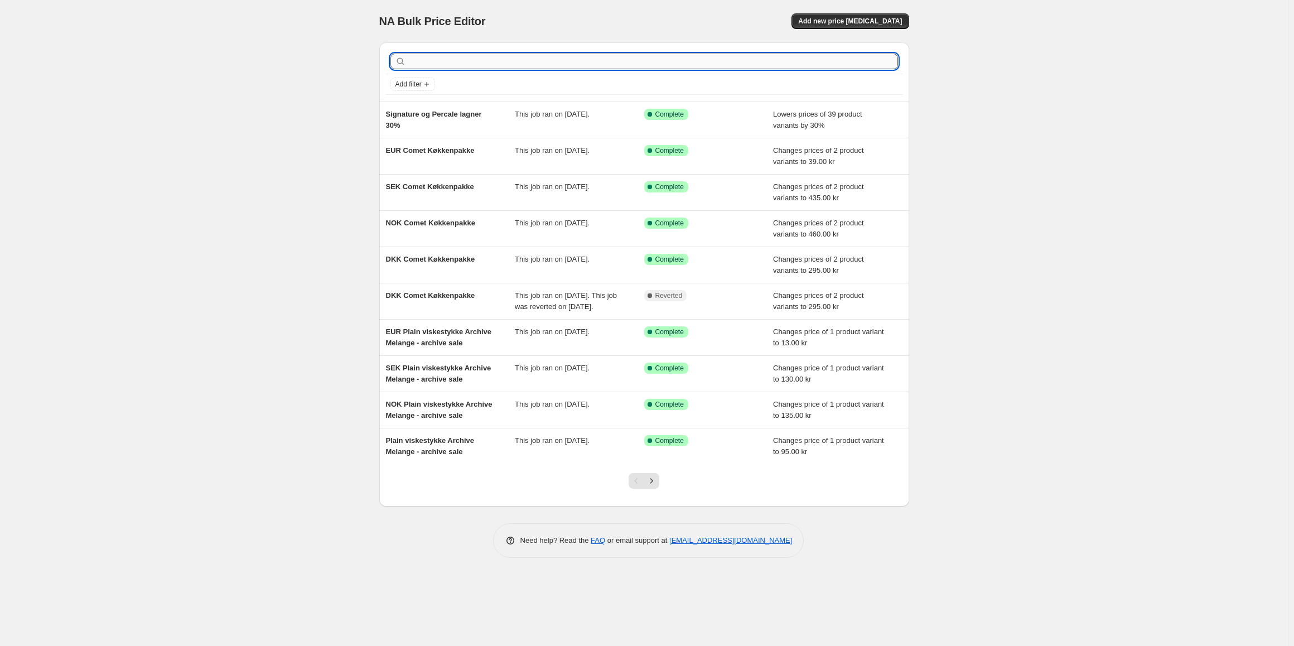
click at [456, 66] on input "text" at bounding box center [653, 62] width 490 height 16
type input "ONLINE"
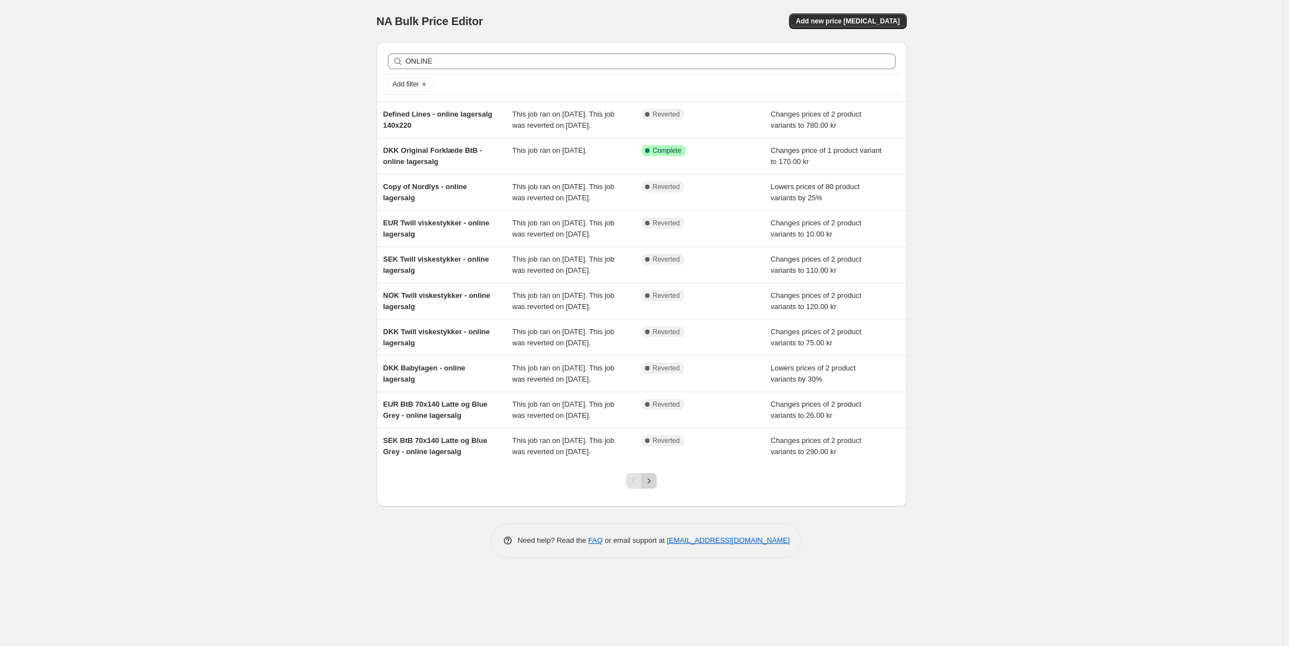
click at [652, 486] on icon "Next" at bounding box center [648, 480] width 11 height 11
click at [657, 489] on button "Next" at bounding box center [649, 481] width 16 height 16
click at [654, 486] on icon "Next" at bounding box center [648, 480] width 11 height 11
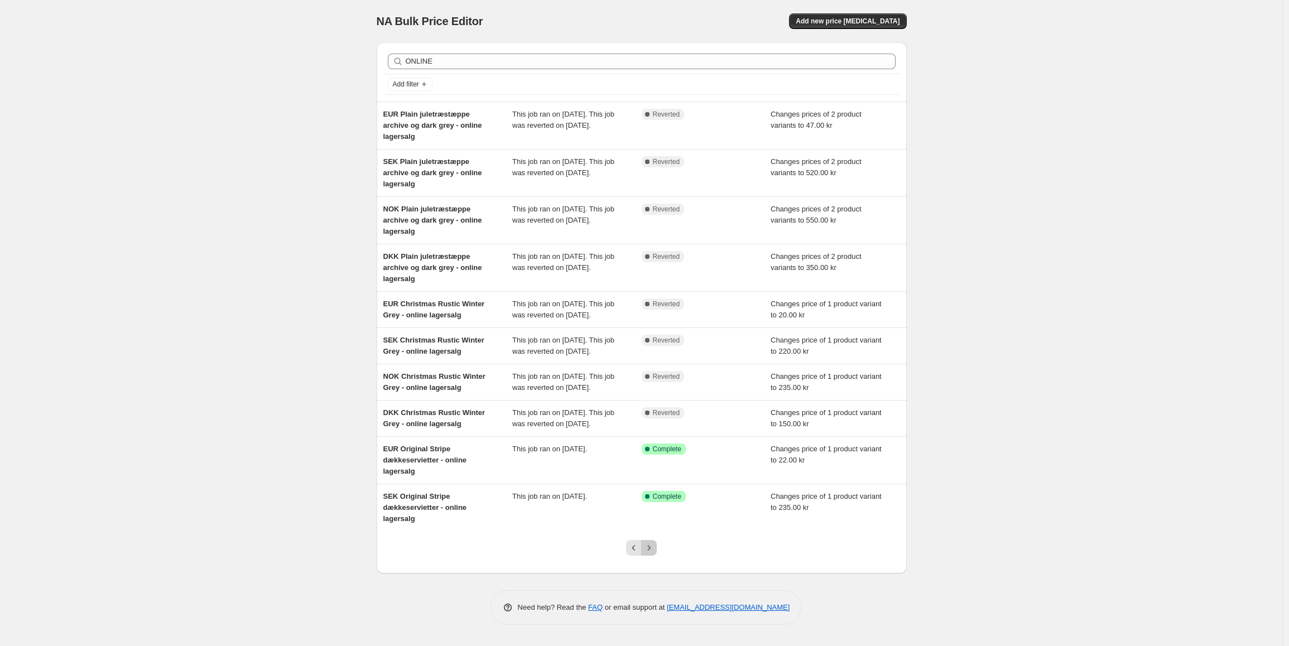
drag, startPoint x: 654, startPoint y: 593, endPoint x: 769, endPoint y: 616, distance: 117.3
click at [769, 573] on div at bounding box center [642, 552] width 530 height 42
click at [650, 550] on icon "Next" at bounding box center [649, 547] width 3 height 5
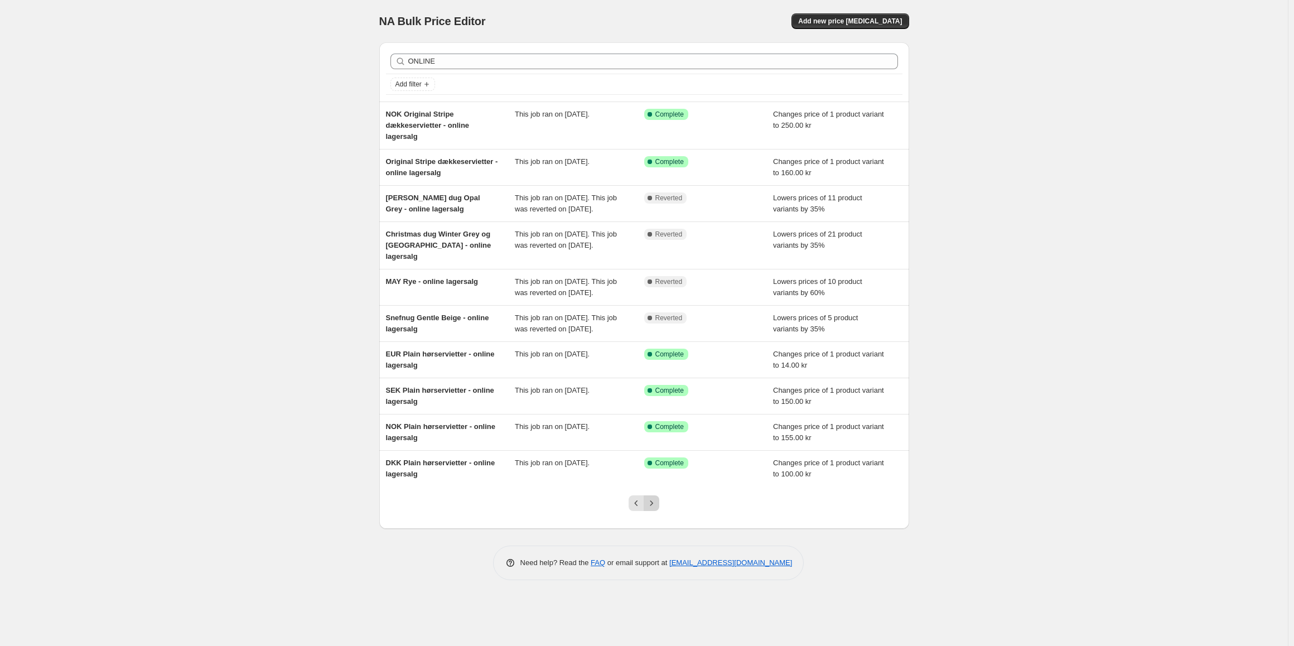
click at [655, 509] on icon "Next" at bounding box center [651, 503] width 11 height 11
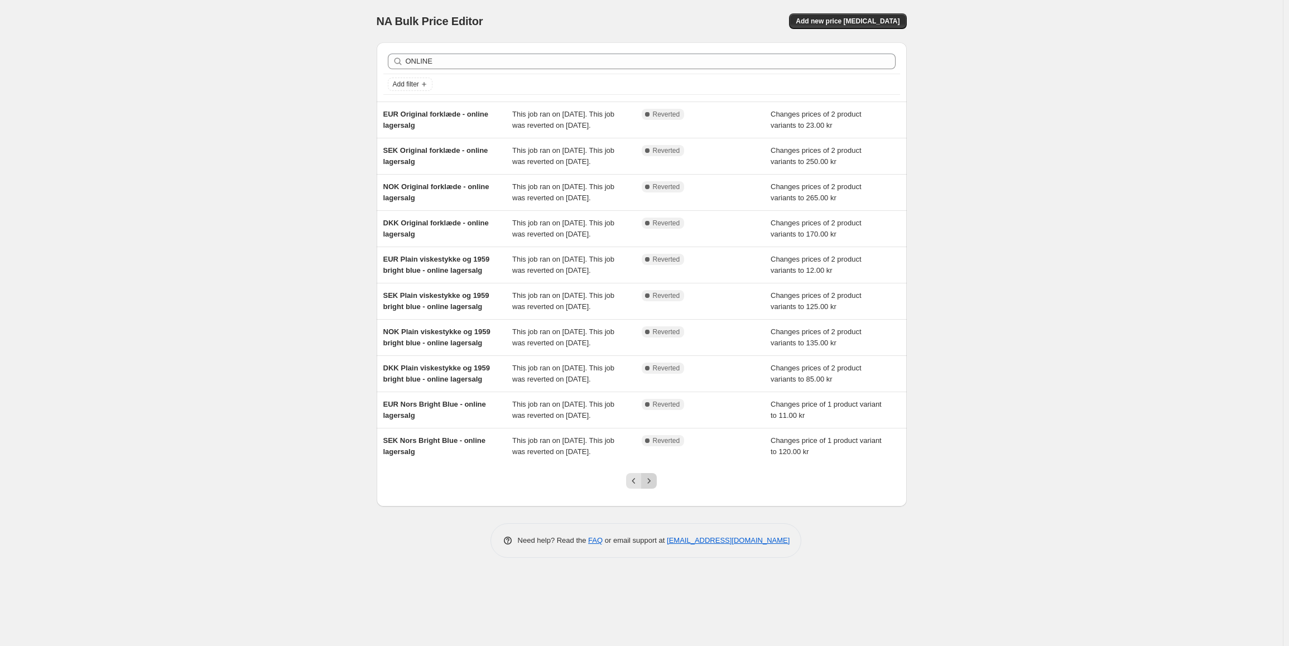
click at [653, 486] on icon "Next" at bounding box center [648, 480] width 11 height 11
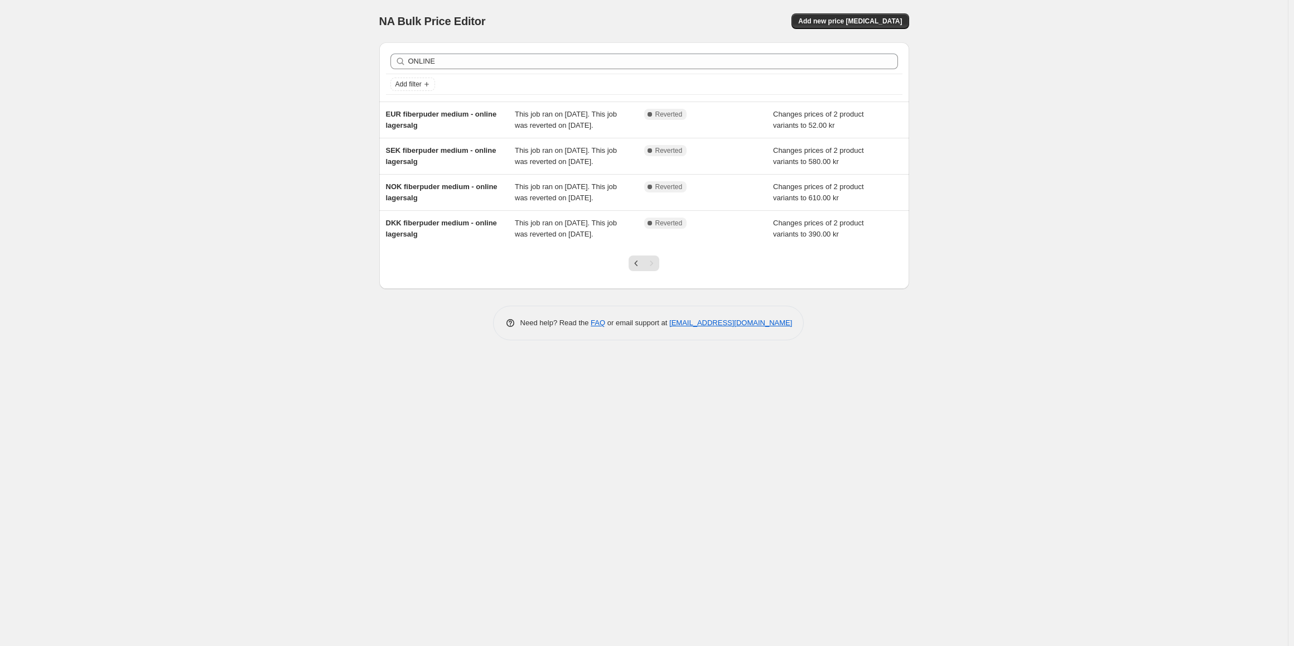
click at [653, 591] on div "NA Bulk Price Editor. This page is ready NA Bulk Price Editor Add new price cha…" at bounding box center [644, 323] width 1288 height 646
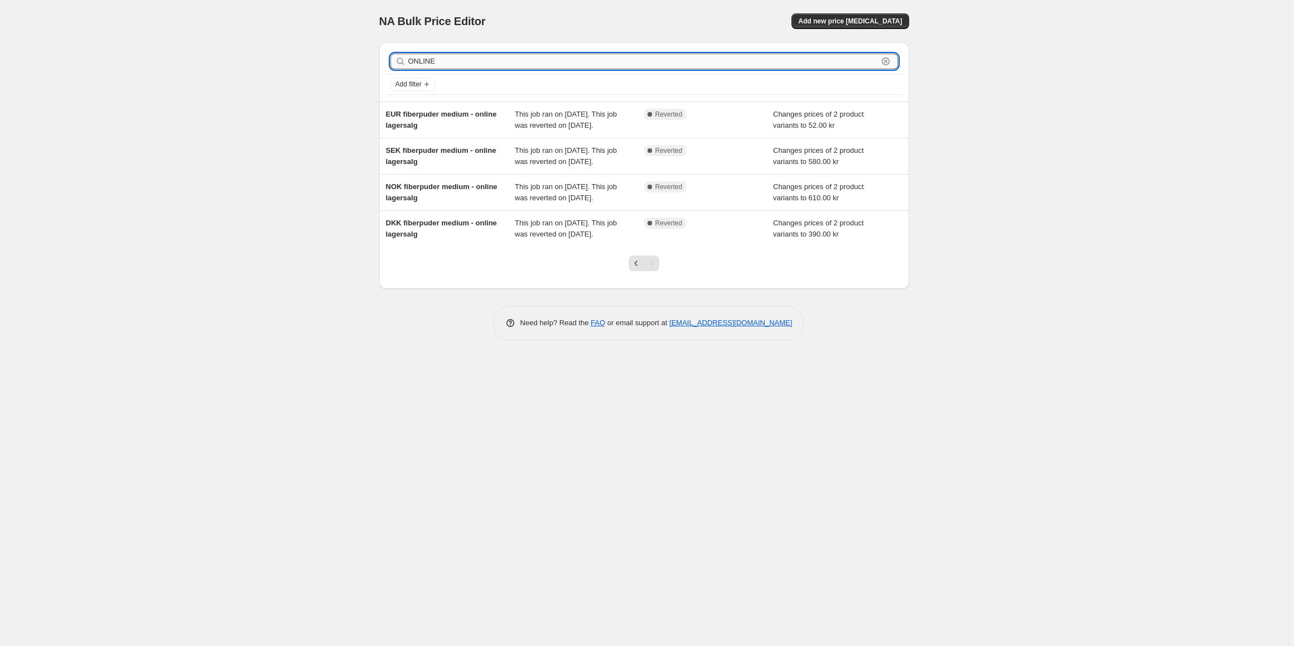
click at [446, 64] on input "ONLINE" at bounding box center [643, 62] width 470 height 16
paste input "5708150198190"
type input "5708150198190"
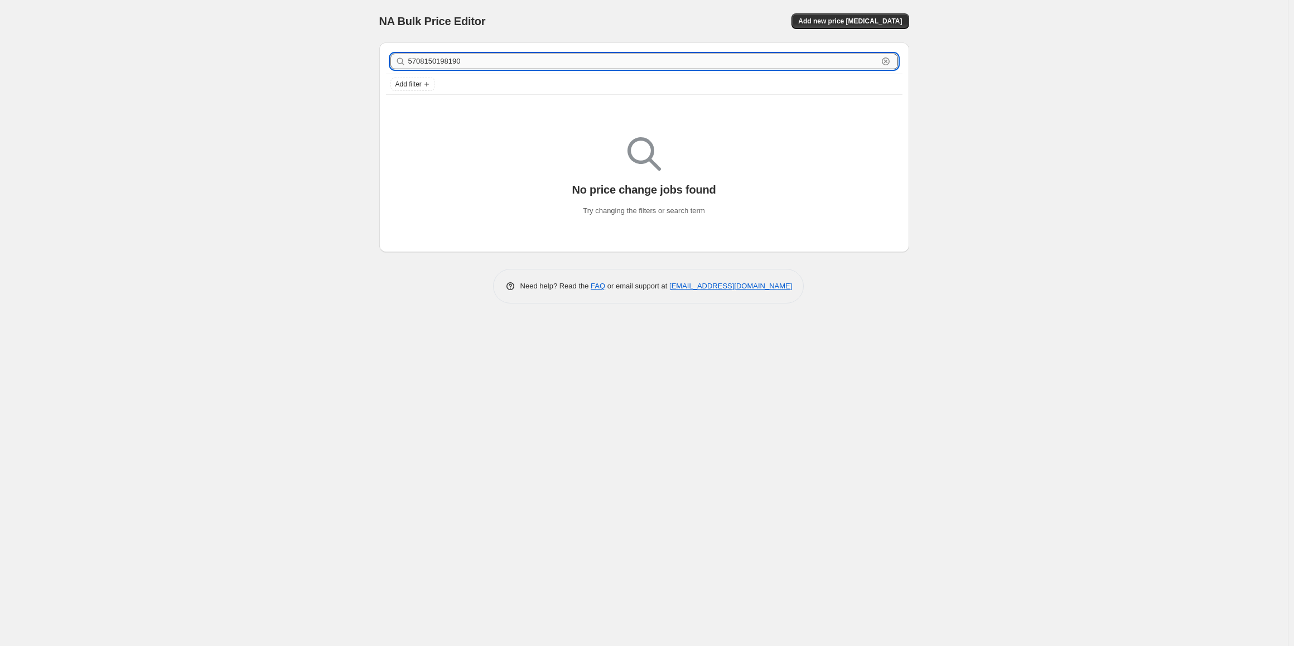
click at [493, 61] on input "5708150198190" at bounding box center [643, 62] width 470 height 16
paste input "7643"
type input "5708150197643"
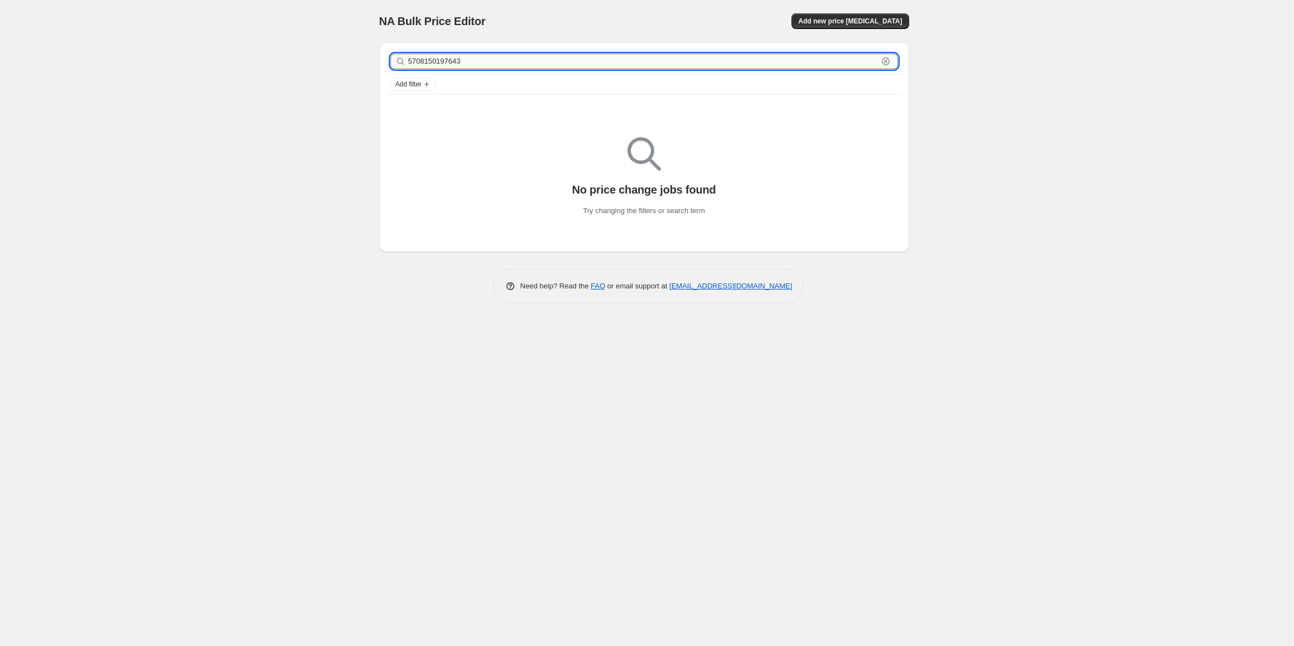
click at [515, 64] on input "5708150197643" at bounding box center [643, 62] width 470 height 16
